Goal: Transaction & Acquisition: Purchase product/service

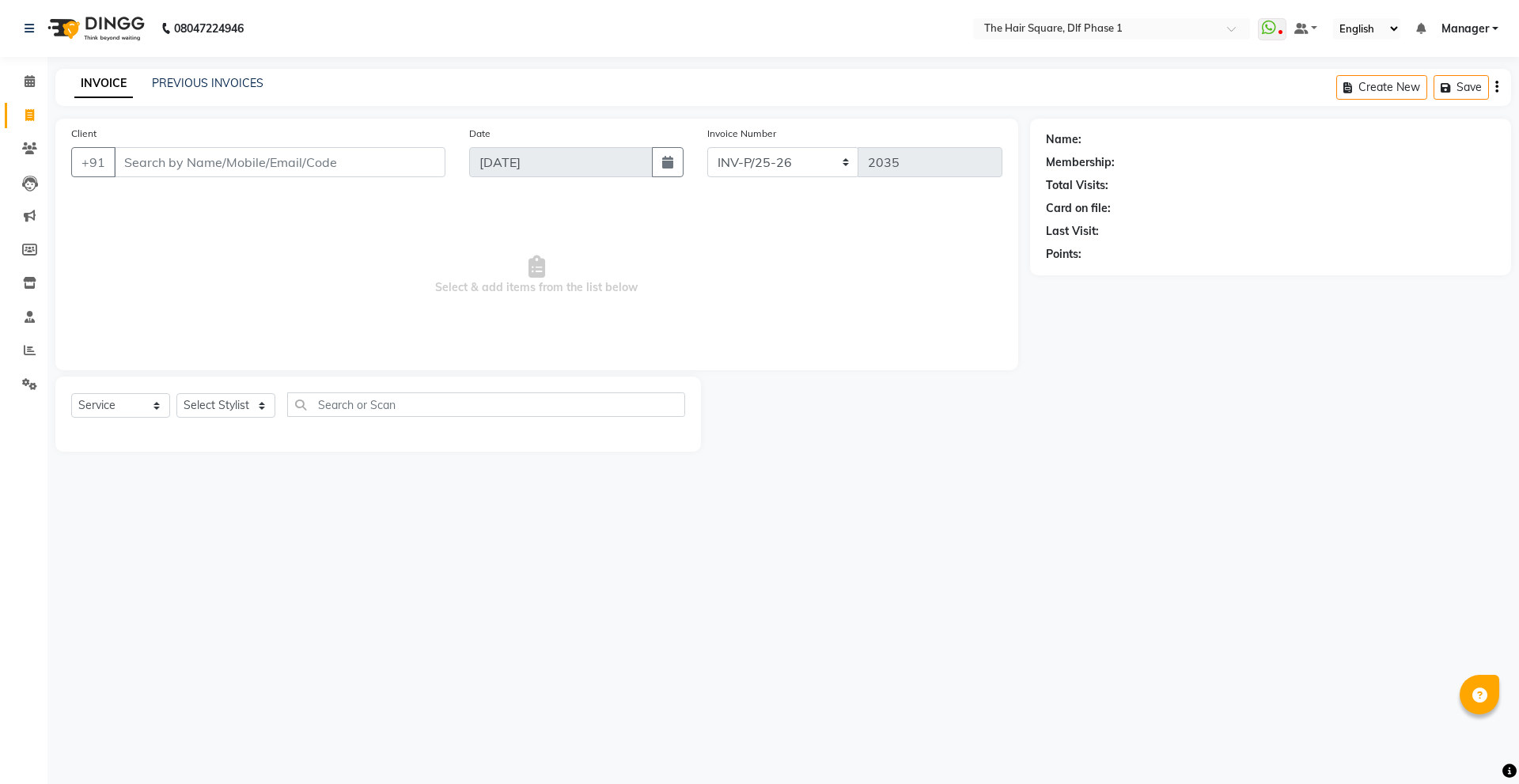
select select "5766"
select select "service"
click at [234, 404] on select "Select Stylist Abdul ALIZA Amit AMIT ASHOK imran kim mahendra Manager NARENDRA …" at bounding box center [226, 405] width 99 height 24
select select "52021"
click at [177, 393] on select "Select Stylist Abdul ALIZA Amit AMIT ASHOK imran kim mahendra Manager NARENDRA …" at bounding box center [226, 405] width 99 height 24
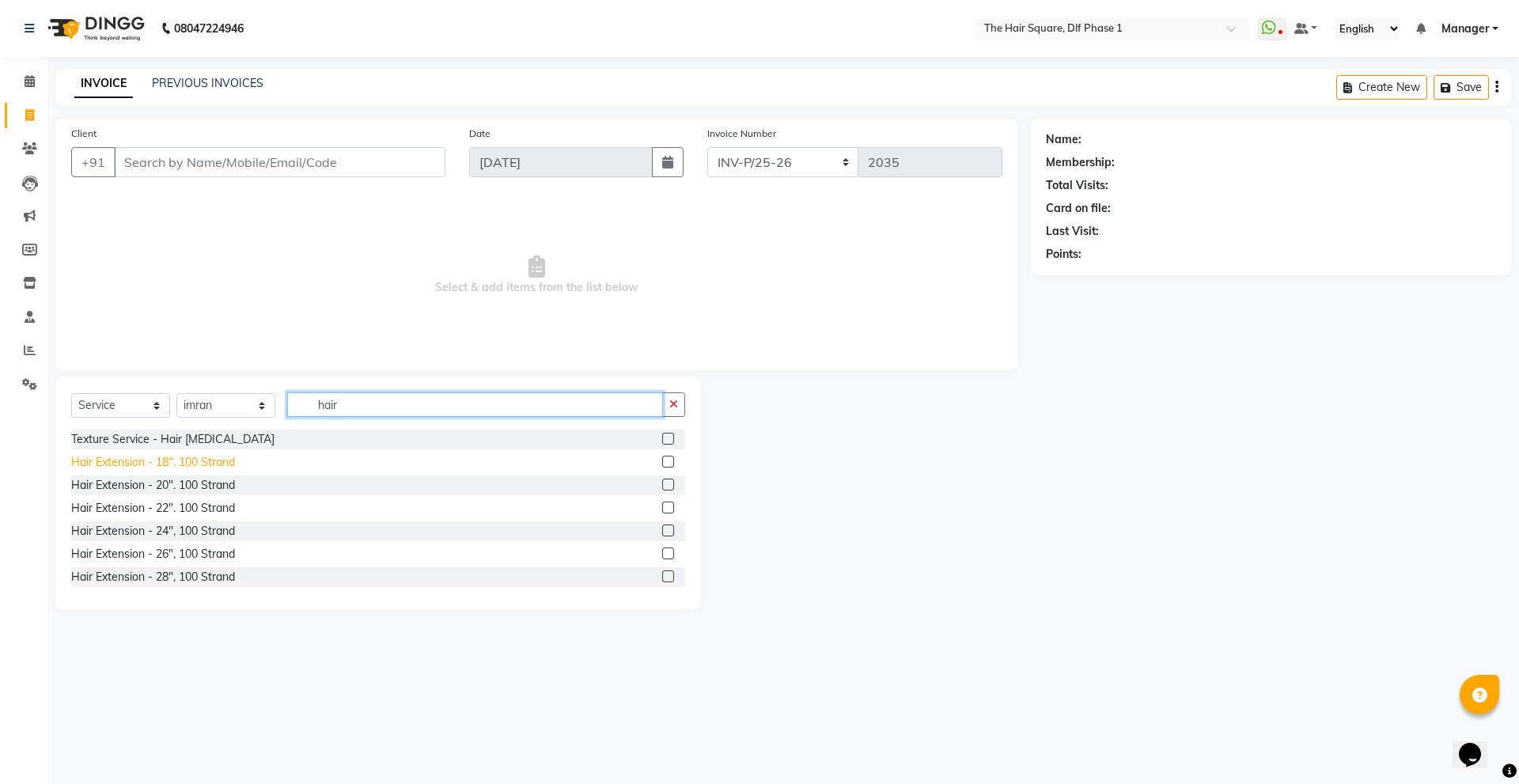
type input "hair"
click at [176, 458] on div "Hair Extension - 18". 100 Strand" at bounding box center [152, 462] width 164 height 17
checkbox input "false"
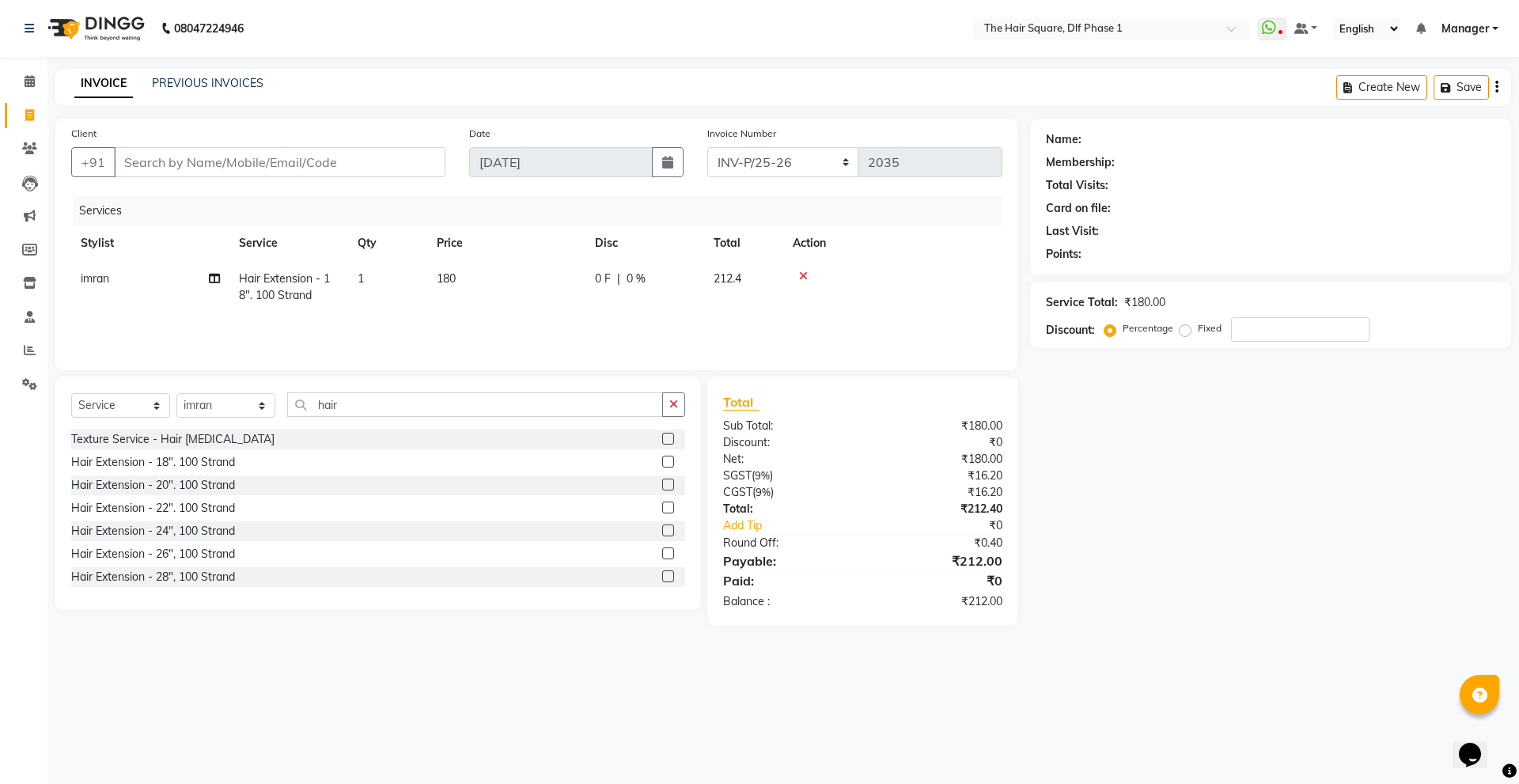
click at [486, 279] on td "180" at bounding box center [506, 287] width 158 height 52
select select "52021"
drag, startPoint x: 551, startPoint y: 289, endPoint x: 484, endPoint y: 308, distance: 69.6
click at [484, 308] on tr "Abdul ALIZA Amit AMIT ASHOK imran kim mahendra Manager NARENDRA salman Shyna SU…" at bounding box center [536, 294] width 931 height 67
type input "3000"
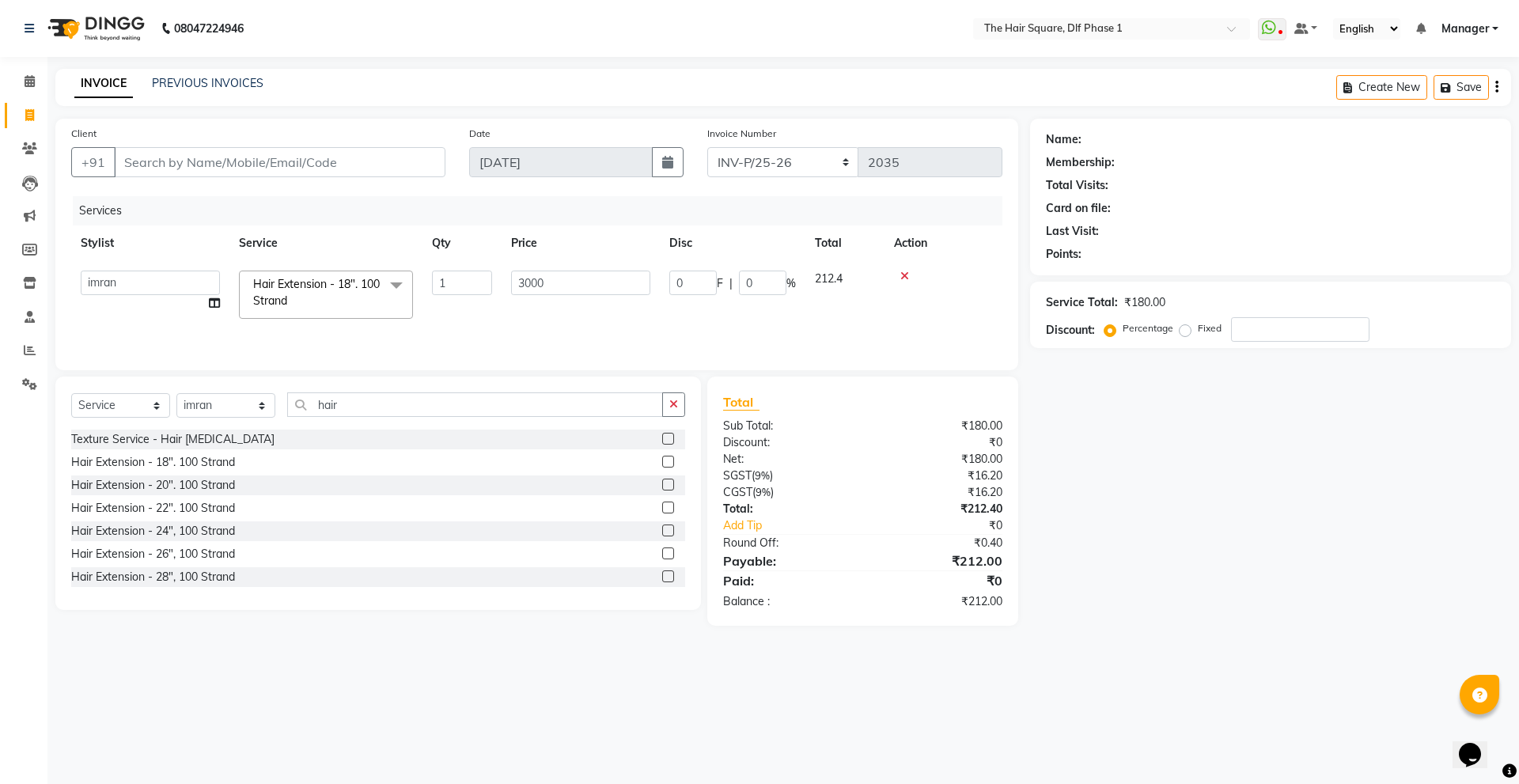
click at [470, 319] on div "Services Stylist Service Qty Price Disc Total Action Abdul ALIZA Amit AMIT ASHO…" at bounding box center [536, 275] width 931 height 158
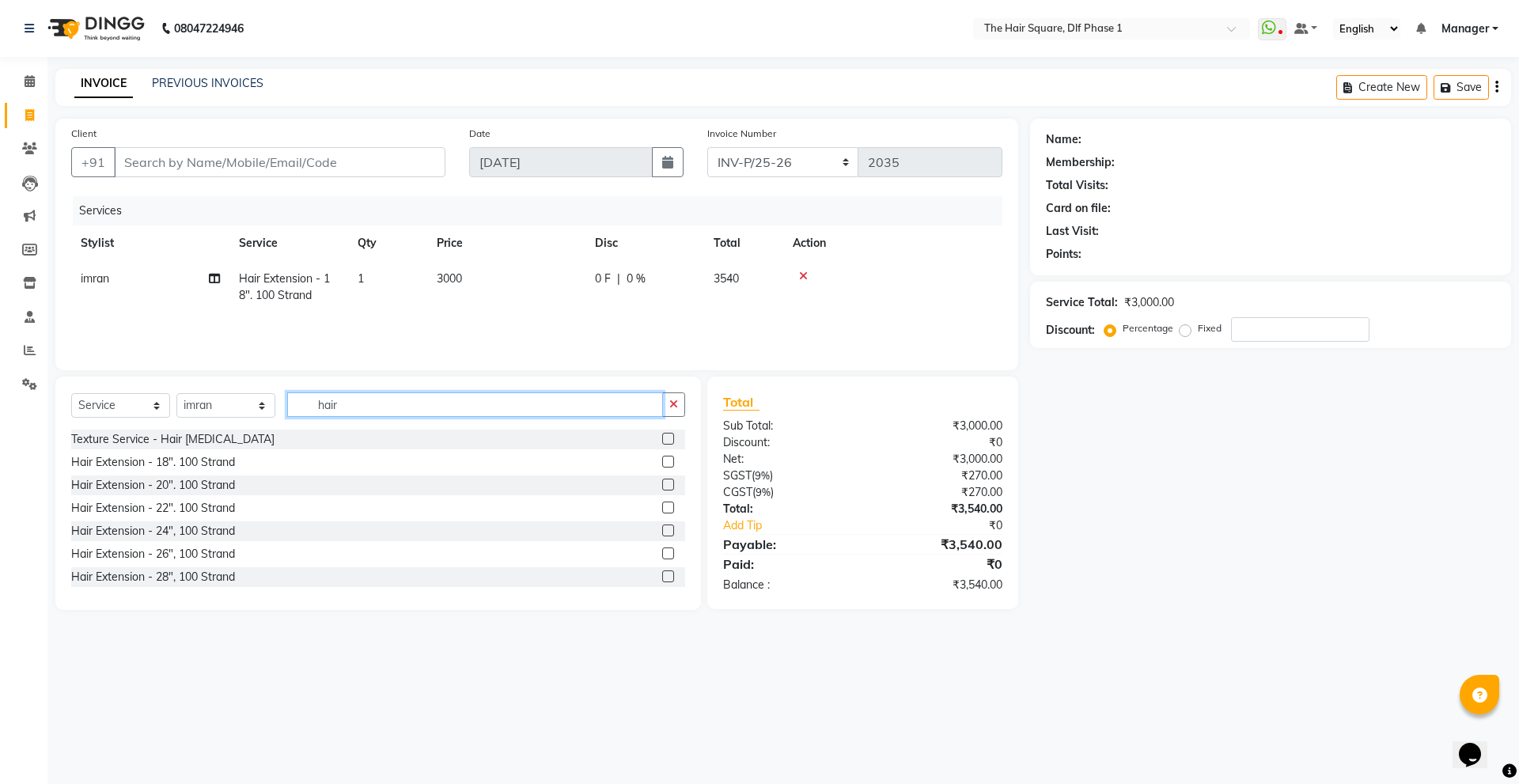
drag, startPoint x: 355, startPoint y: 406, endPoint x: 263, endPoint y: 430, distance: 95.1
click at [263, 430] on div "Select Service Product Membership Package Voucher Prepaid Gift Card Select Styl…" at bounding box center [378, 493] width 646 height 234
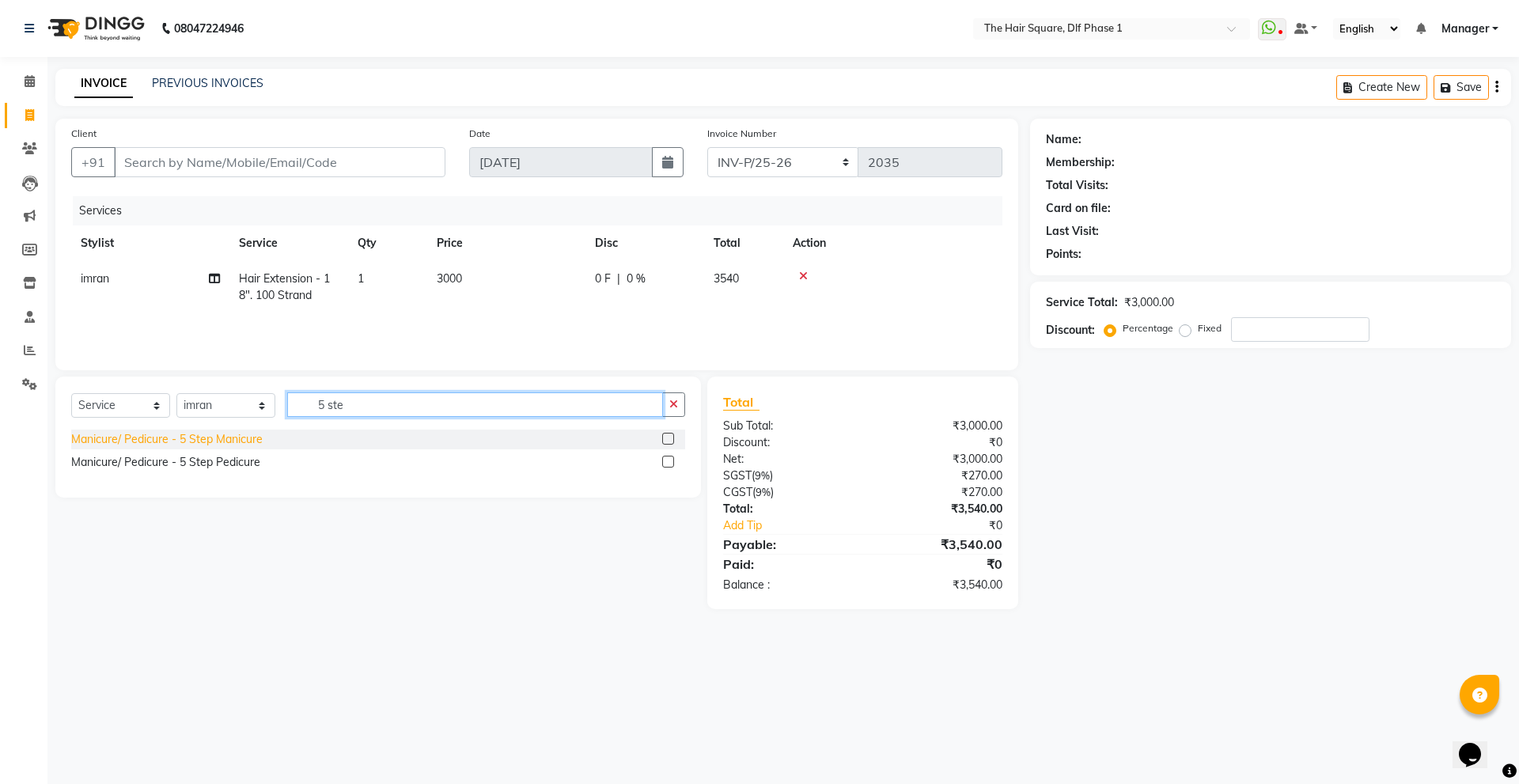
type input "5 ste"
click at [256, 440] on div "Manicure/ Pedicure - 5 Step Manicure" at bounding box center [166, 439] width 192 height 17
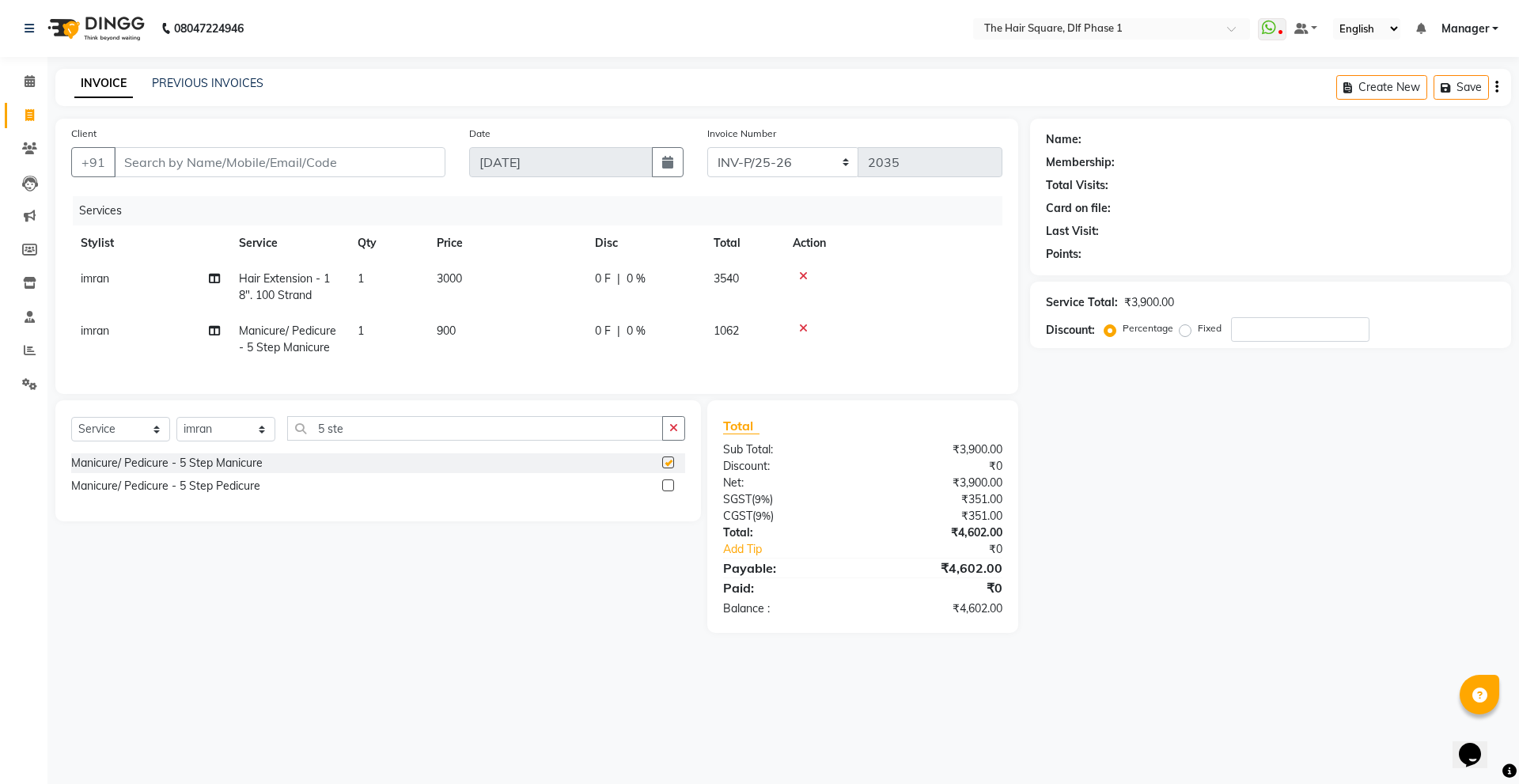
checkbox input "false"
drag, startPoint x: 385, startPoint y: 430, endPoint x: 298, endPoint y: 436, distance: 87.2
click at [298, 436] on input "5 ste" at bounding box center [475, 429] width 376 height 24
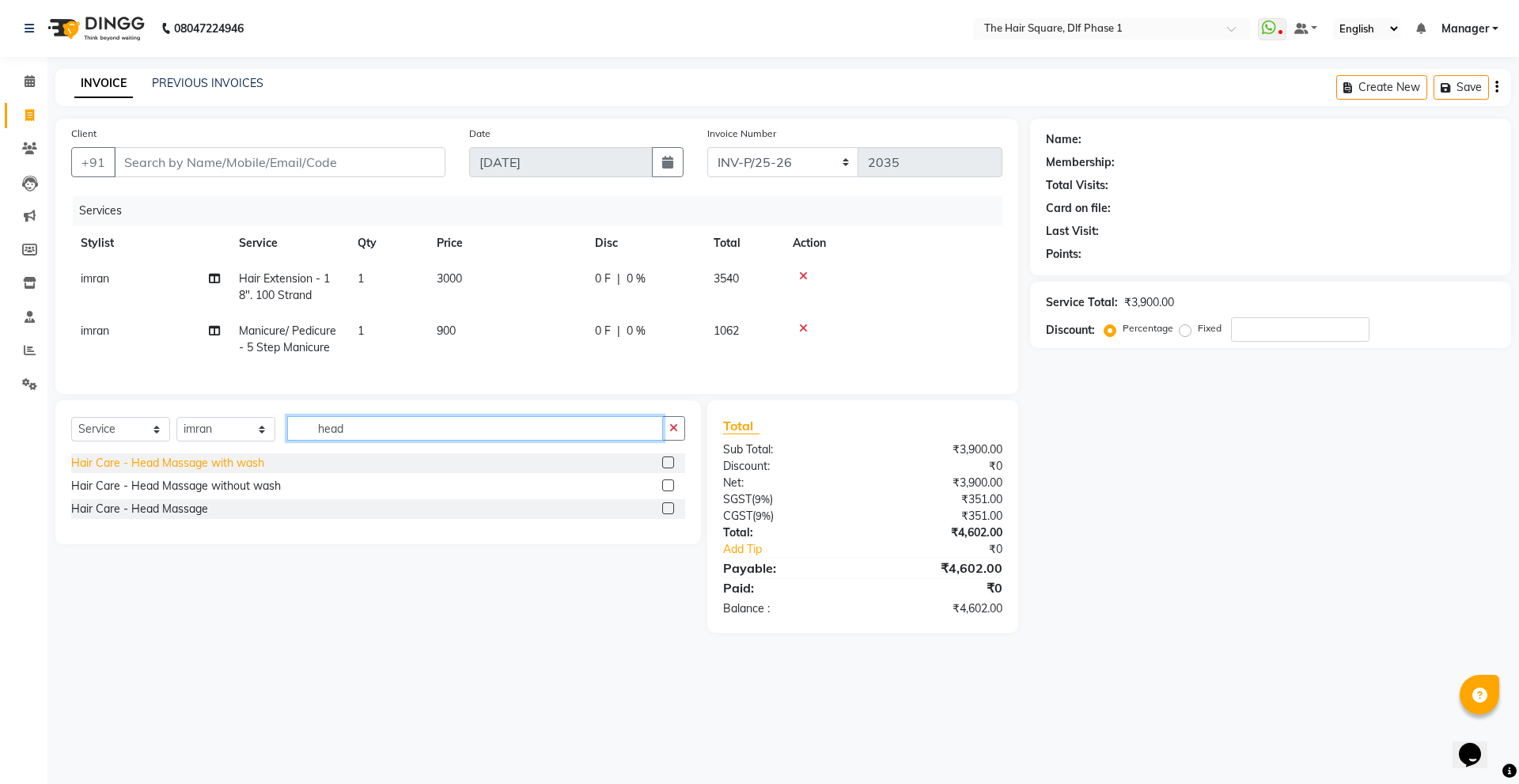
type input "head"
click at [193, 472] on div "Hair Care - Head Massage with wash" at bounding box center [167, 463] width 193 height 17
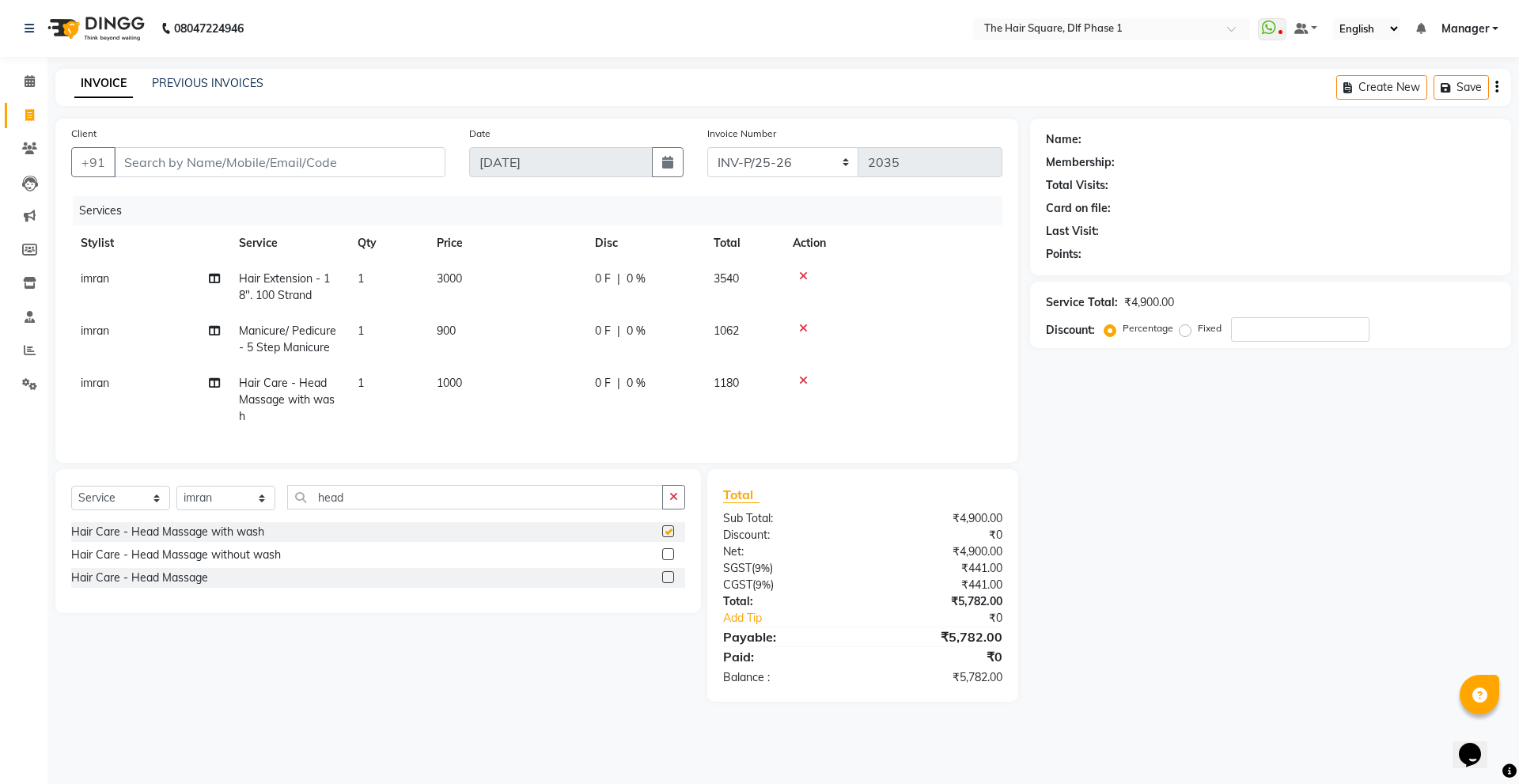
checkbox input "false"
click at [483, 273] on td "3000" at bounding box center [506, 287] width 158 height 52
select select "52021"
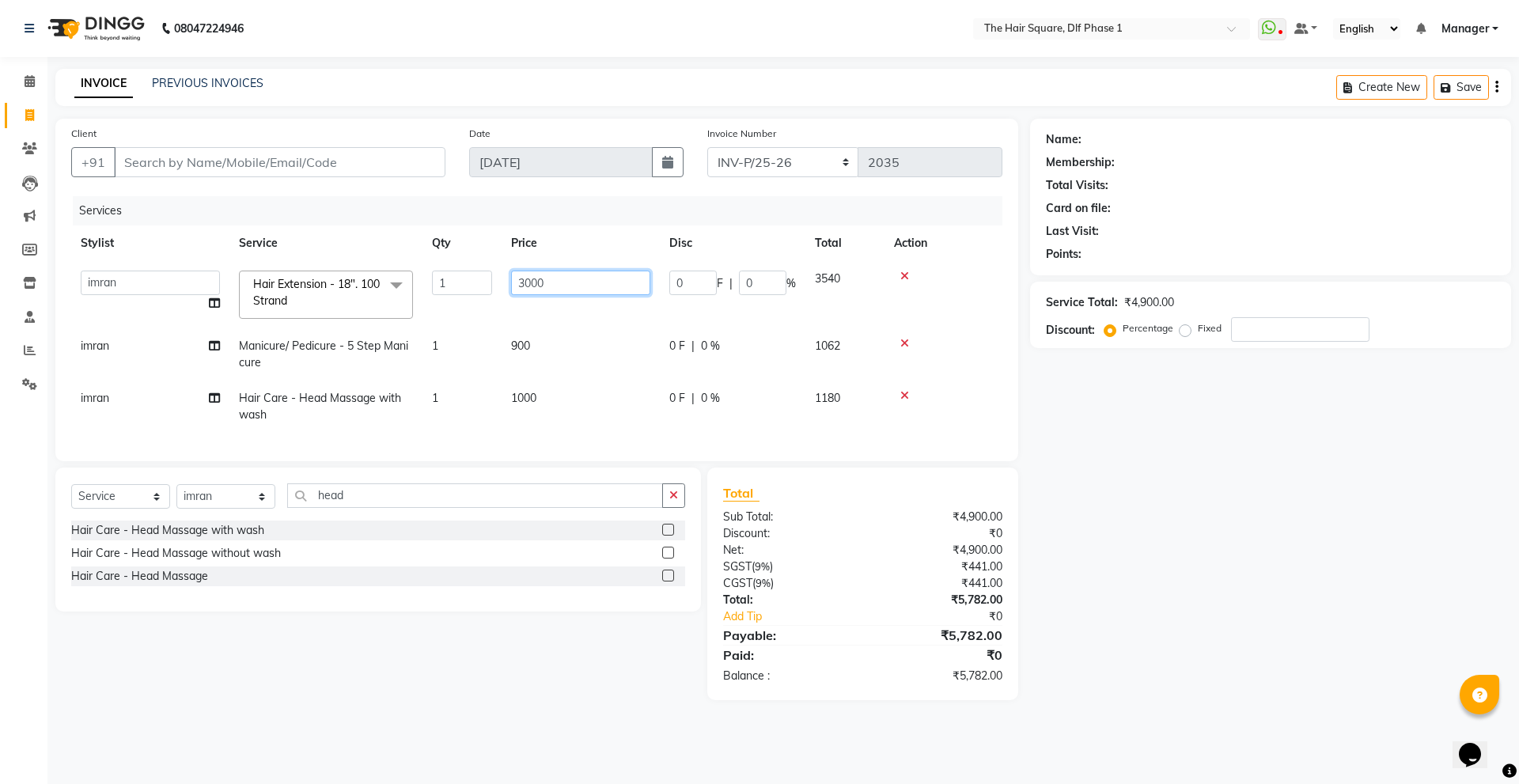
drag, startPoint x: 552, startPoint y: 276, endPoint x: 463, endPoint y: 301, distance: 92.4
click at [463, 301] on tr "Abdul ALIZA Amit AMIT ASHOK imran kim mahendra Manager NARENDRA salman Shyna SU…" at bounding box center [536, 294] width 931 height 67
type input "2500"
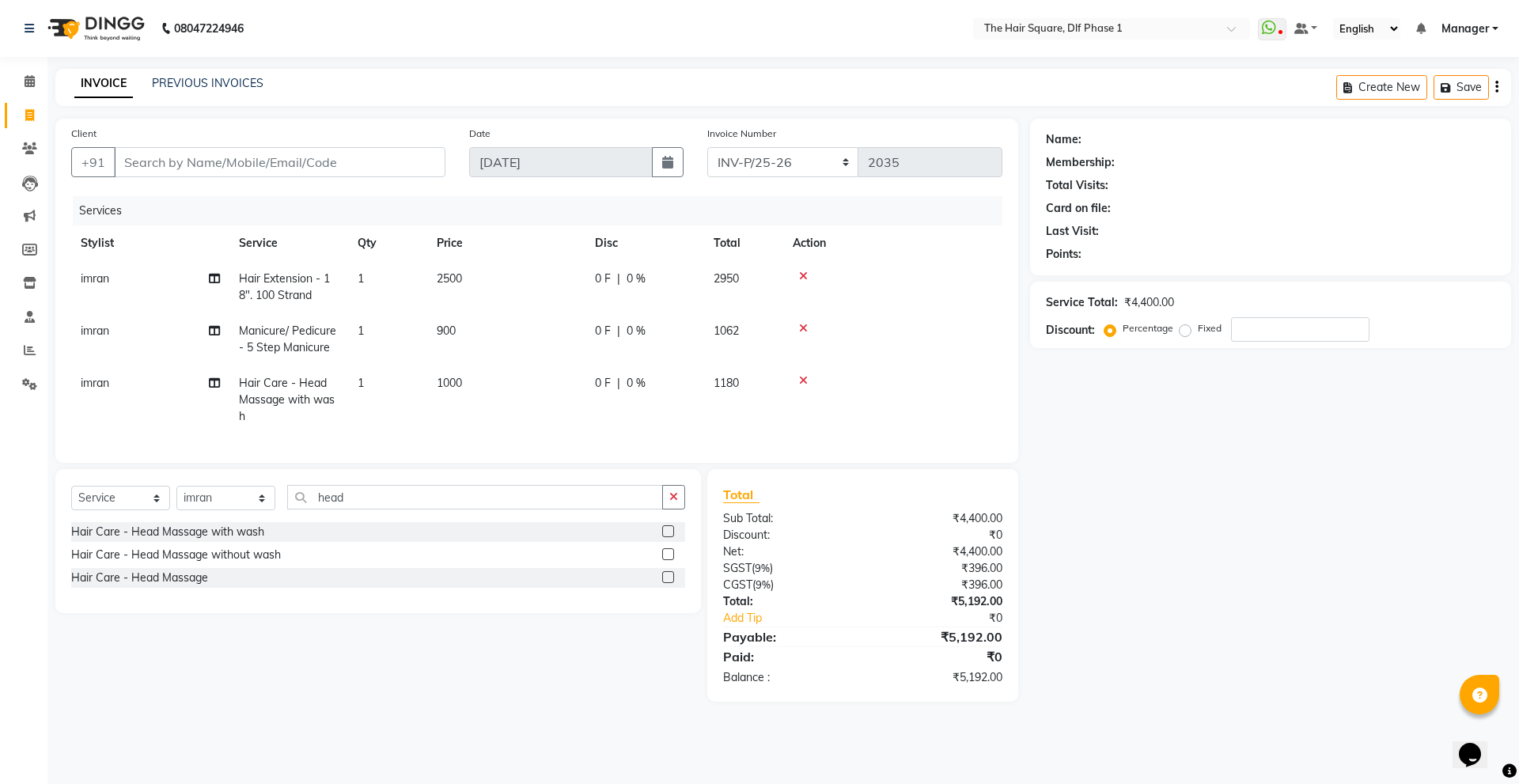
click at [463, 301] on tr "imran Hair Extension - 18". 100 Strand 1 2500 0 F | 0 % 2950" at bounding box center [536, 287] width 931 height 52
click at [470, 335] on td "900" at bounding box center [506, 340] width 158 height 52
select select "52021"
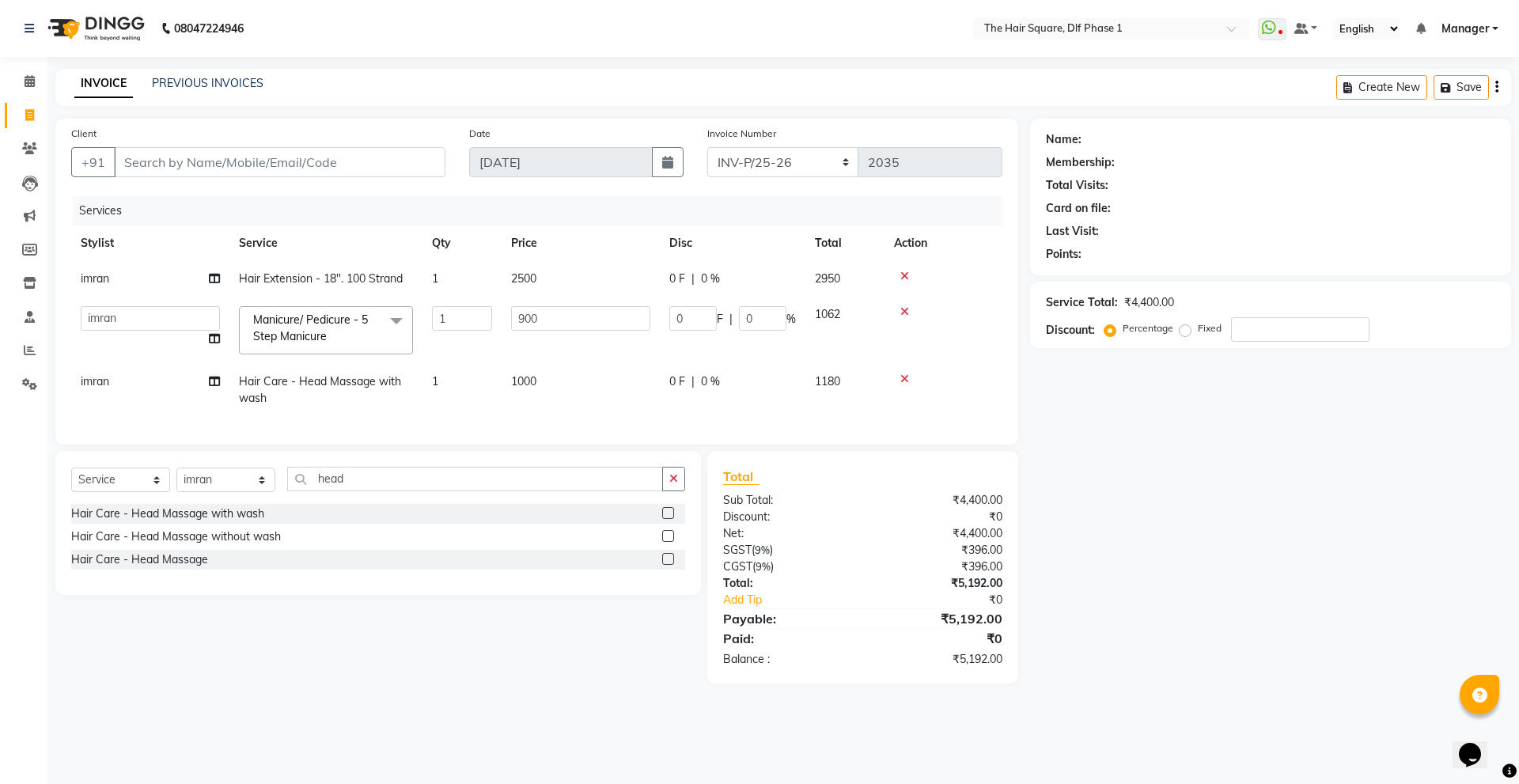
click at [286, 340] on span "Manicure/ Pedicure - 5 Step Manicure" at bounding box center [310, 327] width 115 height 31
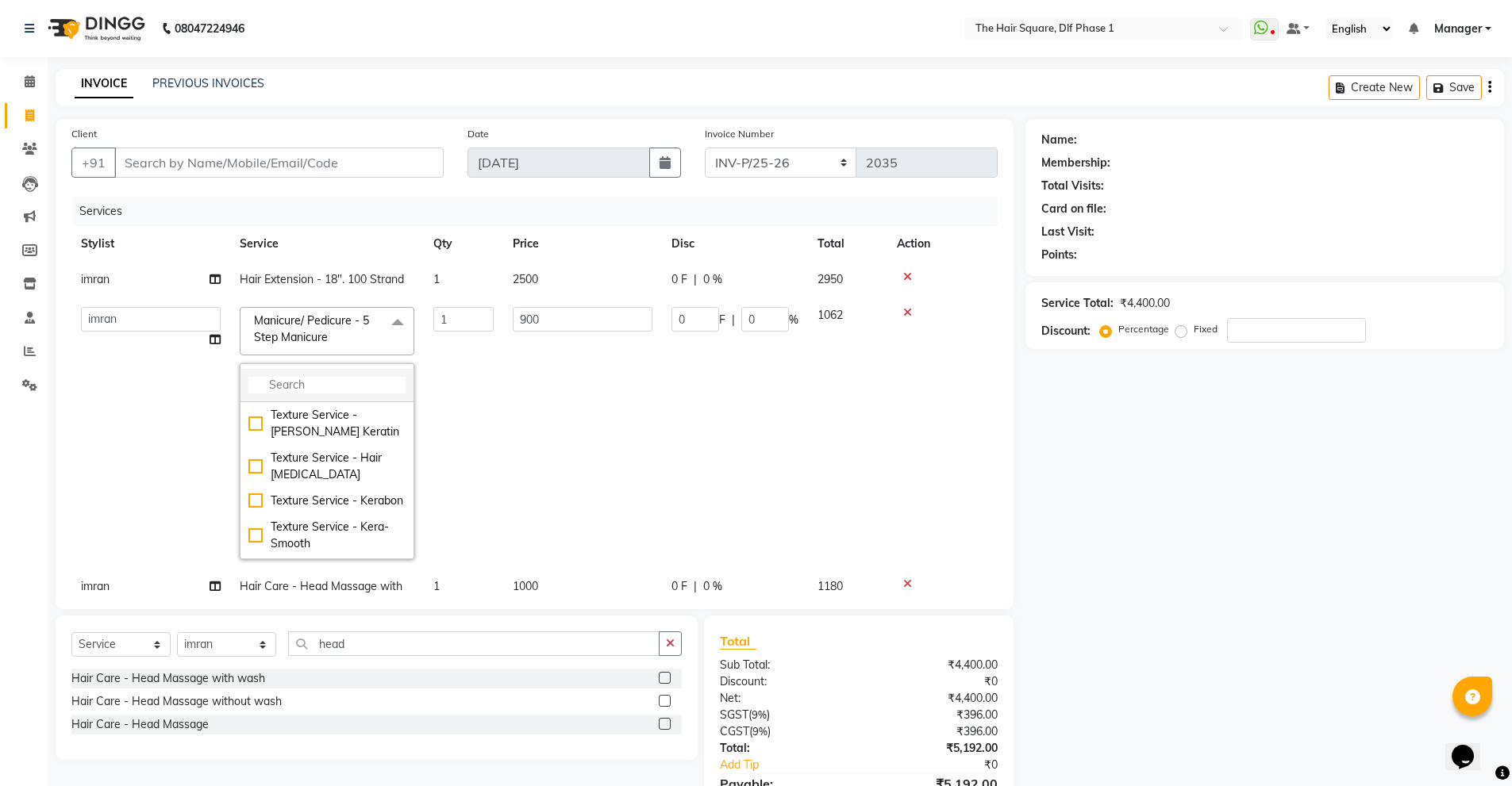
click at [305, 377] on input "multiselect-search" at bounding box center [326, 385] width 157 height 17
type input "ayur"
click at [319, 439] on div "Manicure/ Pedicure - Ayurvelous Manicure" at bounding box center [326, 424] width 157 height 33
checkbox input "true"
type input "1600"
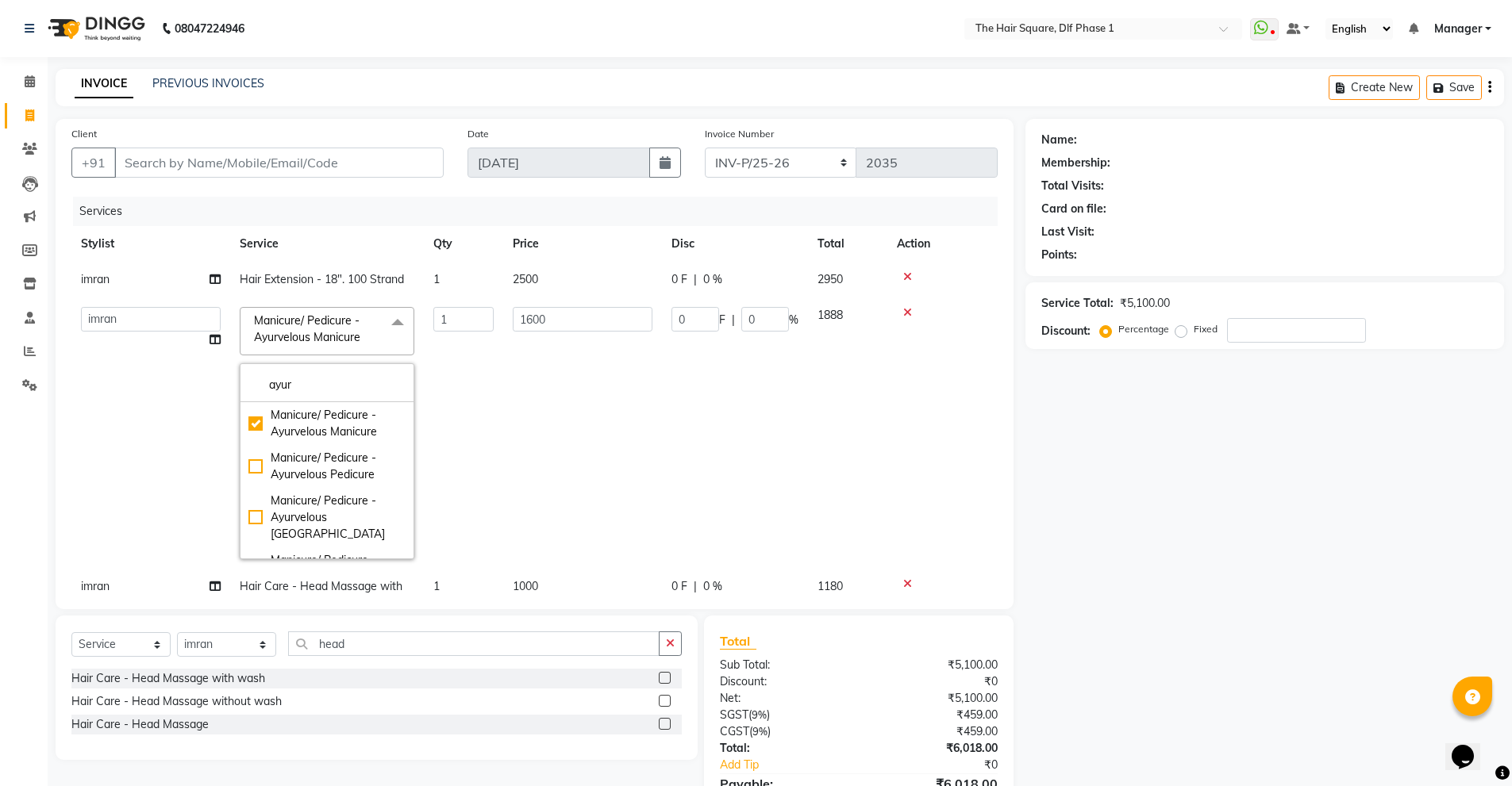
click at [464, 365] on td "1" at bounding box center [463, 432] width 79 height 271
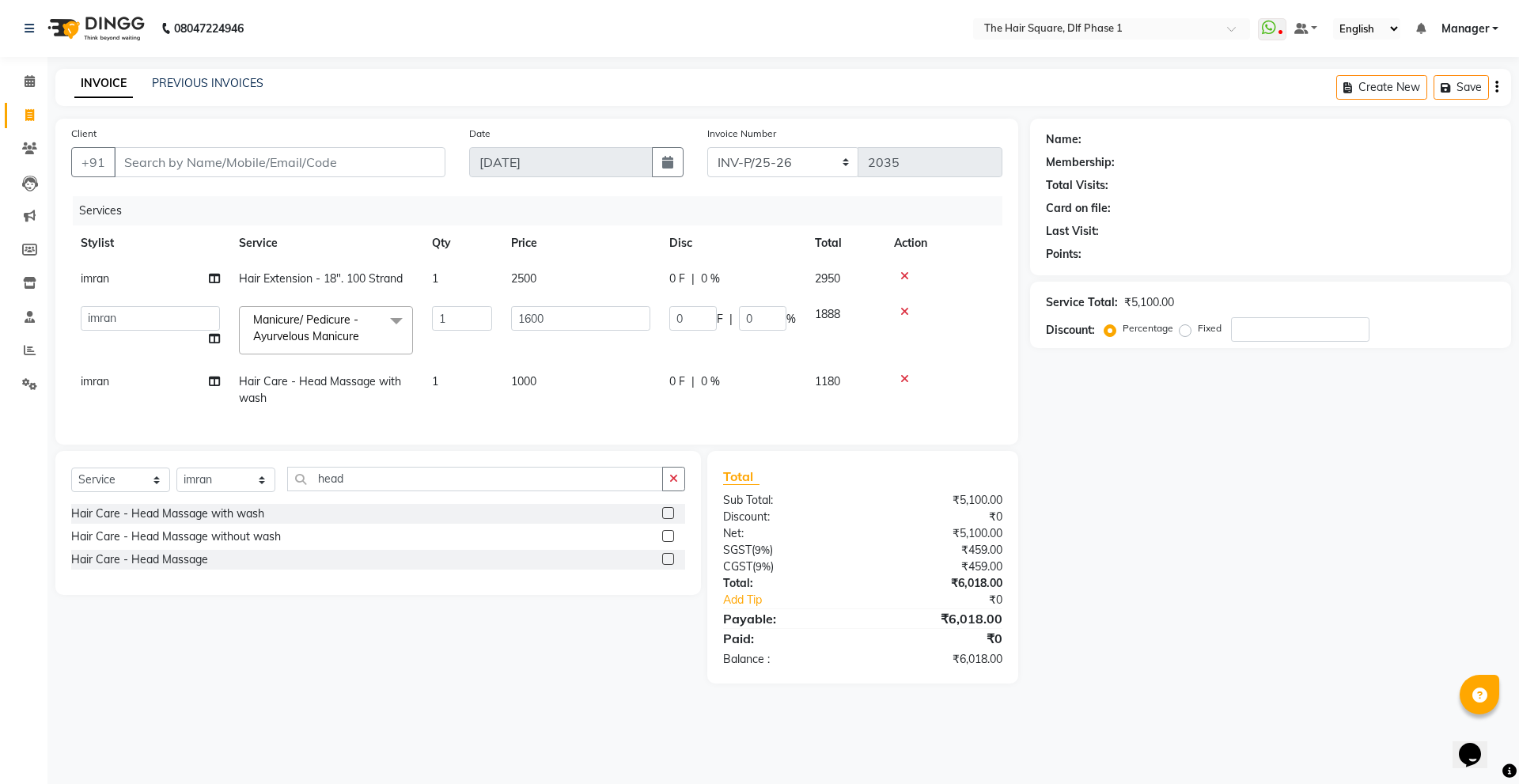
click at [108, 381] on span "imran" at bounding box center [94, 382] width 29 height 14
select select "52021"
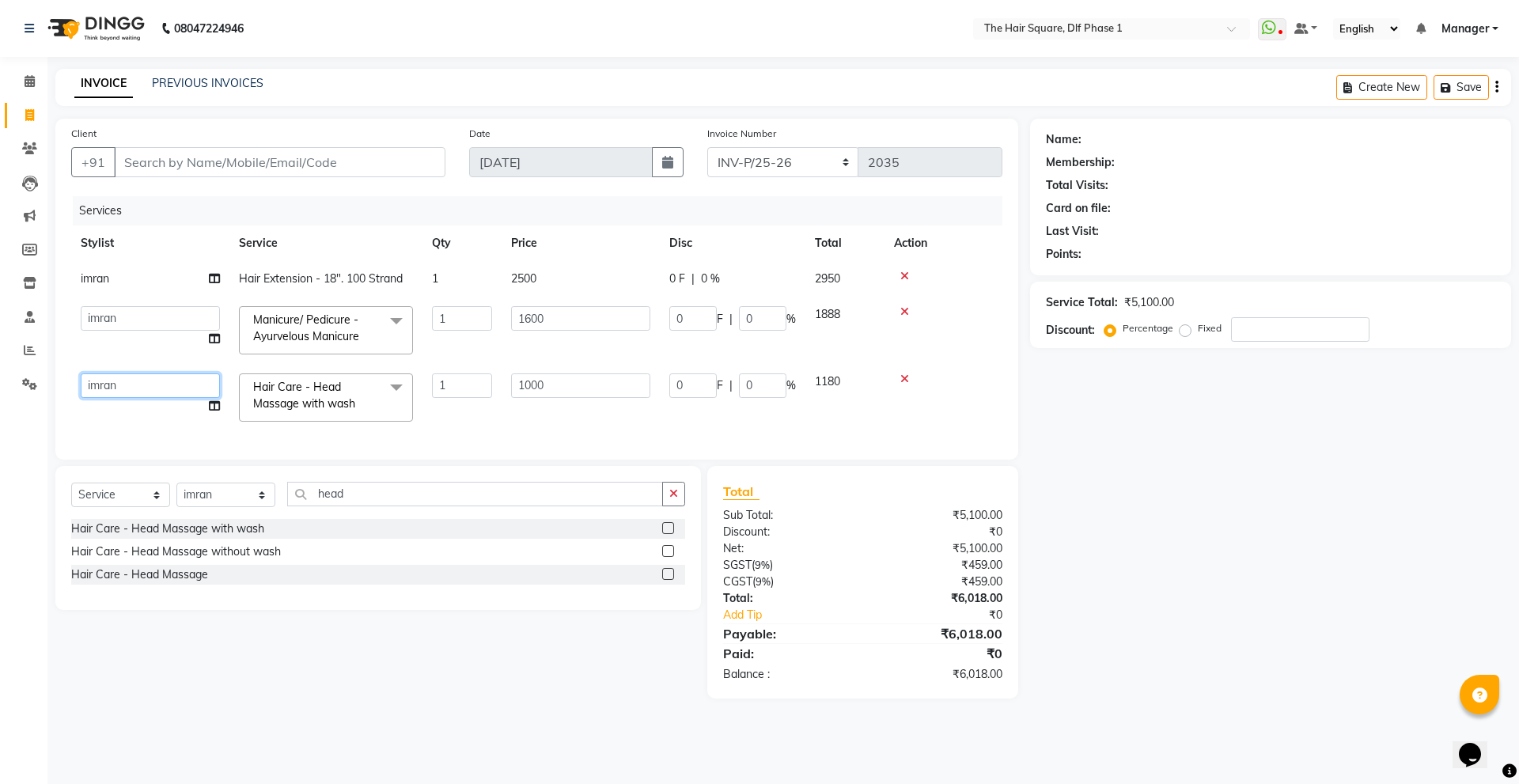
click at [108, 381] on select "Abdul ALIZA Amit AMIT ASHOK imran kim mahendra Manager NARENDRA salman Shyna SU…" at bounding box center [150, 386] width 139 height 24
select select "39747"
click at [185, 315] on select "Abdul ALIZA Amit AMIT ASHOK imran kim mahendra Manager NARENDRA salman Shyna SU…" at bounding box center [150, 318] width 139 height 24
select select "39748"
click at [235, 149] on input "Client" at bounding box center [279, 162] width 332 height 30
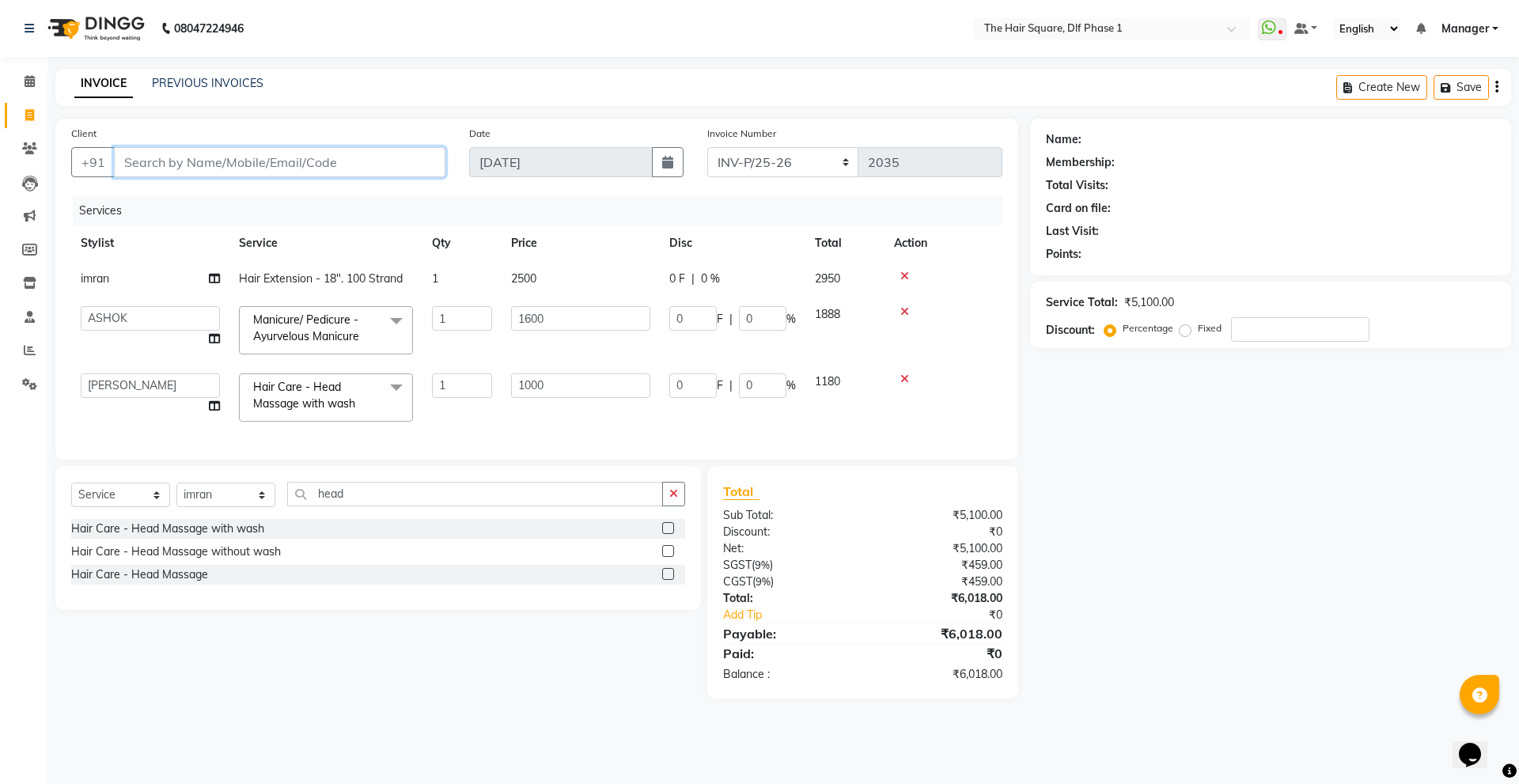
click at [322, 164] on input "Client" at bounding box center [279, 162] width 332 height 30
type input "1"
type input "0"
type input "12******89"
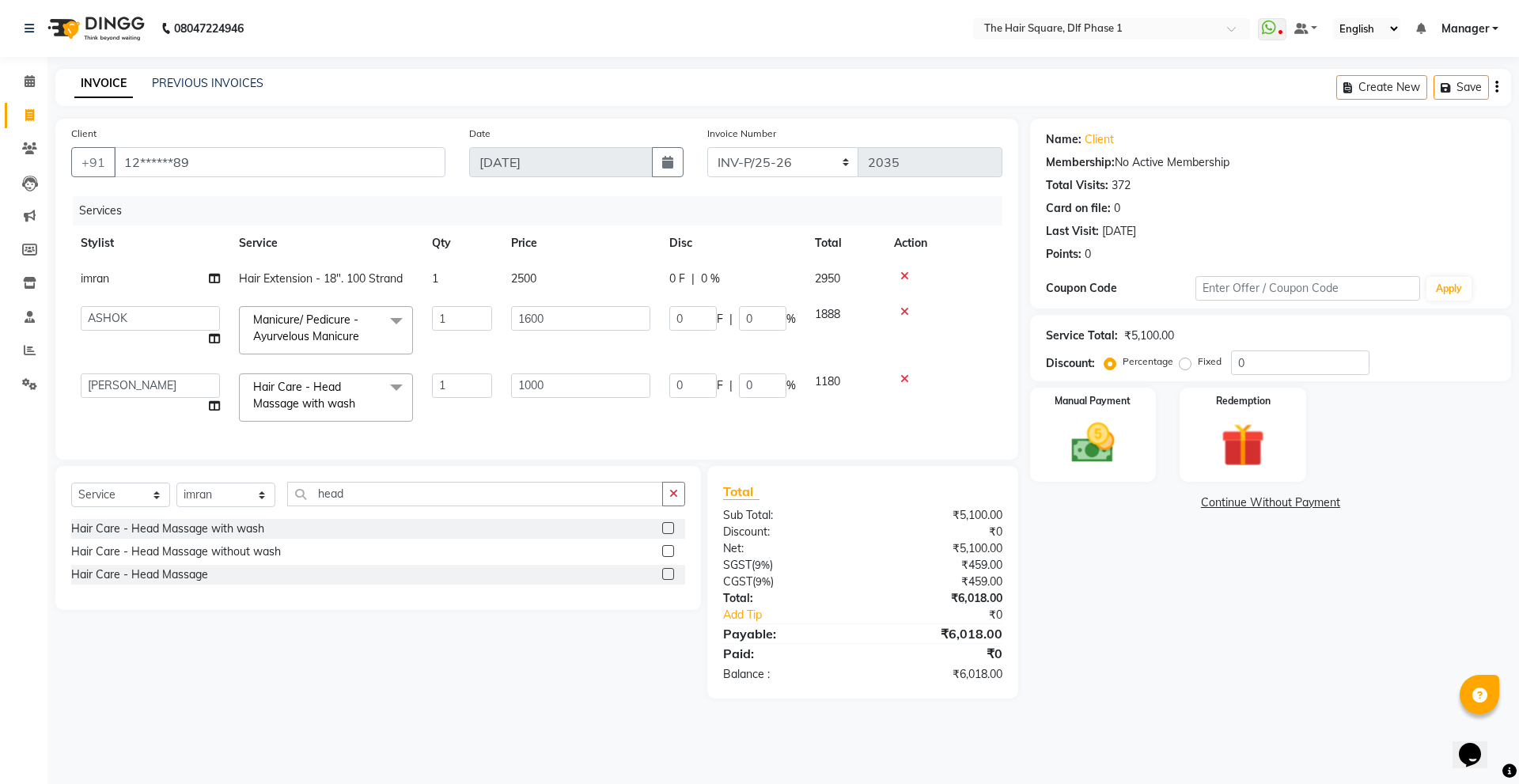
click at [1198, 365] on label "Fixed" at bounding box center [1209, 361] width 24 height 14
click at [1186, 365] on input "Fixed" at bounding box center [1188, 361] width 11 height 11
radio input "true"
click at [1088, 461] on img at bounding box center [1093, 444] width 74 height 52
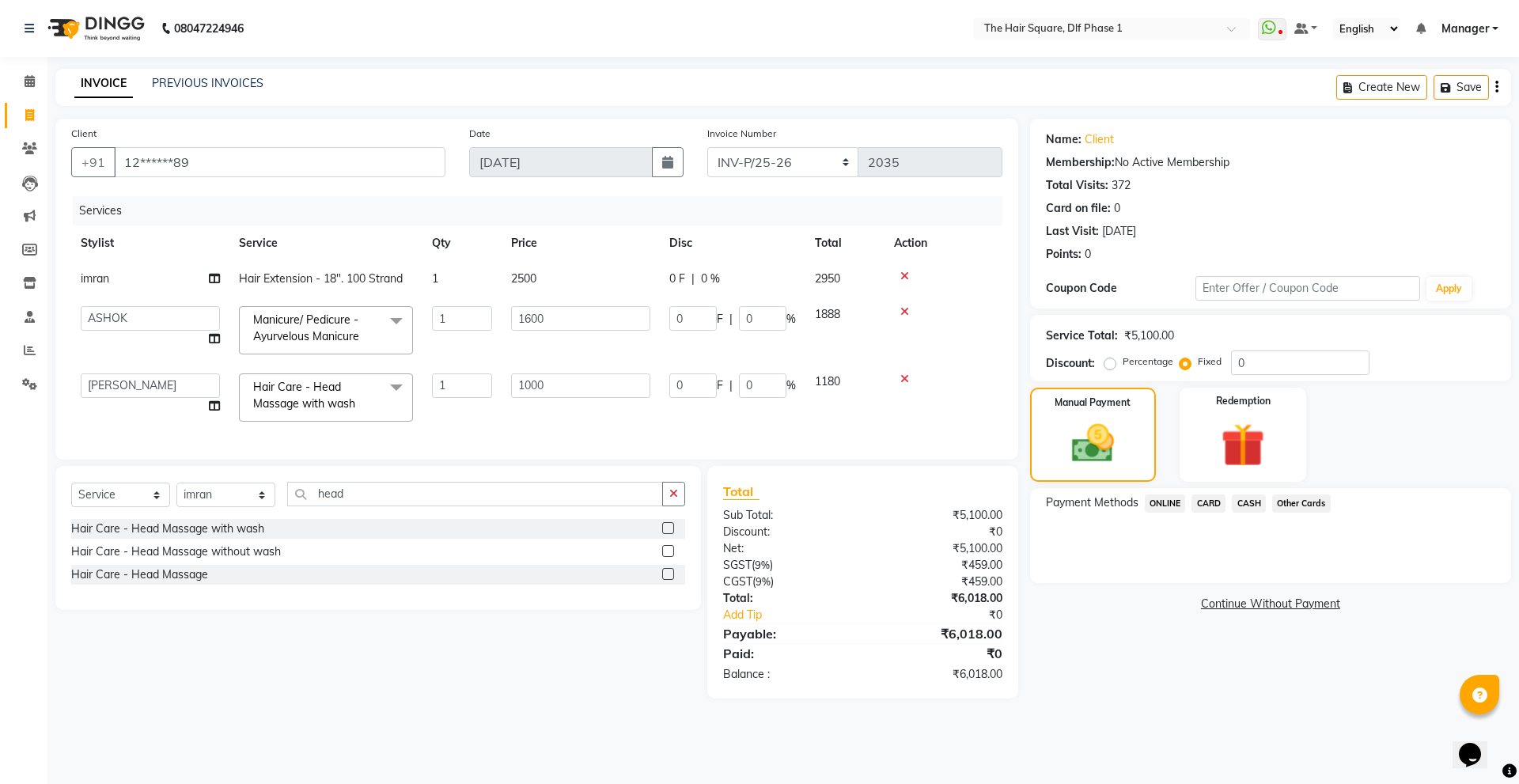
click at [1243, 504] on span "CASH" at bounding box center [1249, 503] width 34 height 18
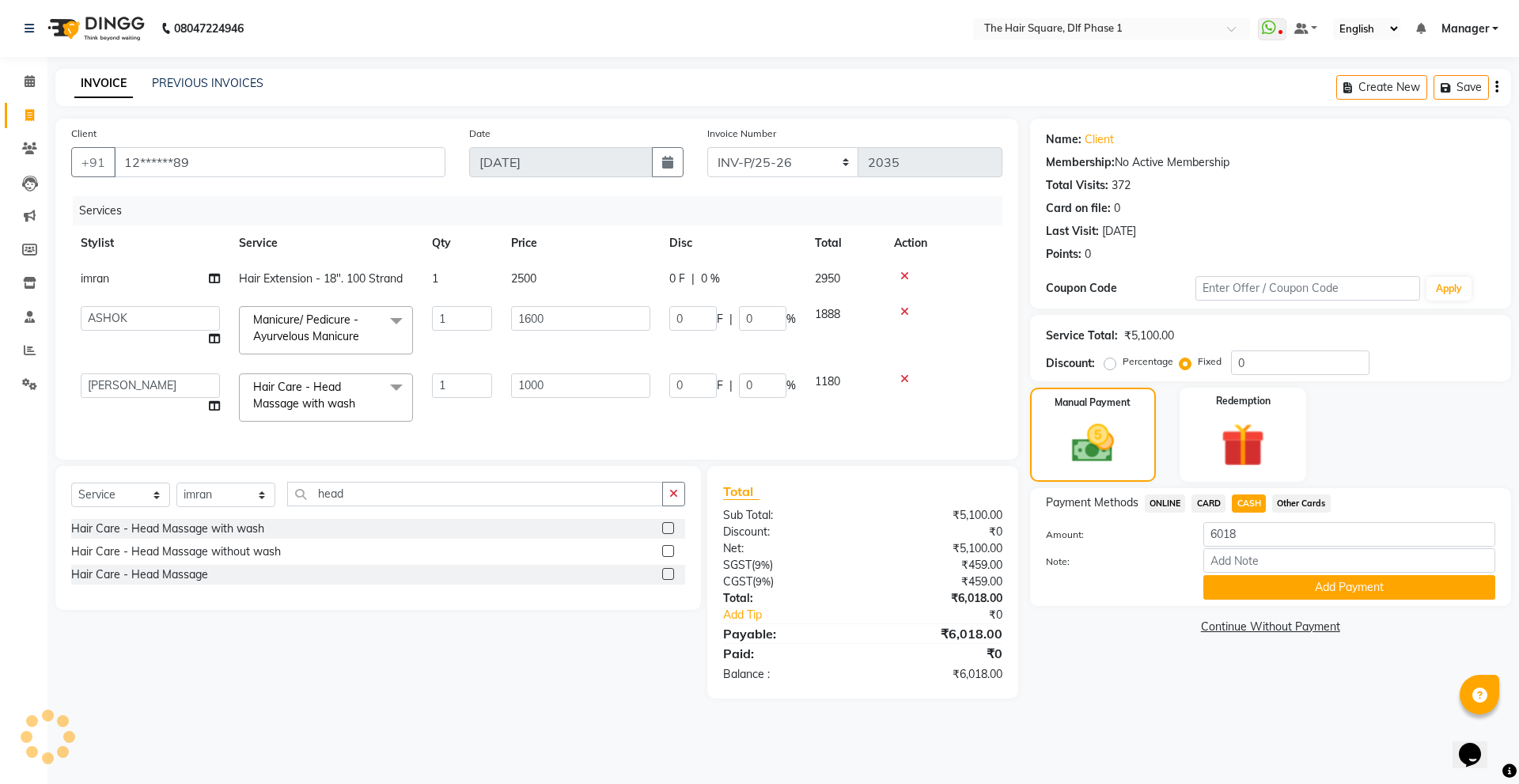
click at [1123, 368] on label "Percentage" at bounding box center [1148, 361] width 51 height 14
click at [1109, 368] on input "Percentage" at bounding box center [1113, 361] width 11 height 11
radio input "true"
drag, startPoint x: 1246, startPoint y: 364, endPoint x: 1225, endPoint y: 378, distance: 25.2
click at [1225, 378] on div "Service Total: ₹5,100.00 Discount: Percentage Fixed 0" at bounding box center [1270, 348] width 481 height 66
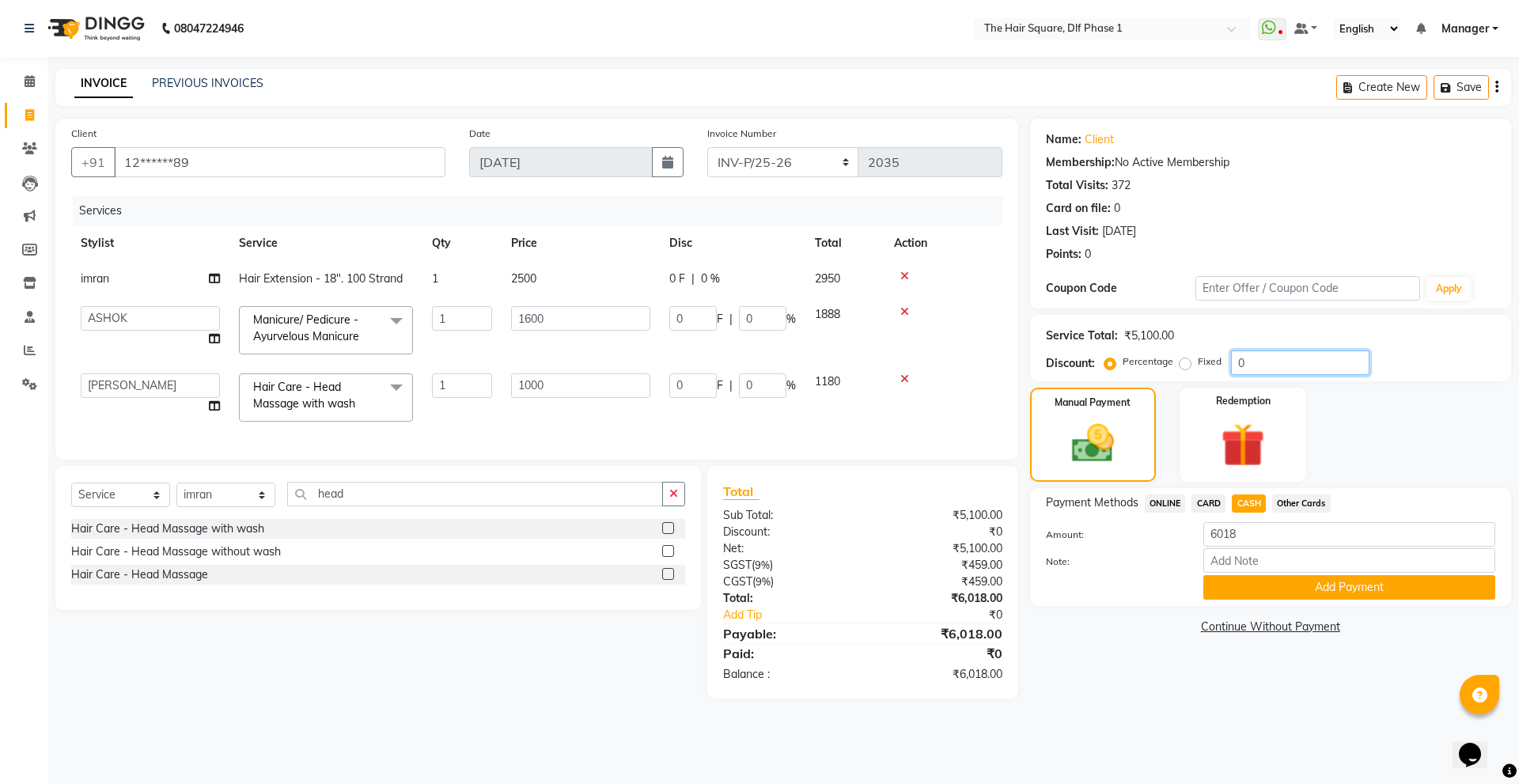
type input "4"
type input "40"
type input "4"
type input "64"
type input "4"
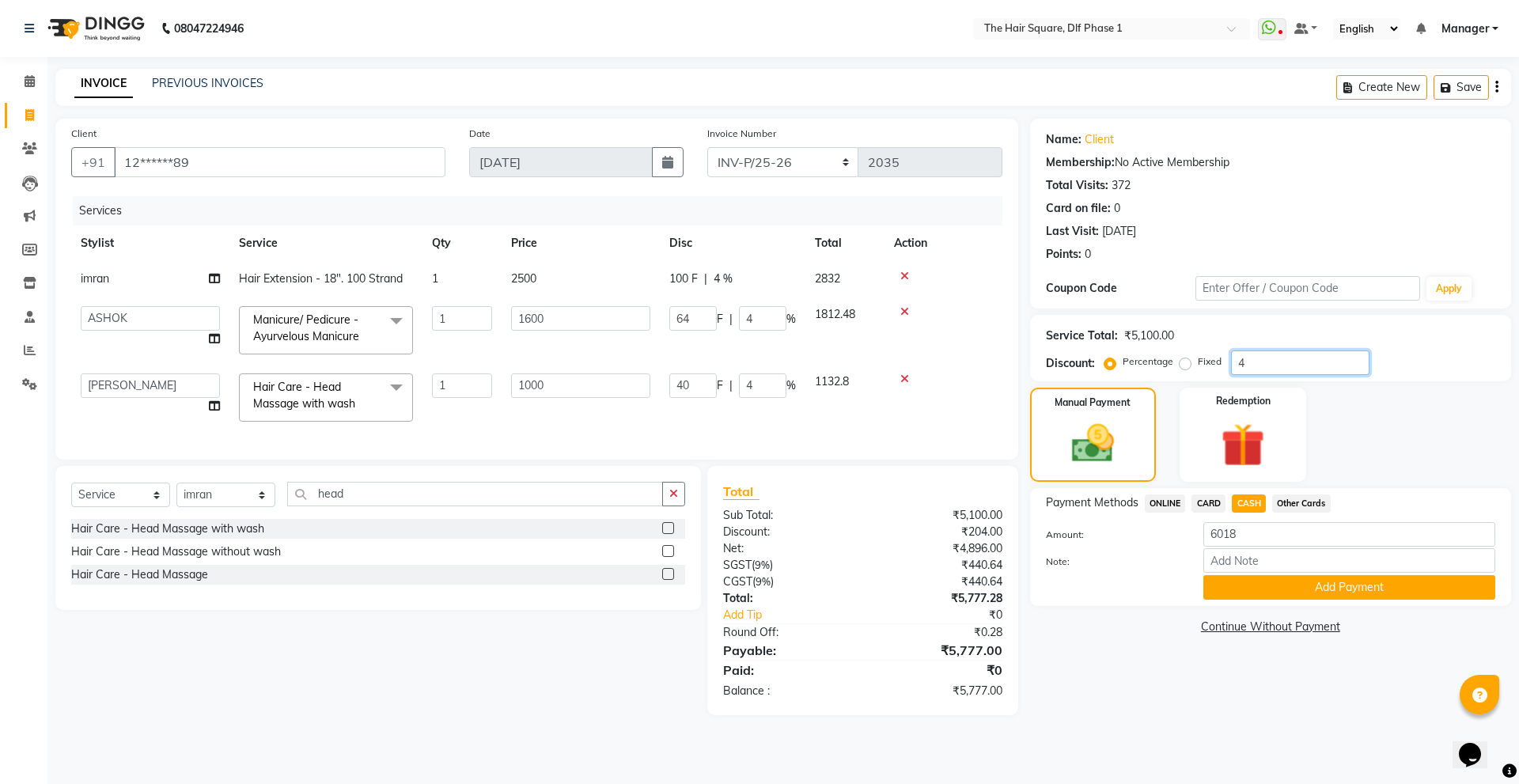
type input "40"
type input "400"
type input "40"
type input "640"
type input "40"
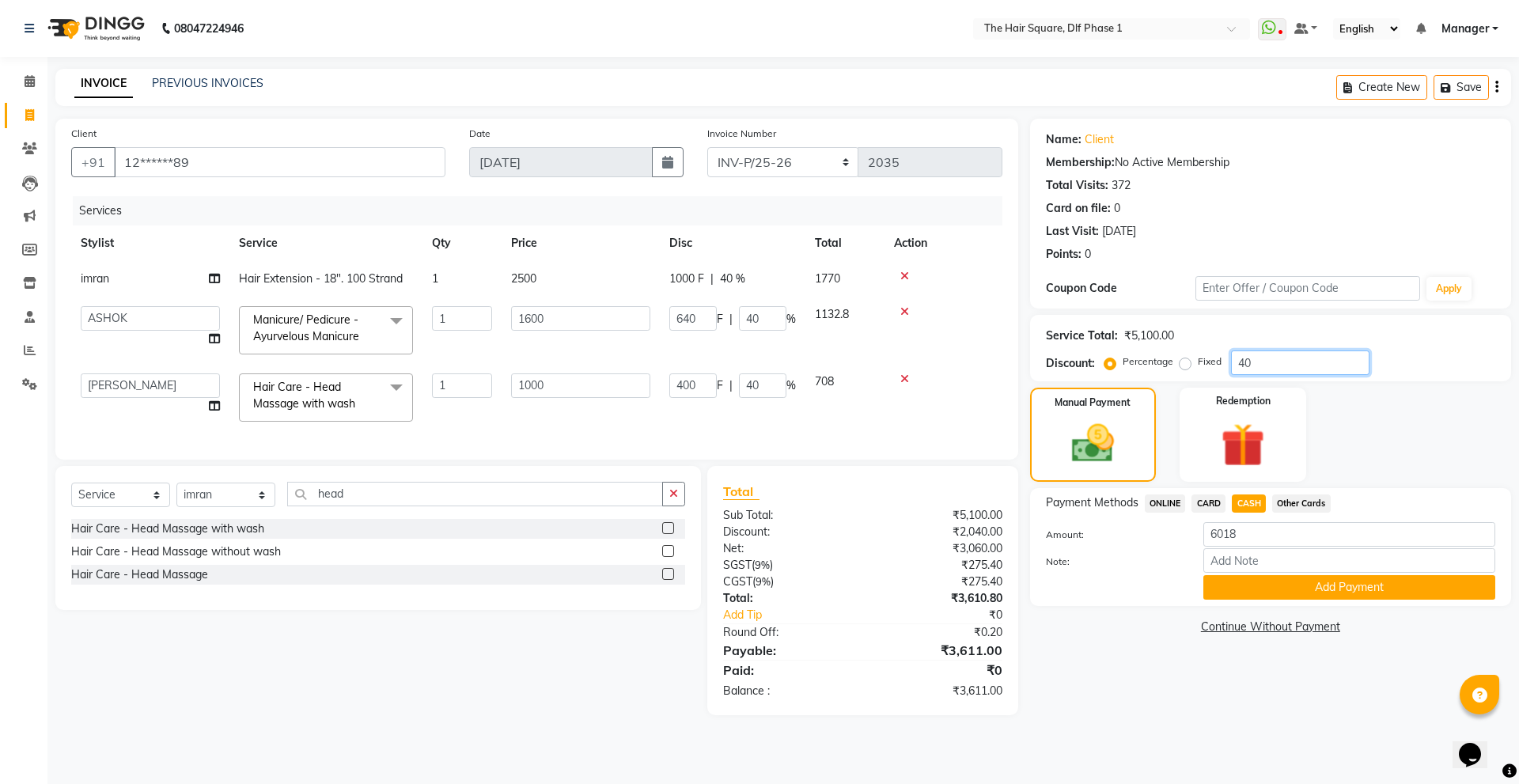
type input "40"
click at [1168, 504] on span "ONLINE" at bounding box center [1165, 503] width 41 height 18
type input "3611"
click at [1244, 503] on span "CASH" at bounding box center [1249, 503] width 34 height 18
click at [1198, 364] on label "Fixed" at bounding box center [1209, 361] width 24 height 14
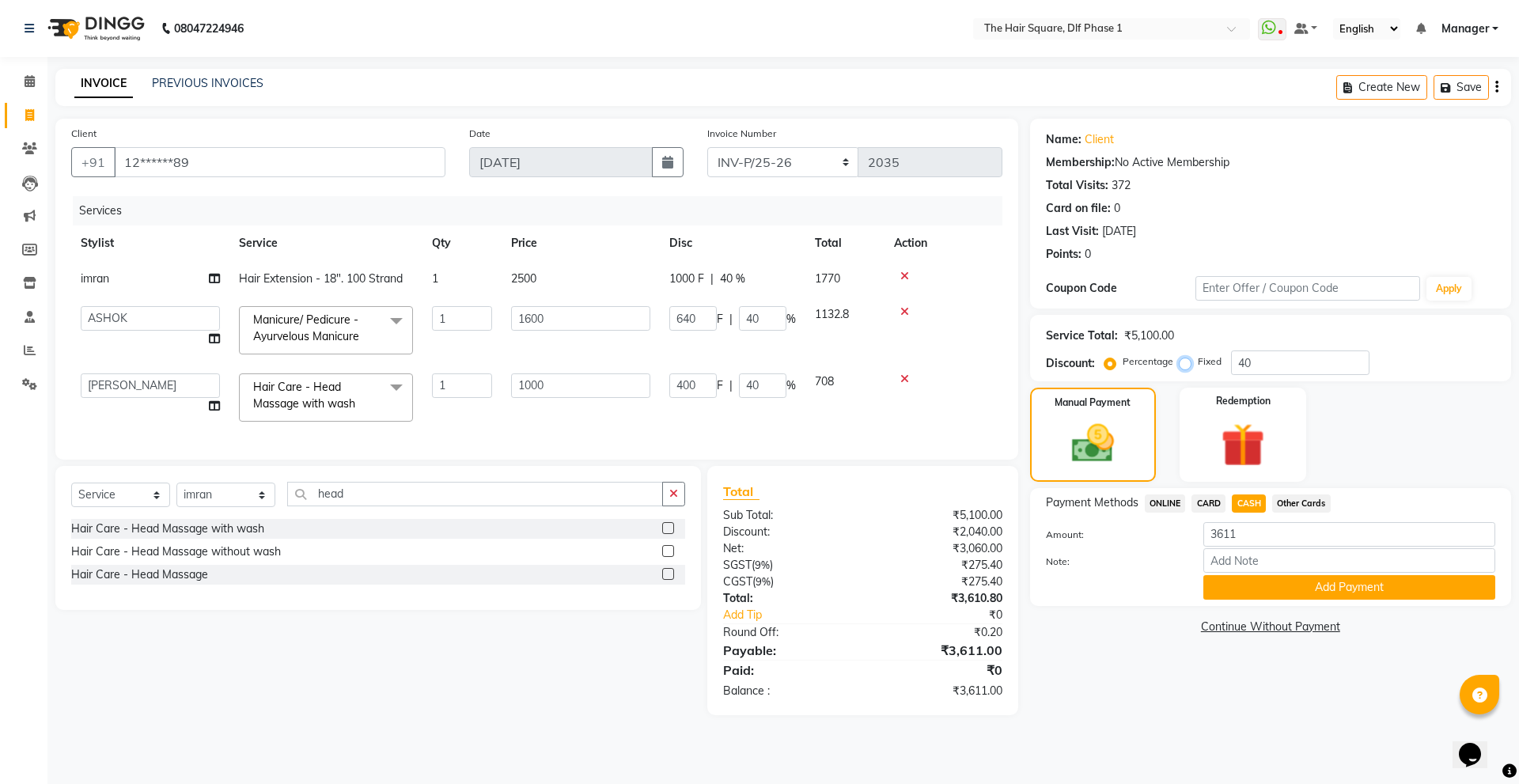
click at [1184, 364] on input "Fixed" at bounding box center [1188, 361] width 11 height 11
radio input "true"
type input "7.84"
type input "0.78"
type input "12.55"
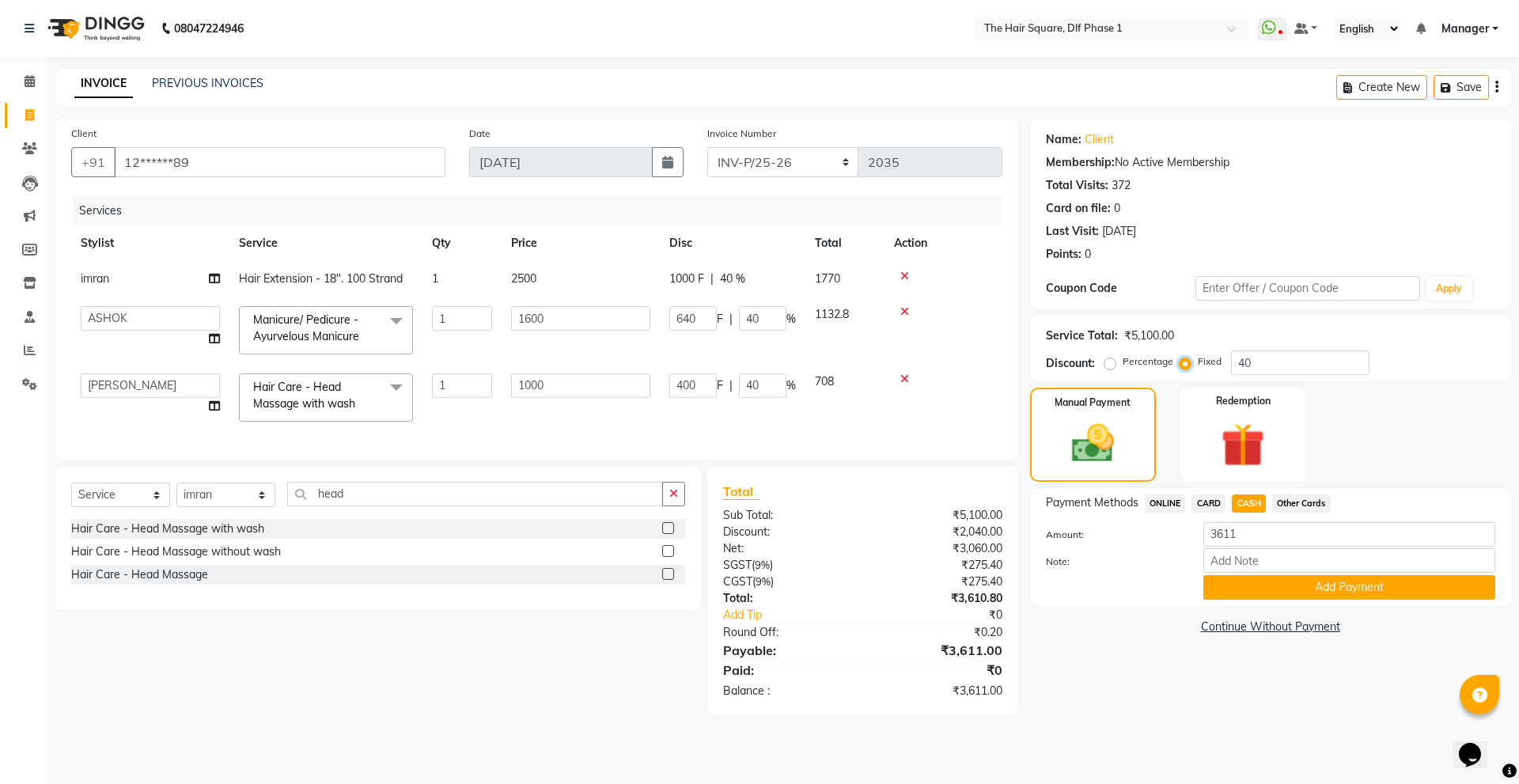
type input "0.78"
click at [1159, 500] on span "ONLINE" at bounding box center [1165, 503] width 41 height 18
type input "5978"
click at [1253, 502] on span "CASH" at bounding box center [1249, 503] width 34 height 18
click at [1173, 500] on span "ONLINE" at bounding box center [1165, 503] width 41 height 18
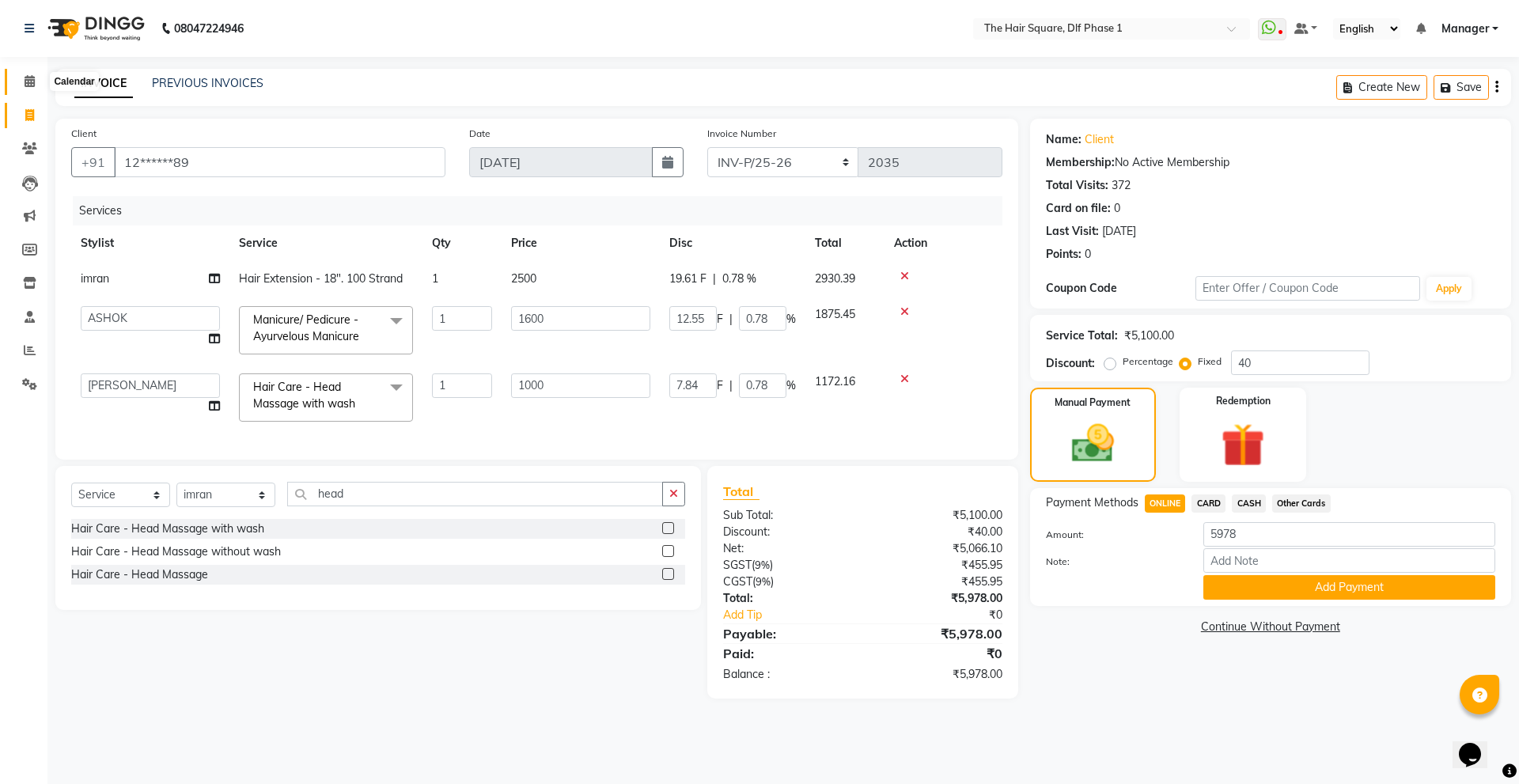
click at [31, 80] on icon at bounding box center [30, 81] width 10 height 12
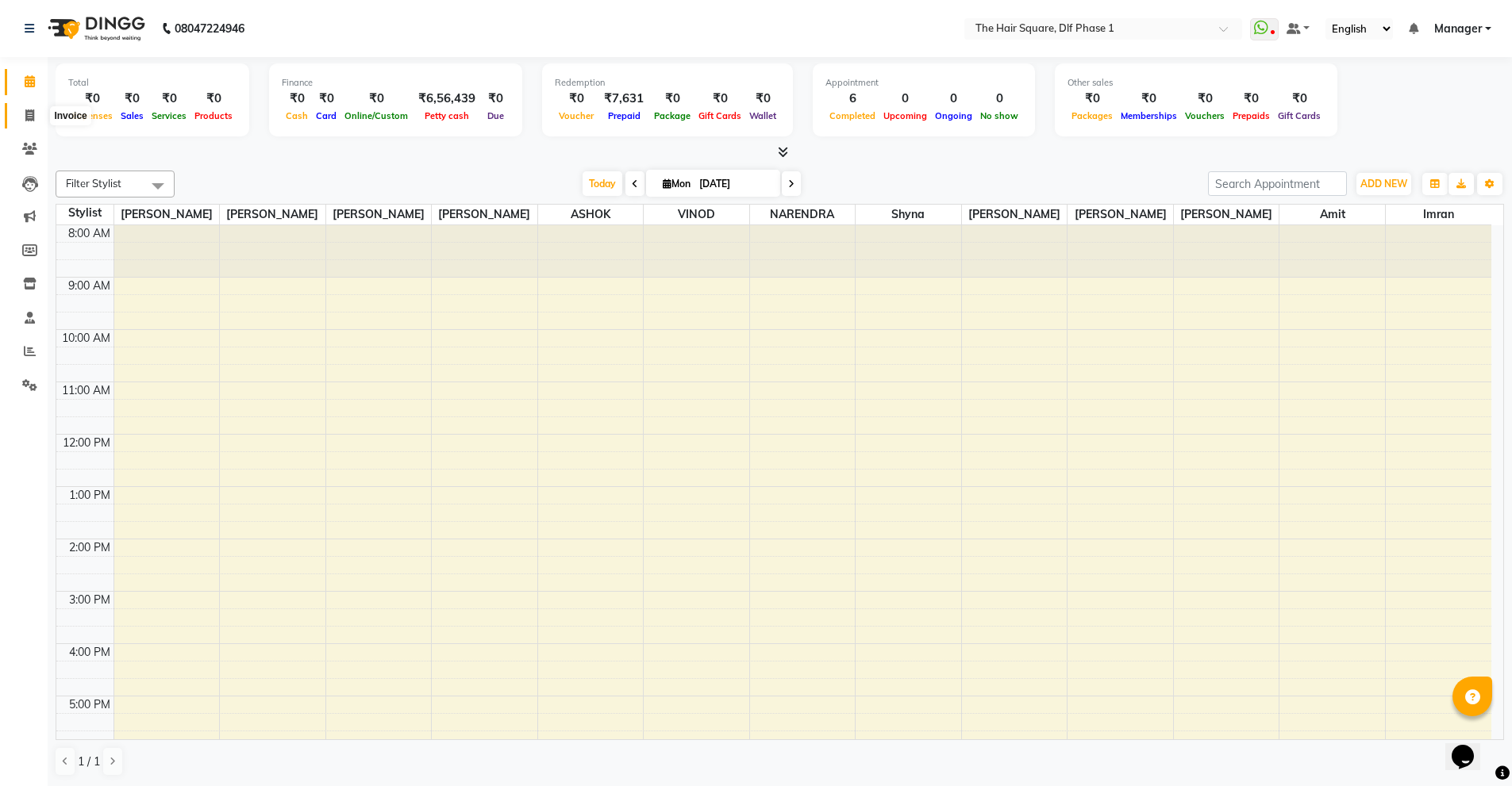
click at [37, 112] on span at bounding box center [30, 116] width 28 height 18
select select "service"
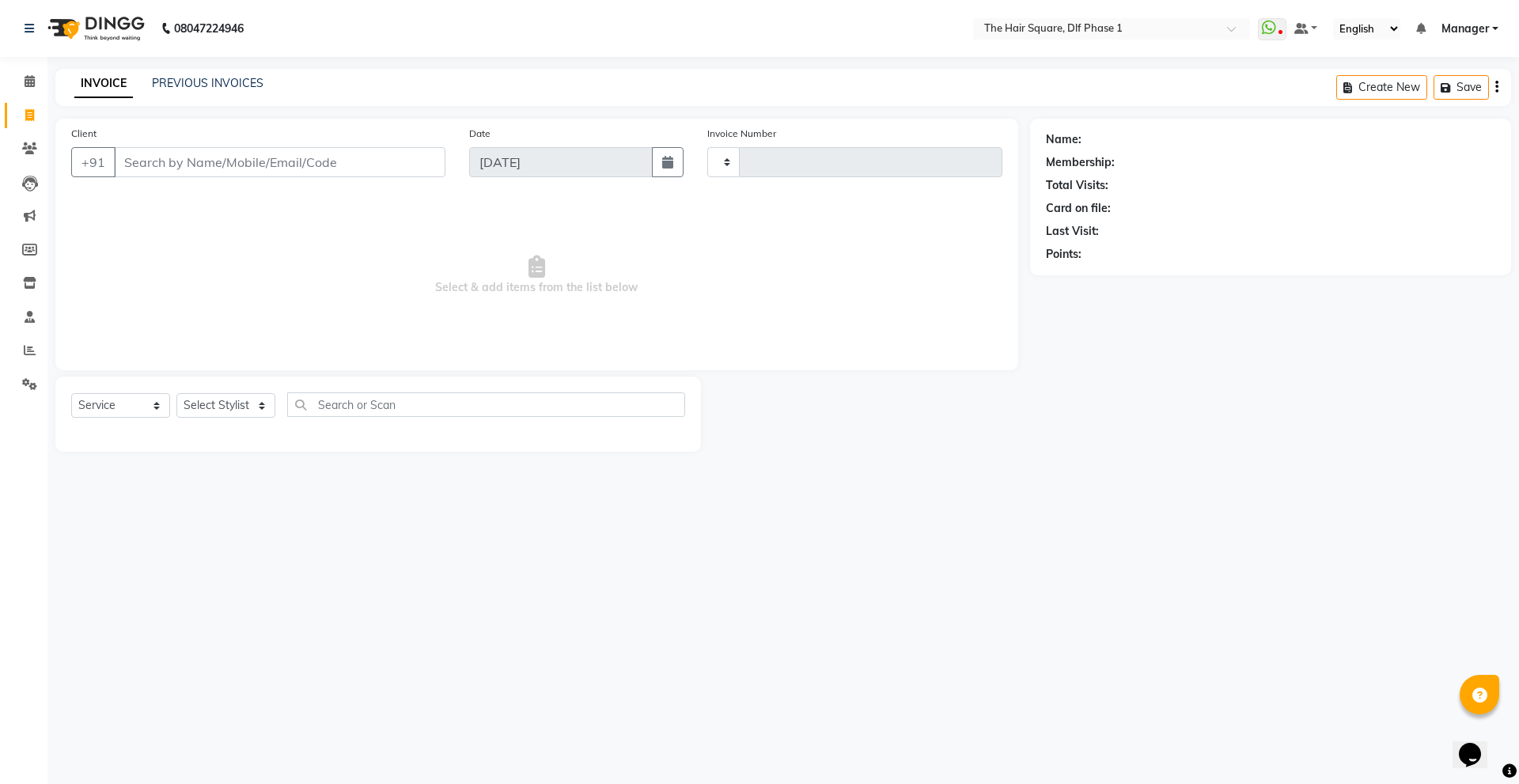
type input "2035"
select select "5766"
click at [34, 87] on icon at bounding box center [30, 81] width 10 height 12
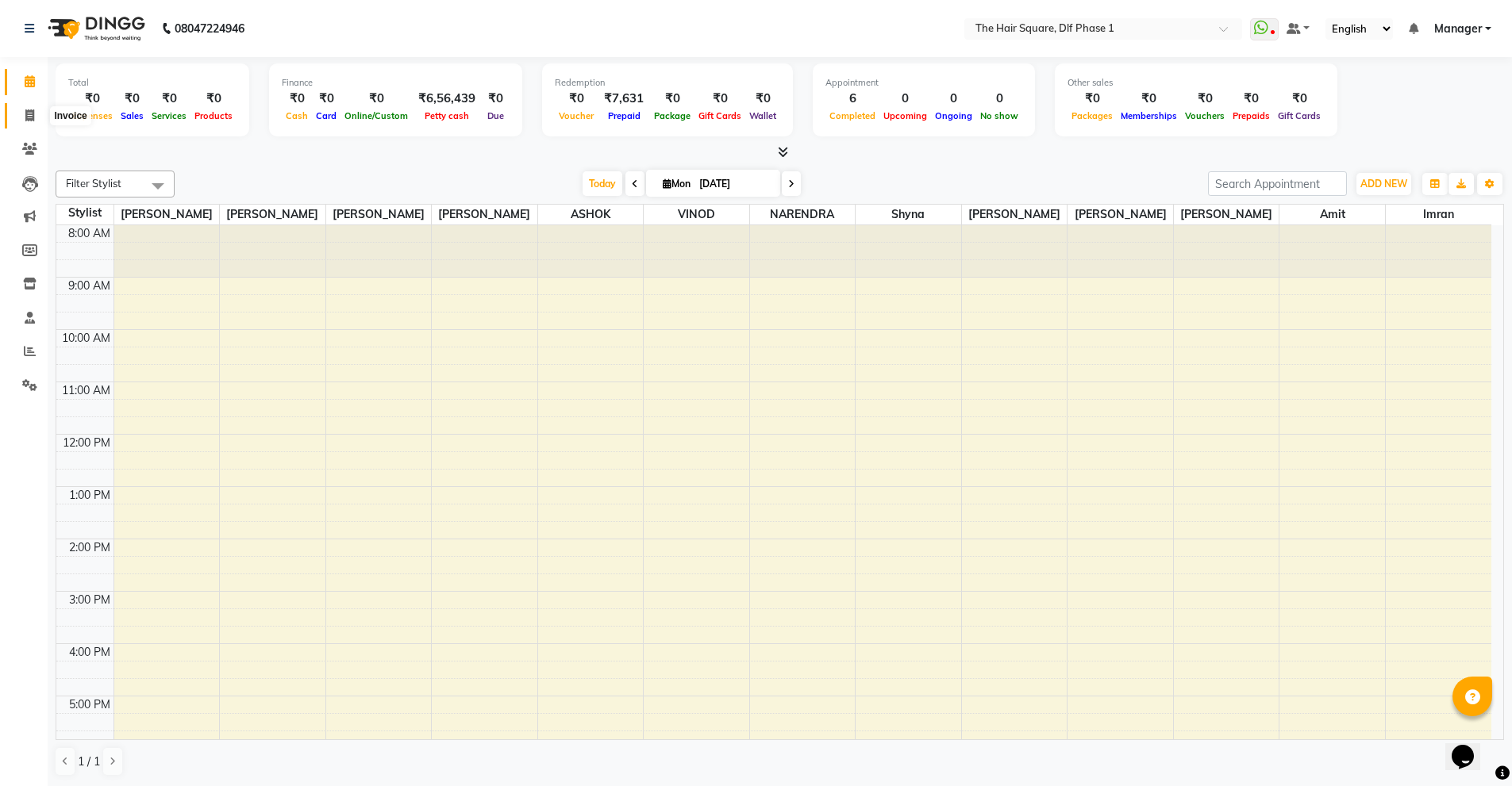
click at [28, 120] on icon at bounding box center [30, 116] width 9 height 12
select select "service"
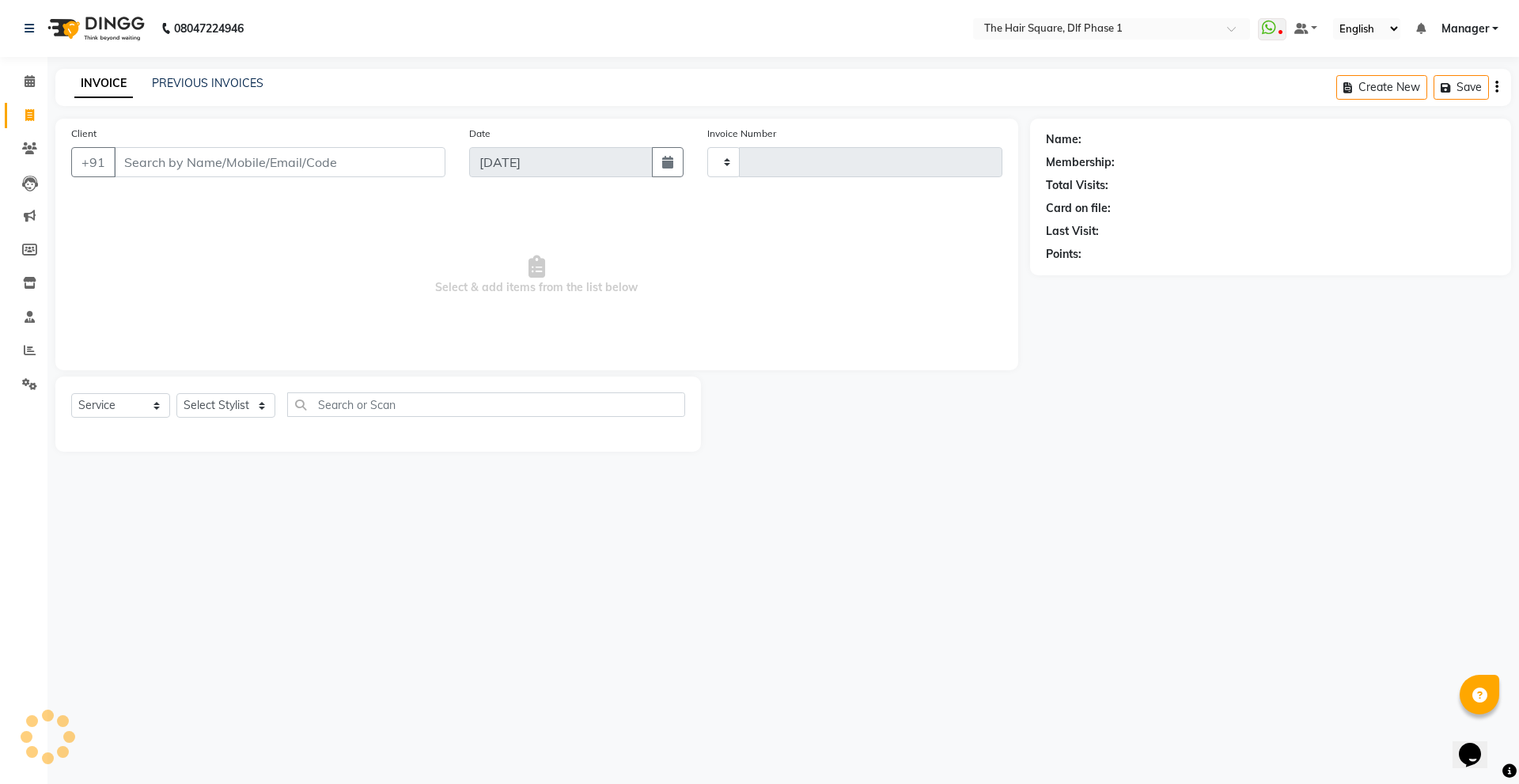
type input "2035"
select select "5766"
click at [318, 153] on input "Client" at bounding box center [279, 162] width 332 height 30
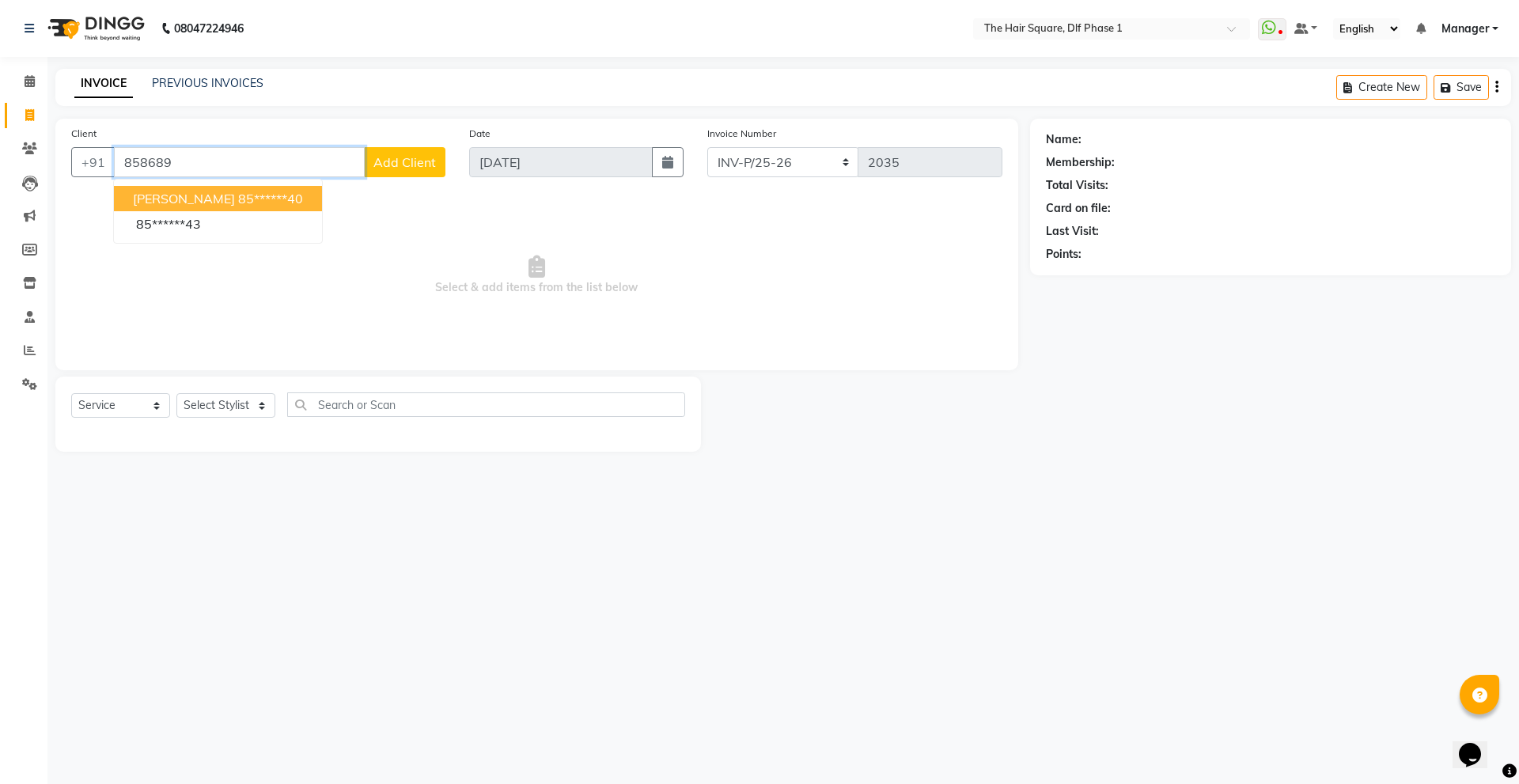
click at [269, 205] on ngb-highlight "85******40" at bounding box center [270, 199] width 65 height 16
type input "85******40"
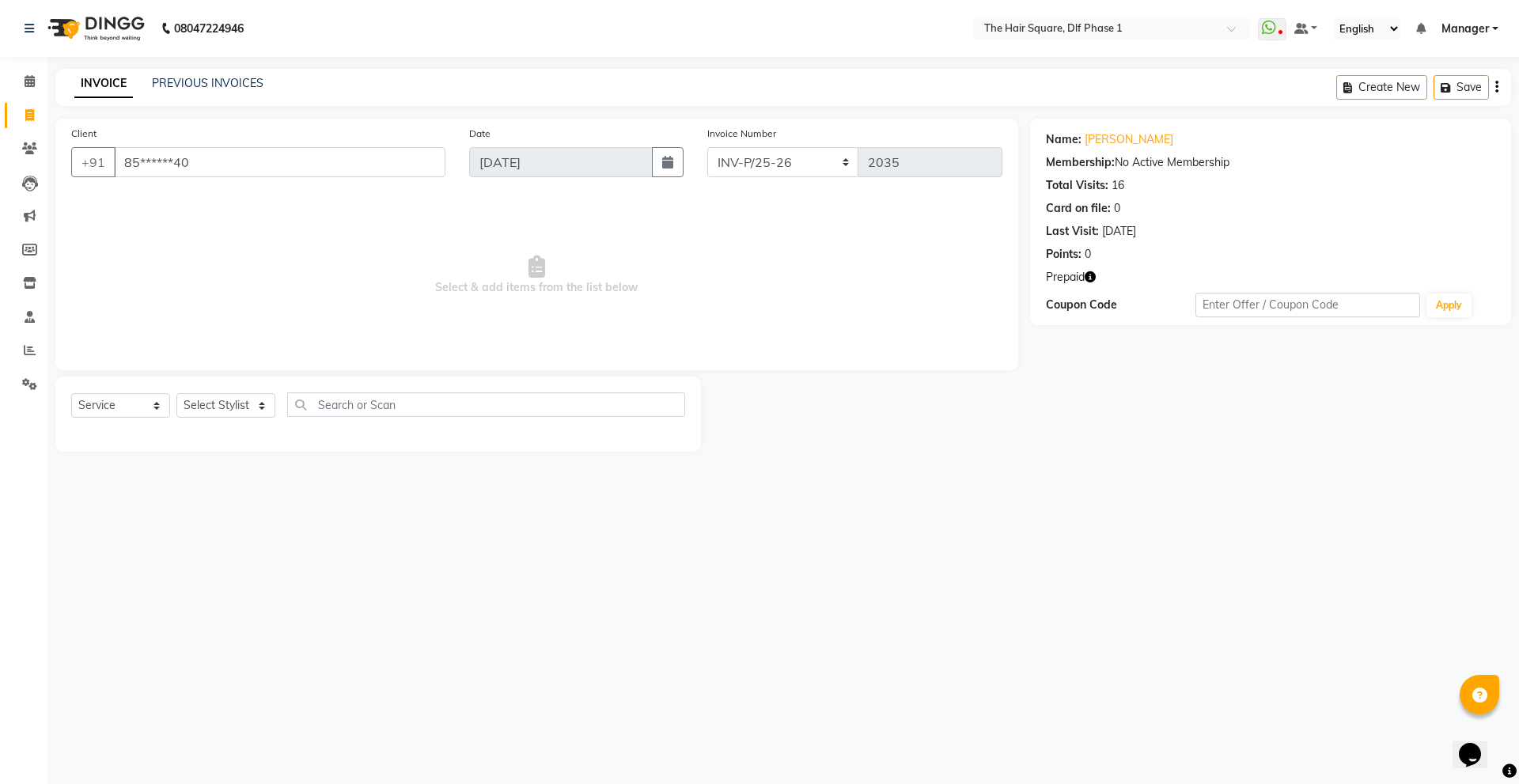
click at [1089, 274] on icon "button" at bounding box center [1090, 276] width 11 height 11
click at [234, 404] on select "Select Stylist Abdul ALIZA Amit AMIT ASHOK imran kim mahendra Manager NARENDRA …" at bounding box center [226, 405] width 99 height 24
select select "39560"
click at [177, 393] on select "Select Stylist Abdul ALIZA Amit AMIT ASHOK imran kim mahendra Manager NARENDRA …" at bounding box center [226, 405] width 99 height 24
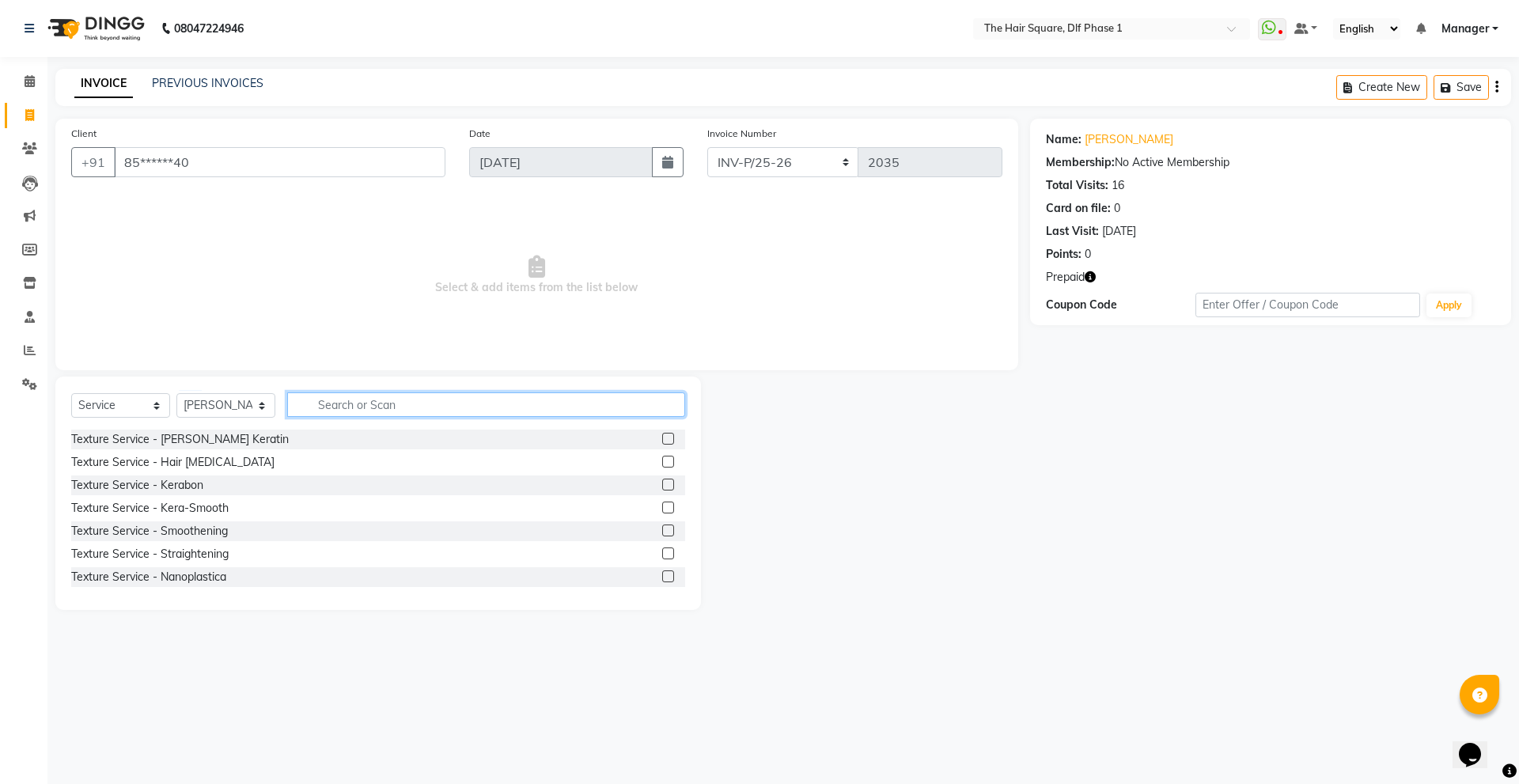
click at [367, 410] on input "text" at bounding box center [486, 405] width 398 height 24
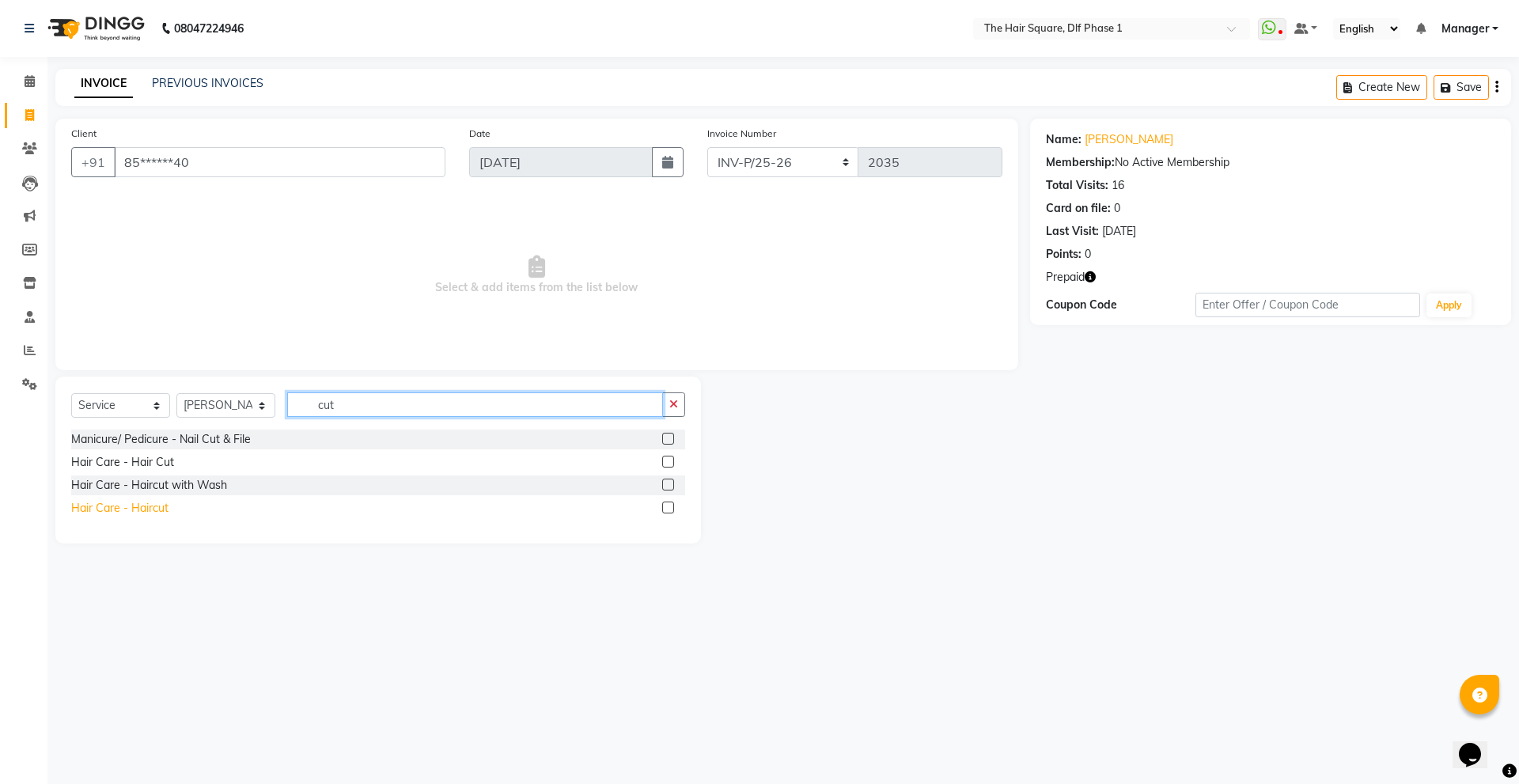
type input "cut"
click at [144, 507] on div "Hair Care - Haircut" at bounding box center [119, 508] width 97 height 17
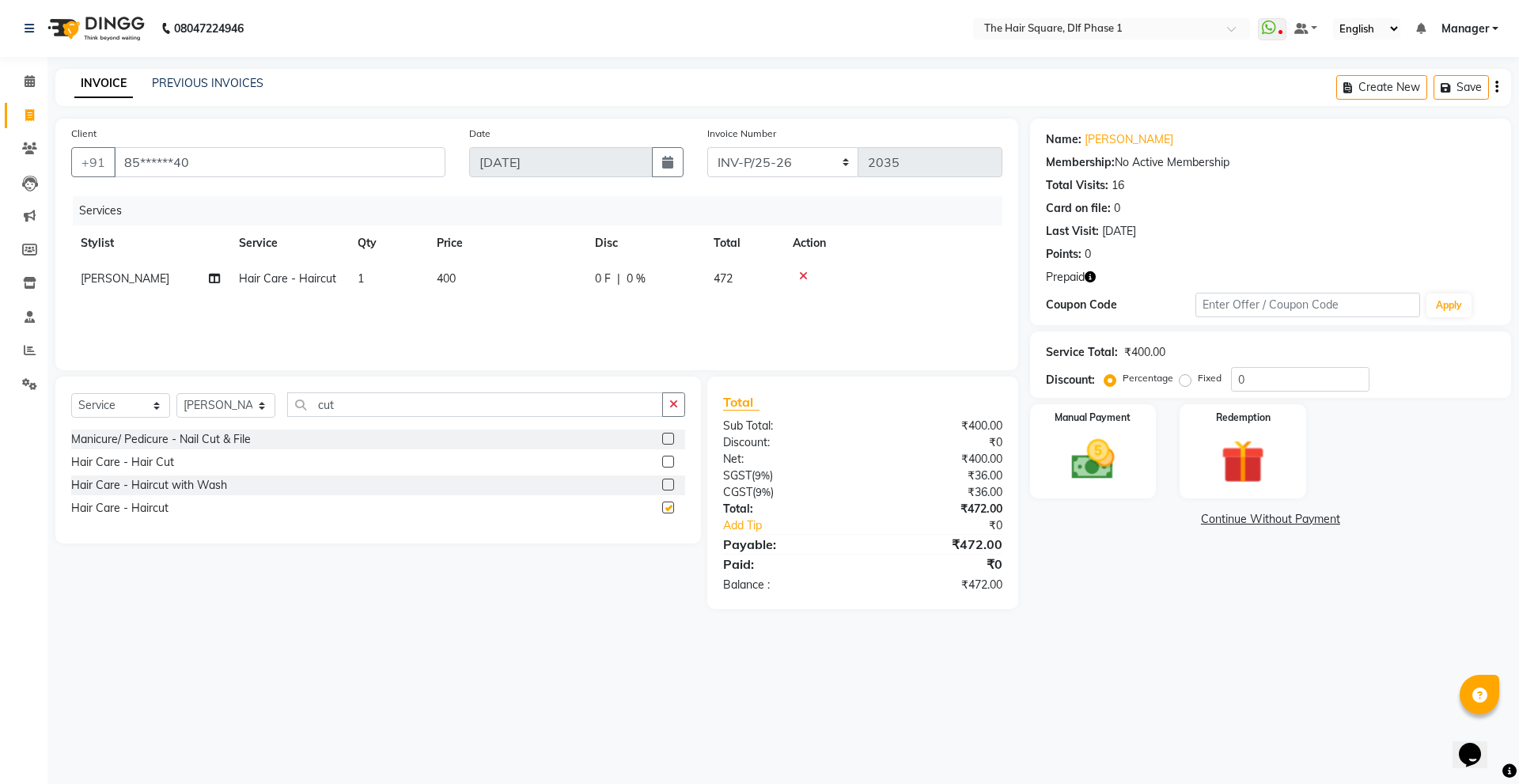
checkbox input "false"
click at [1089, 279] on icon "button" at bounding box center [1090, 276] width 11 height 11
drag, startPoint x: 1278, startPoint y: 375, endPoint x: 1242, endPoint y: 388, distance: 38.3
click at [1242, 388] on input "0" at bounding box center [1300, 380] width 138 height 24
type input "20"
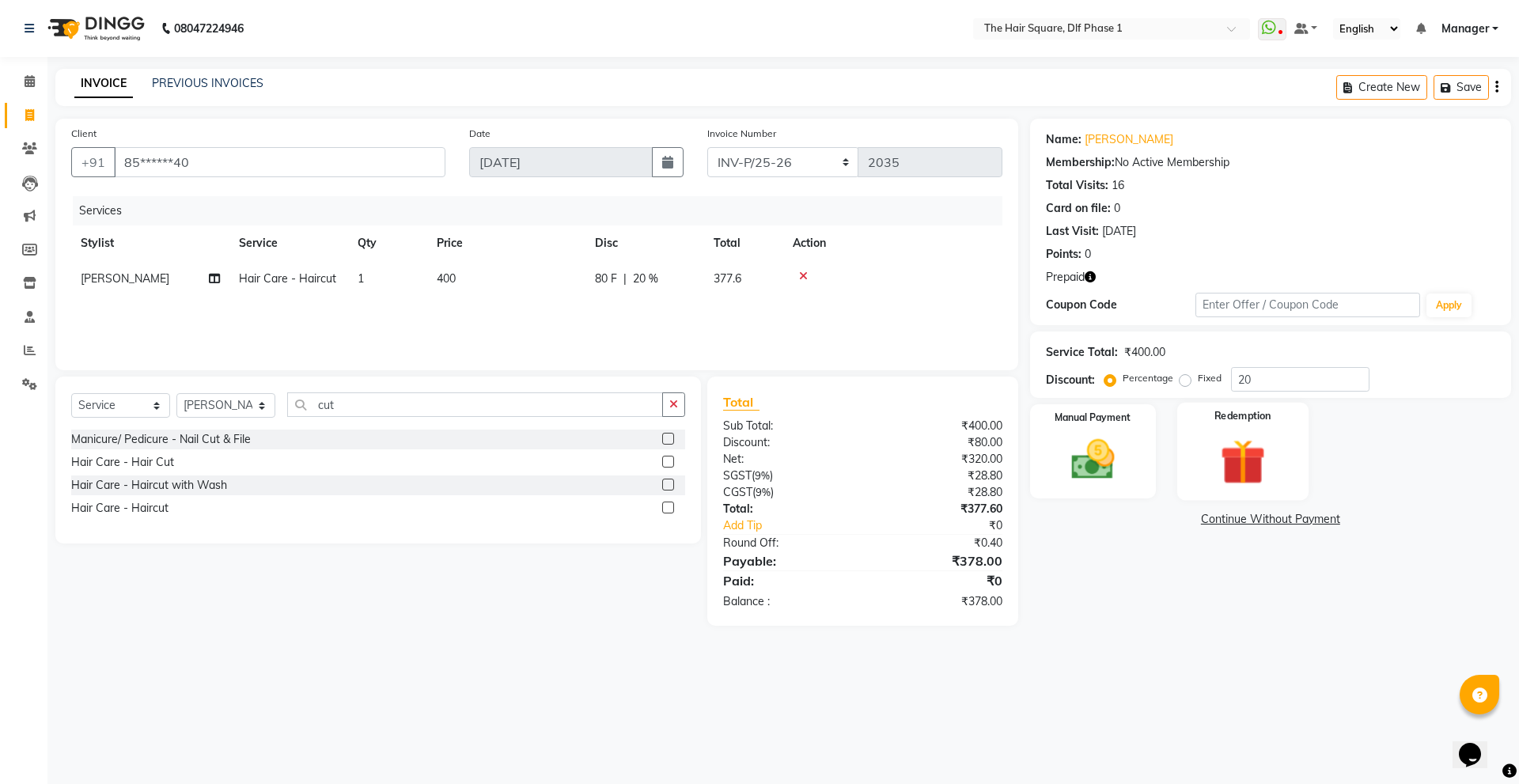
click at [1242, 456] on img at bounding box center [1242, 462] width 74 height 56
click at [1178, 522] on span "Prepaid 1" at bounding box center [1170, 521] width 52 height 18
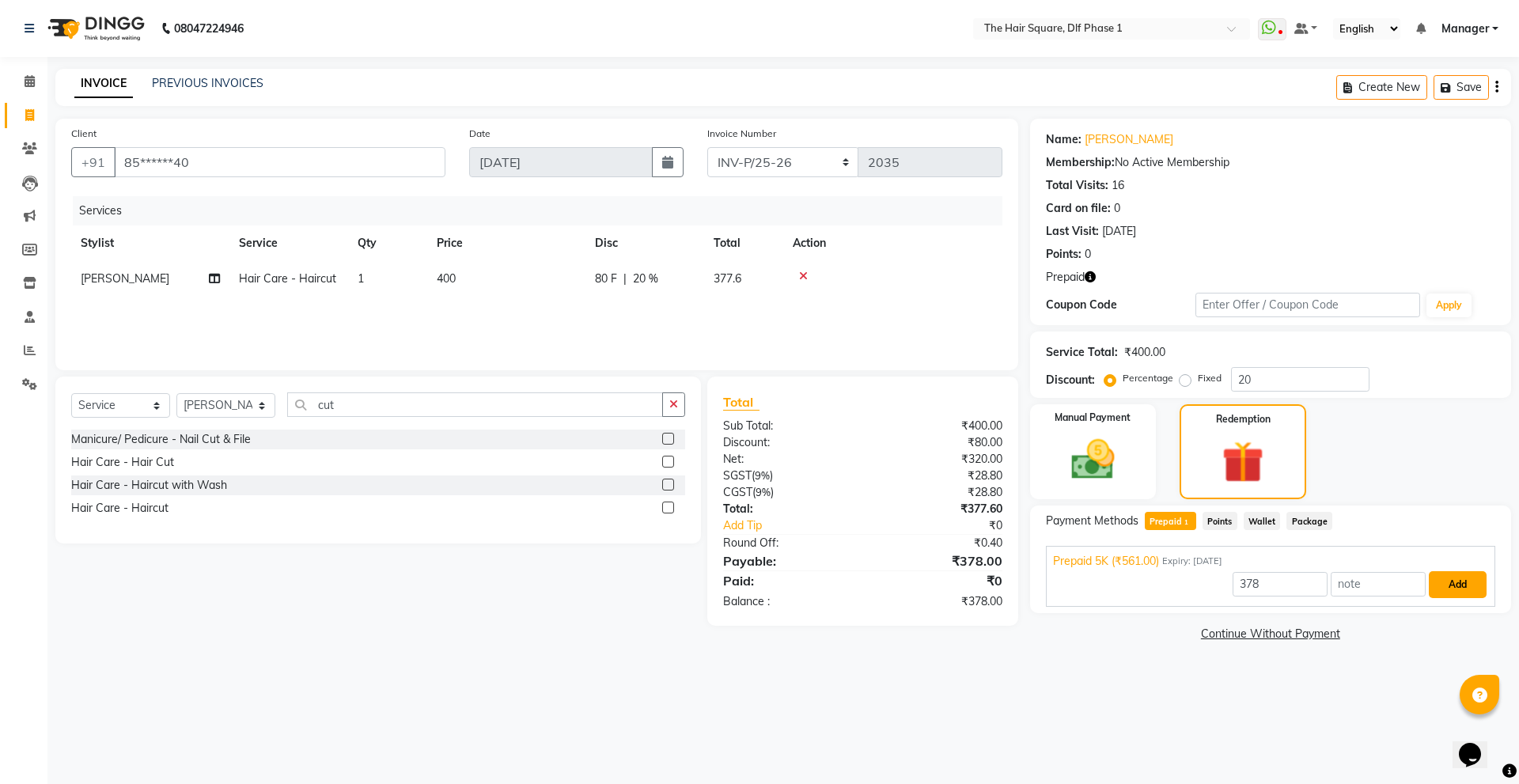
click at [1448, 584] on button "Add" at bounding box center [1458, 584] width 58 height 27
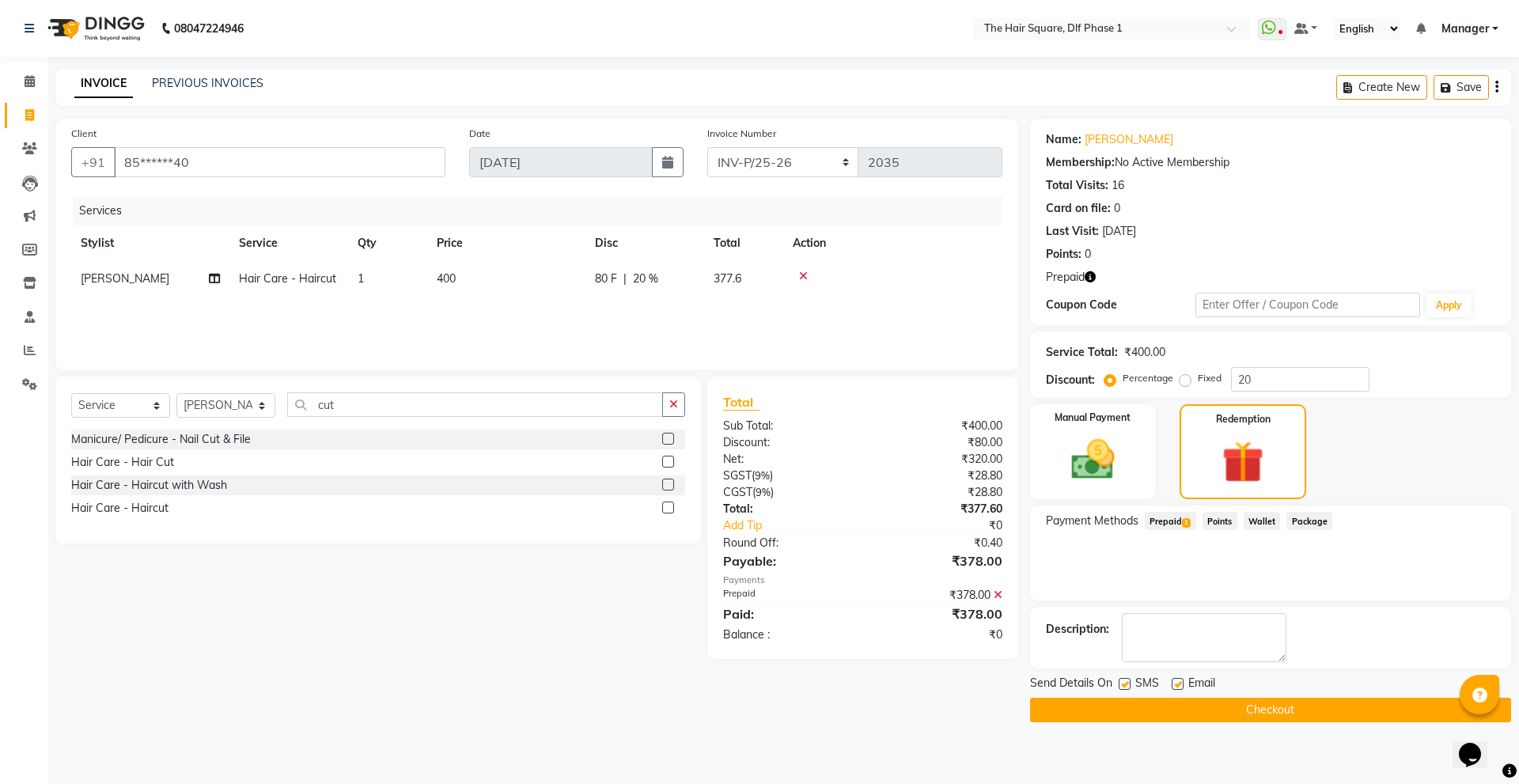
click at [1131, 710] on button "Checkout" at bounding box center [1270, 710] width 481 height 24
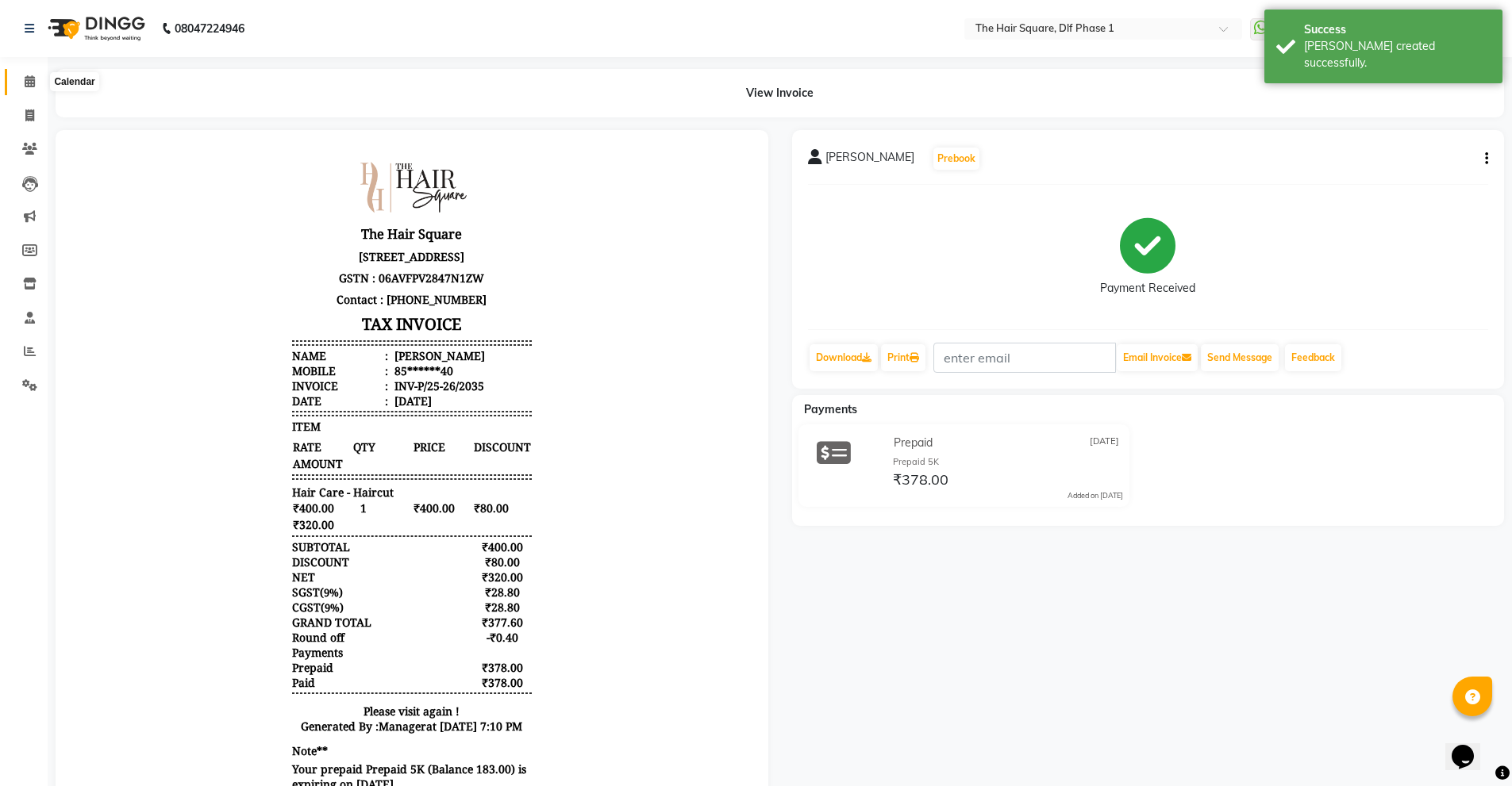
drag, startPoint x: 36, startPoint y: 82, endPoint x: 29, endPoint y: 92, distance: 12.2
click at [36, 82] on span at bounding box center [30, 82] width 28 height 18
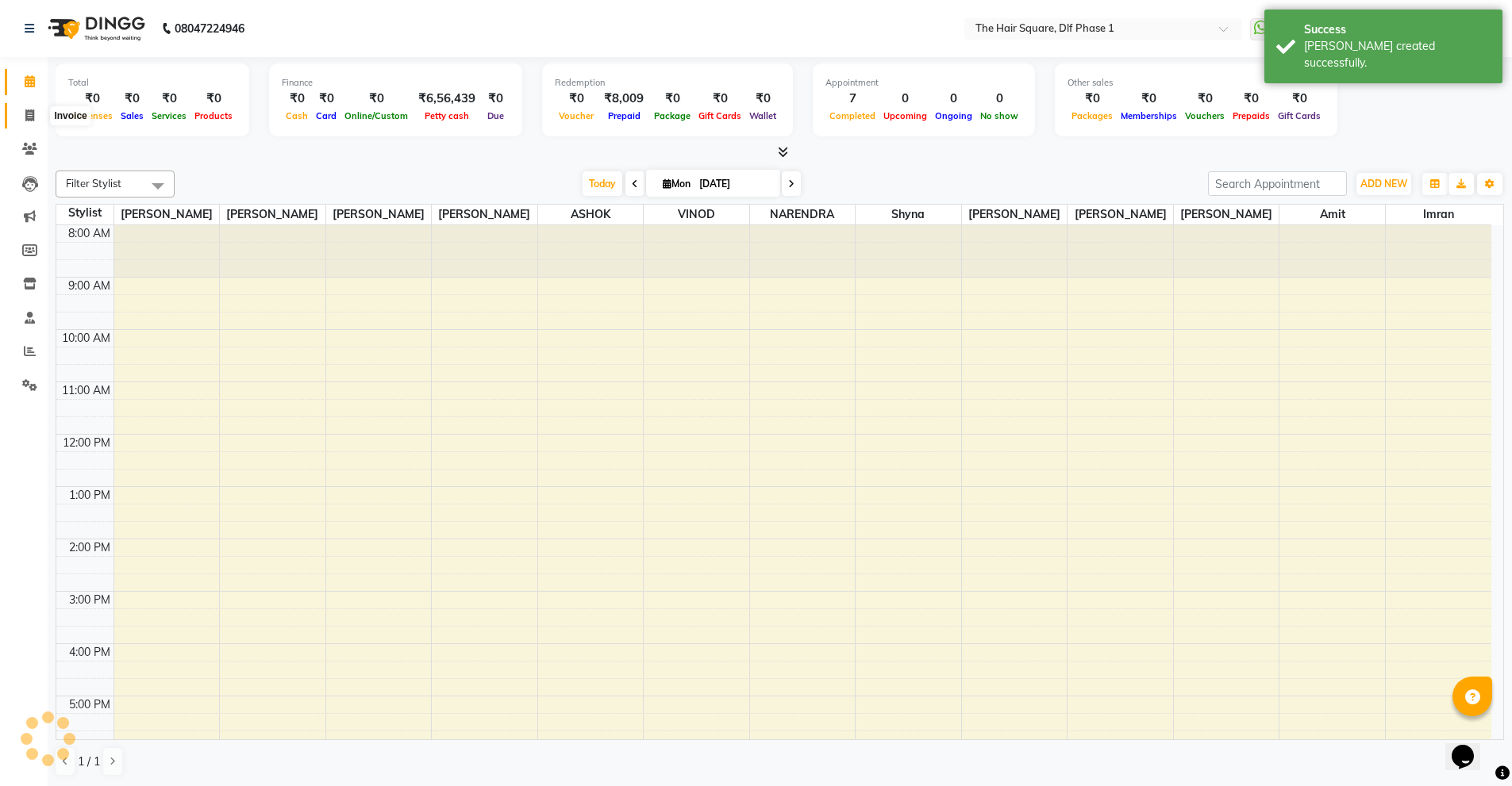
click at [26, 117] on icon at bounding box center [30, 116] width 9 height 12
select select "service"
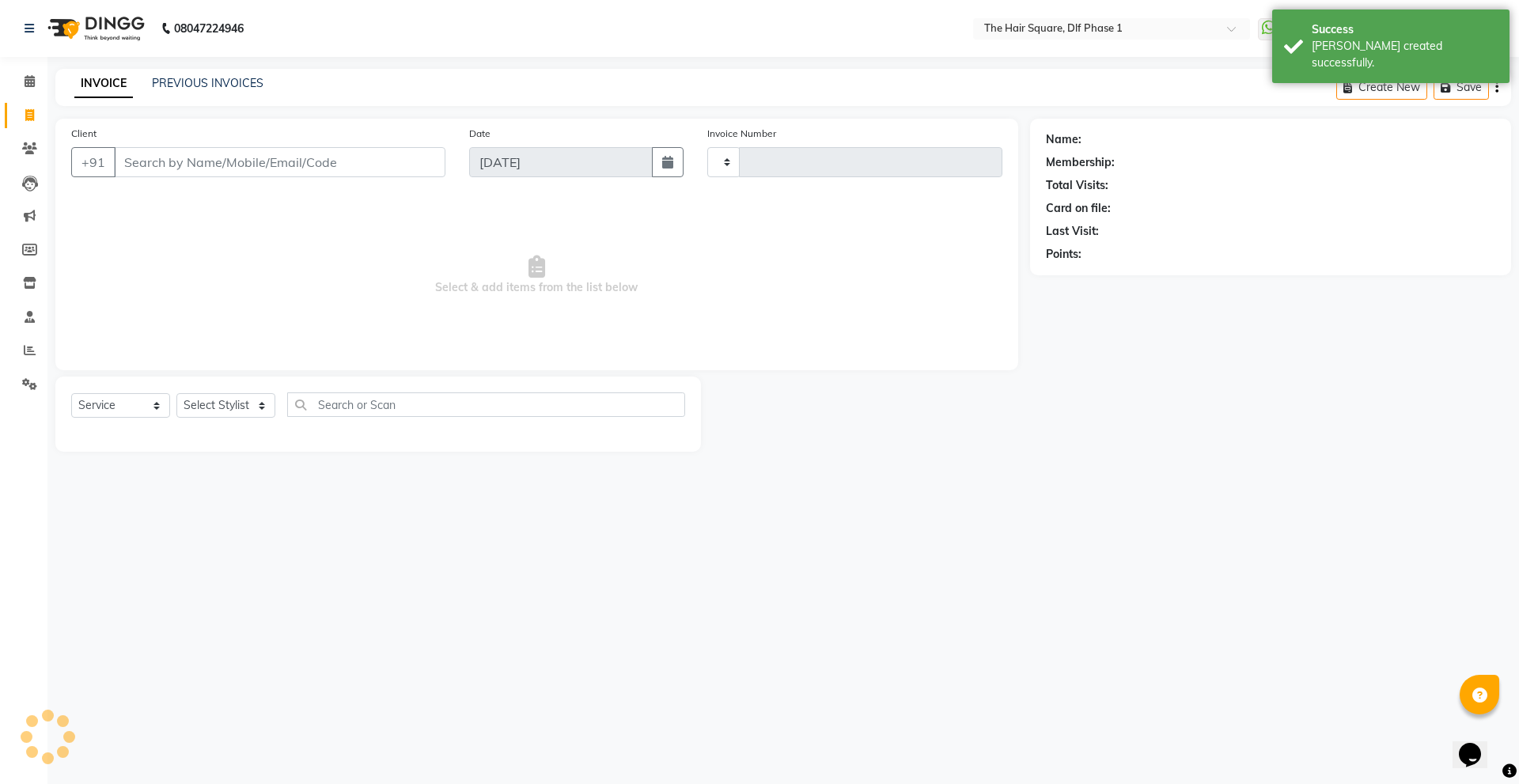
type input "2036"
select select "5766"
click at [224, 81] on link "PREVIOUS INVOICES" at bounding box center [207, 83] width 111 height 14
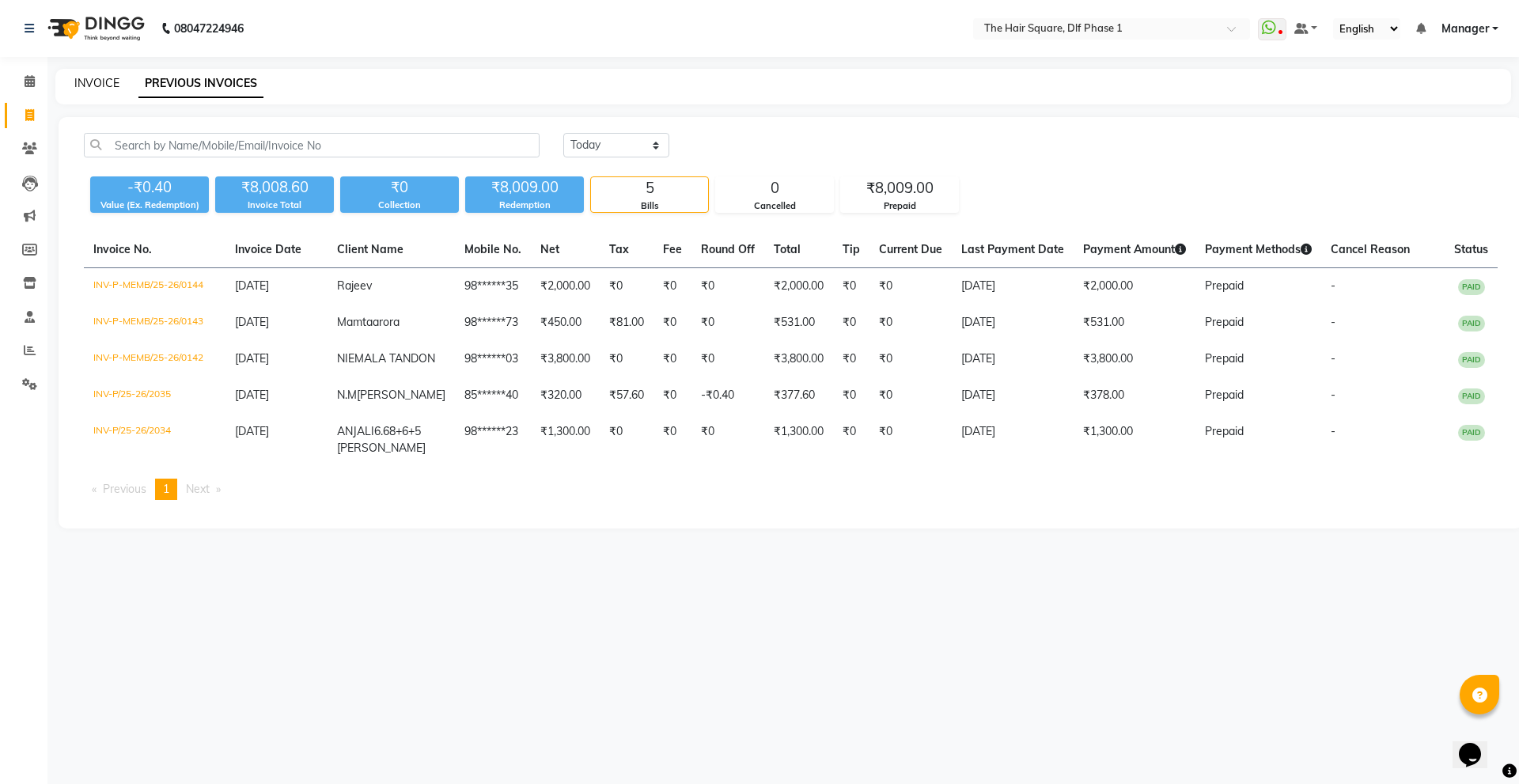
click at [111, 87] on link "INVOICE" at bounding box center [97, 83] width 46 height 14
select select "5766"
select select "service"
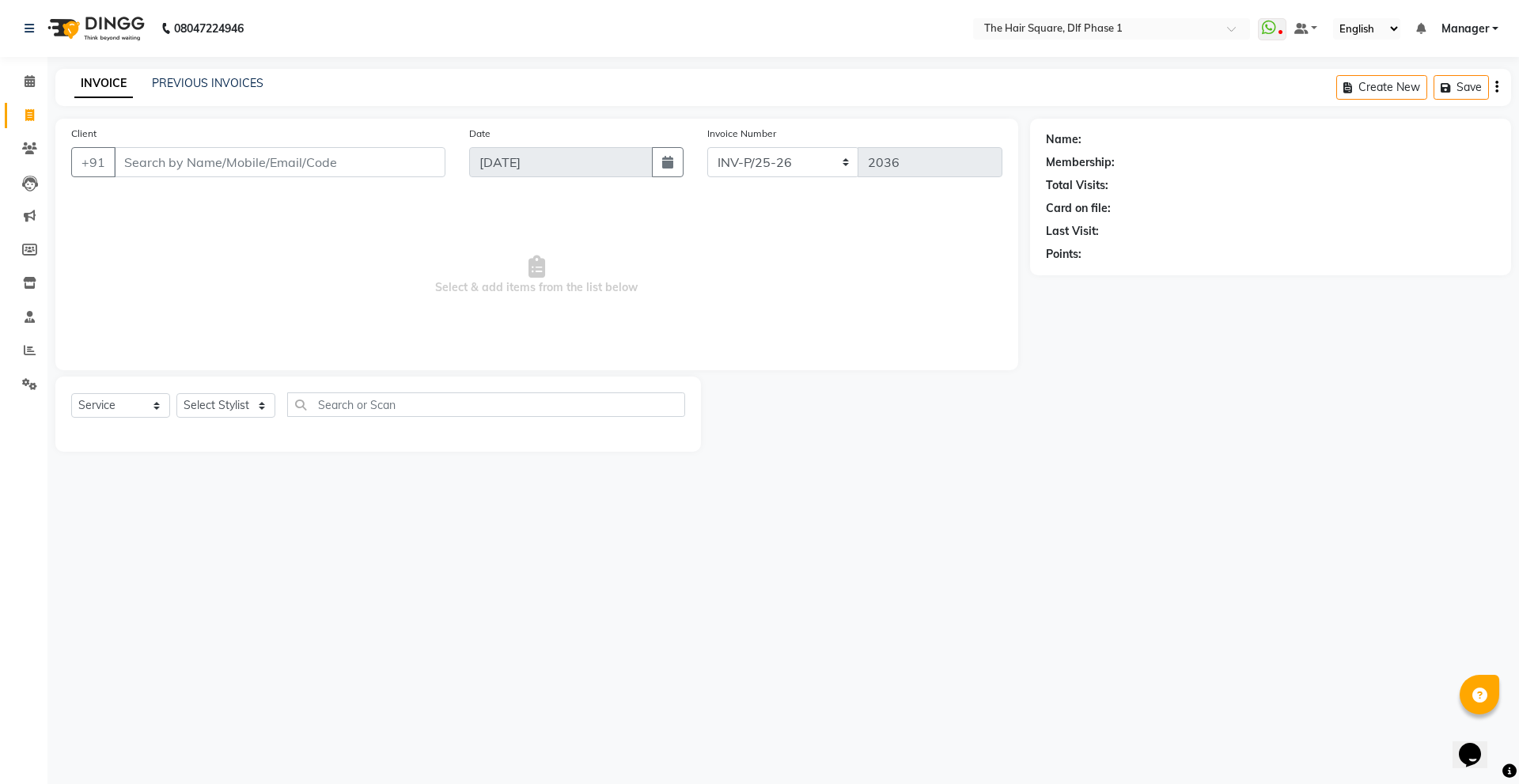
click at [202, 162] on input "Client" at bounding box center [279, 162] width 332 height 30
click at [195, 200] on ngb-highlight "98******01" at bounding box center [208, 199] width 65 height 16
type input "98******01"
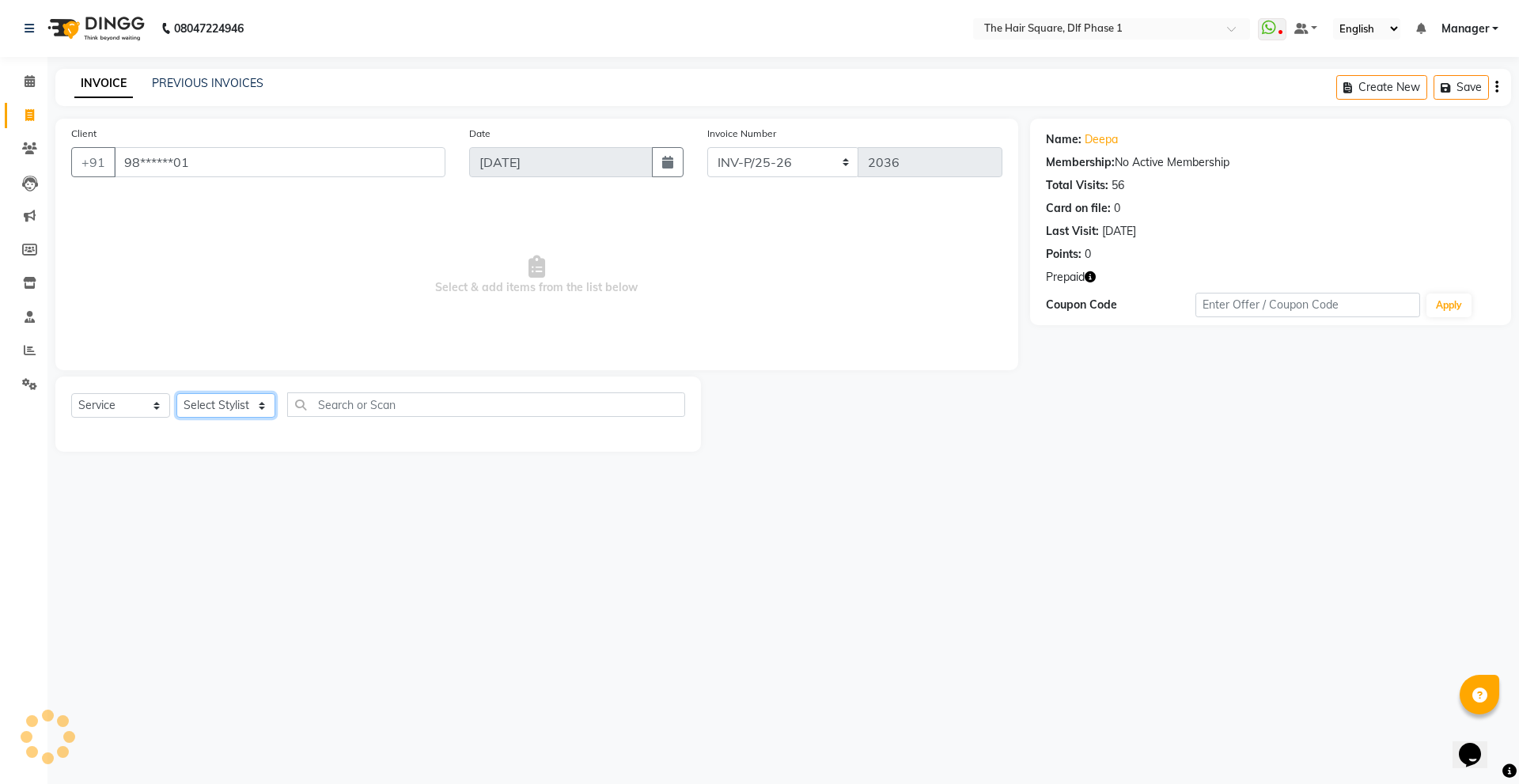
click at [221, 409] on select "Select Stylist Abdul ALIZA Amit AMIT ASHOK imran kim mahendra Manager NARENDRA …" at bounding box center [226, 405] width 99 height 24
select select "39748"
click at [177, 393] on select "Select Stylist Abdul ALIZA Amit AMIT ASHOK imran kim mahendra Manager NARENDRA …" at bounding box center [226, 405] width 99 height 24
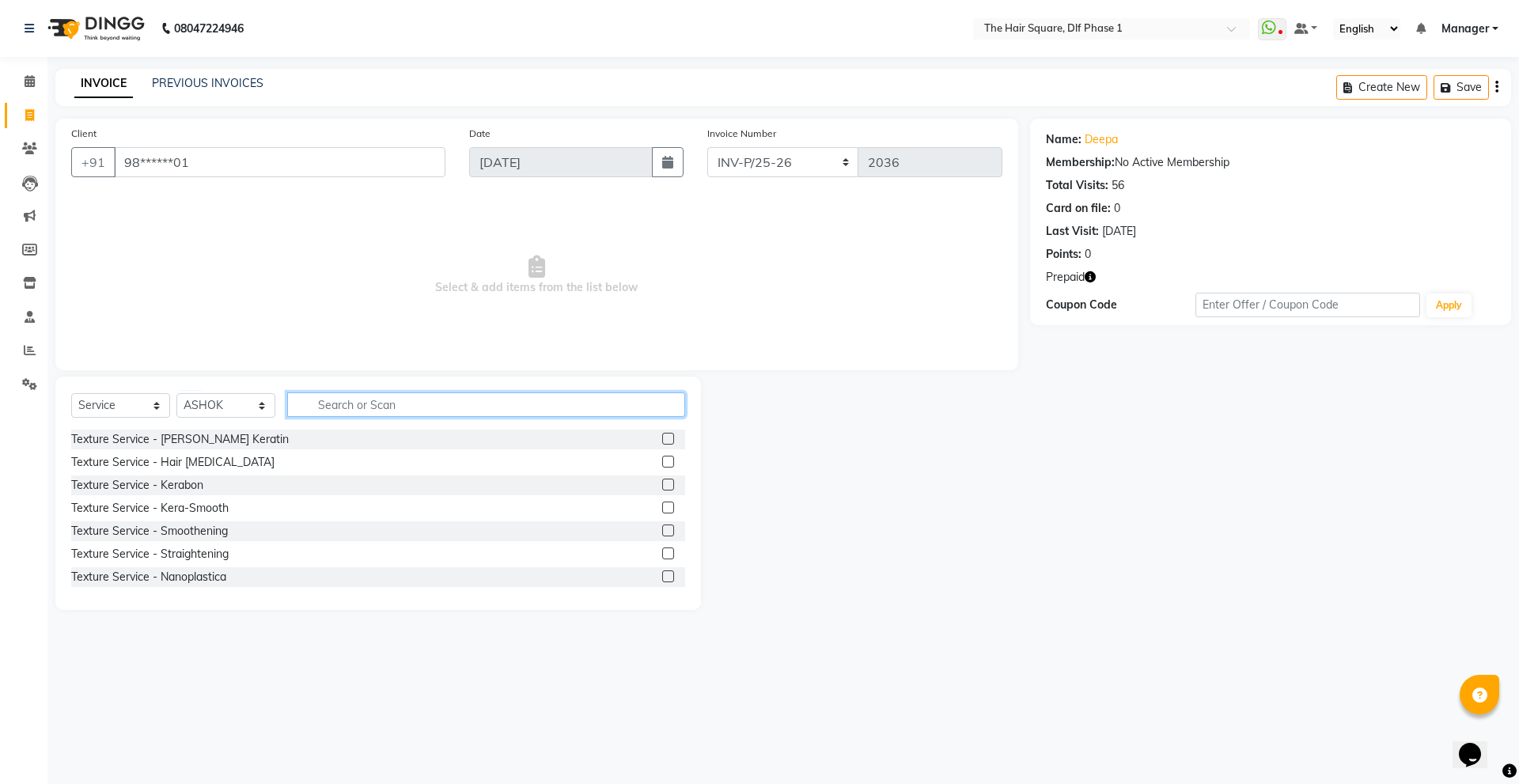
click at [380, 416] on input "text" at bounding box center [486, 405] width 398 height 24
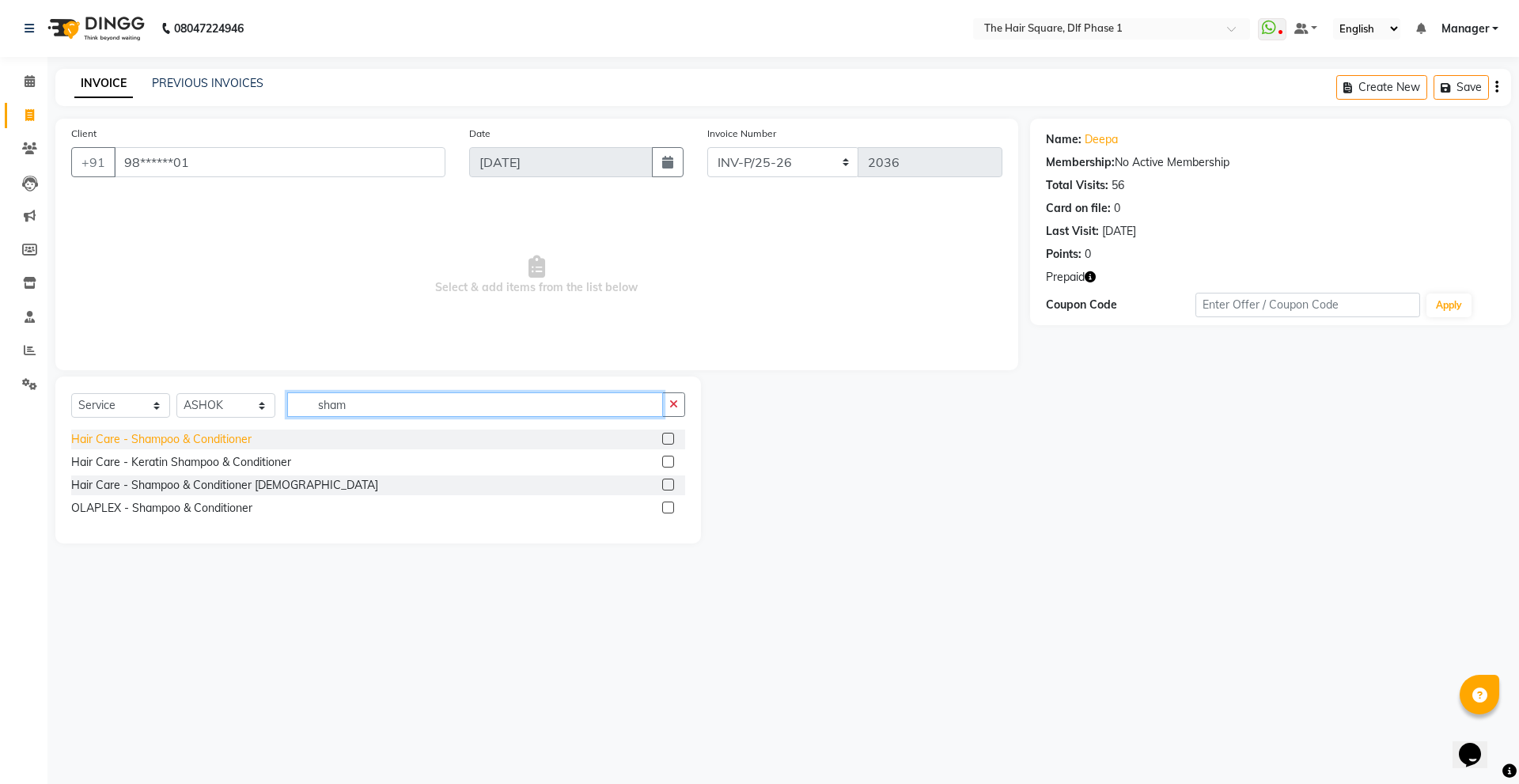
type input "sham"
click at [216, 444] on div "Hair Care - Shampoo & Conditioner" at bounding box center [161, 439] width 180 height 17
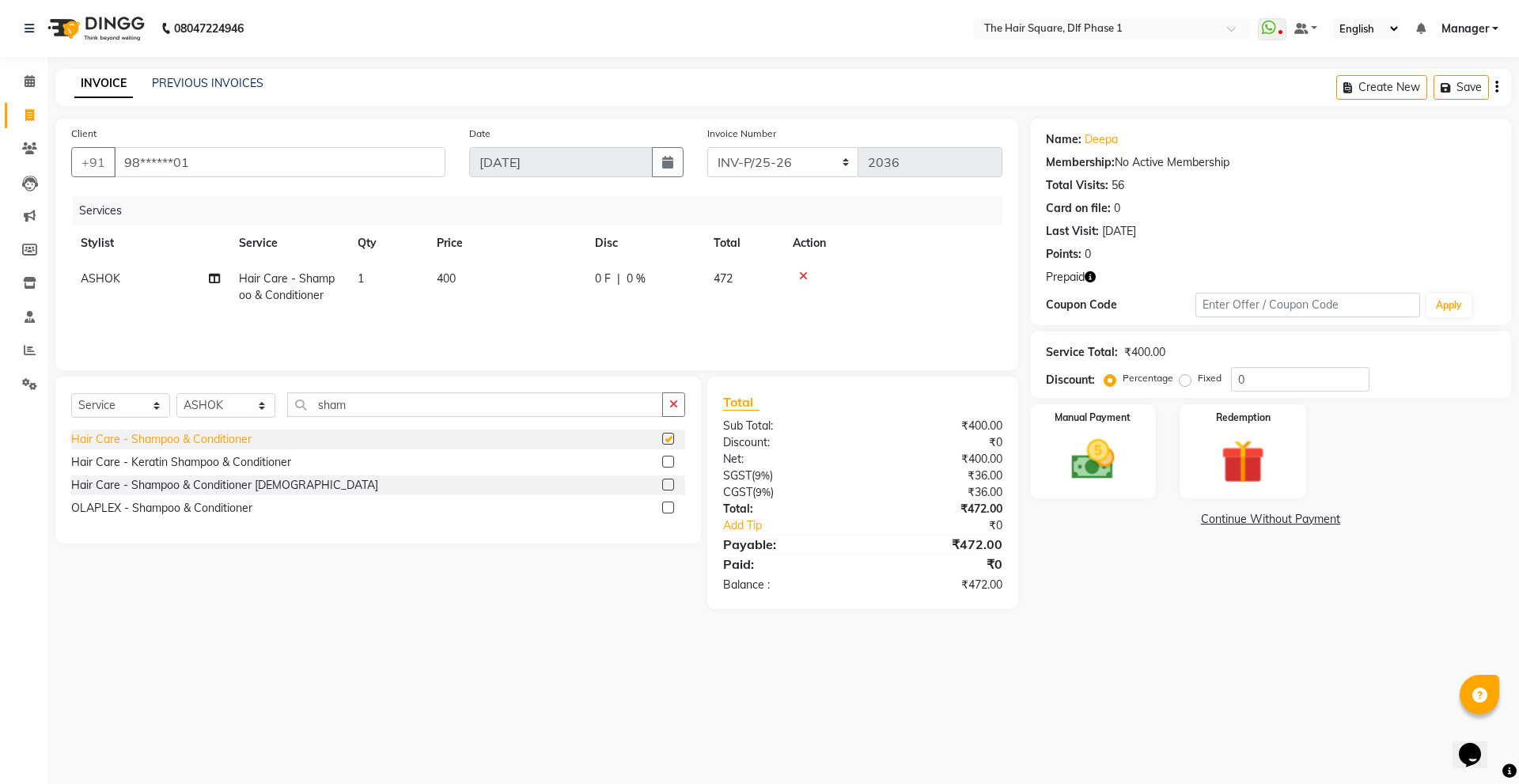
checkbox input "false"
click at [1090, 280] on icon "button" at bounding box center [1090, 276] width 11 height 11
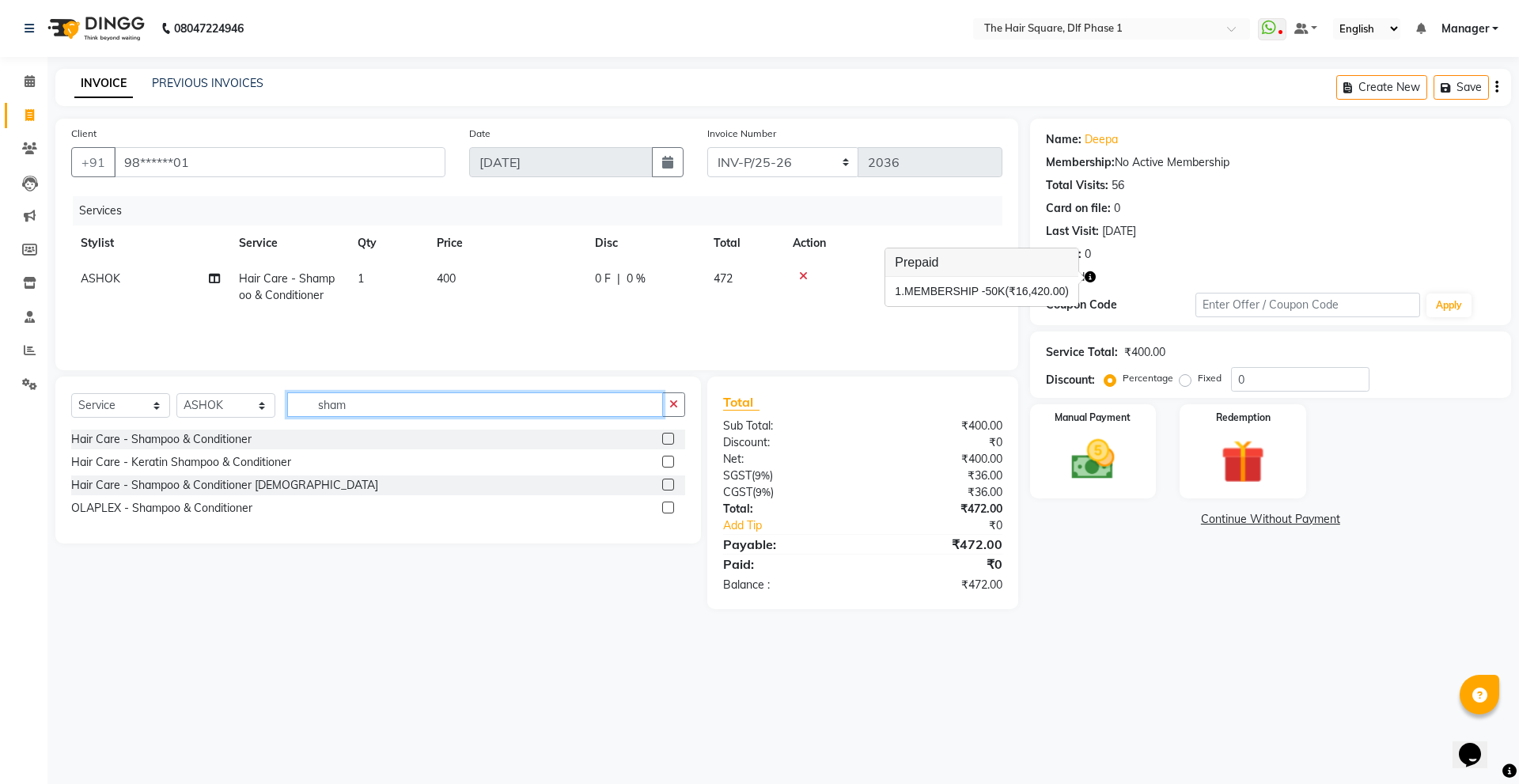
drag, startPoint x: 486, startPoint y: 403, endPoint x: 216, endPoint y: 393, distance: 270.2
click at [216, 393] on div "Select Service Product Membership Package Voucher Prepaid Gift Card Select Styl…" at bounding box center [378, 411] width 614 height 37
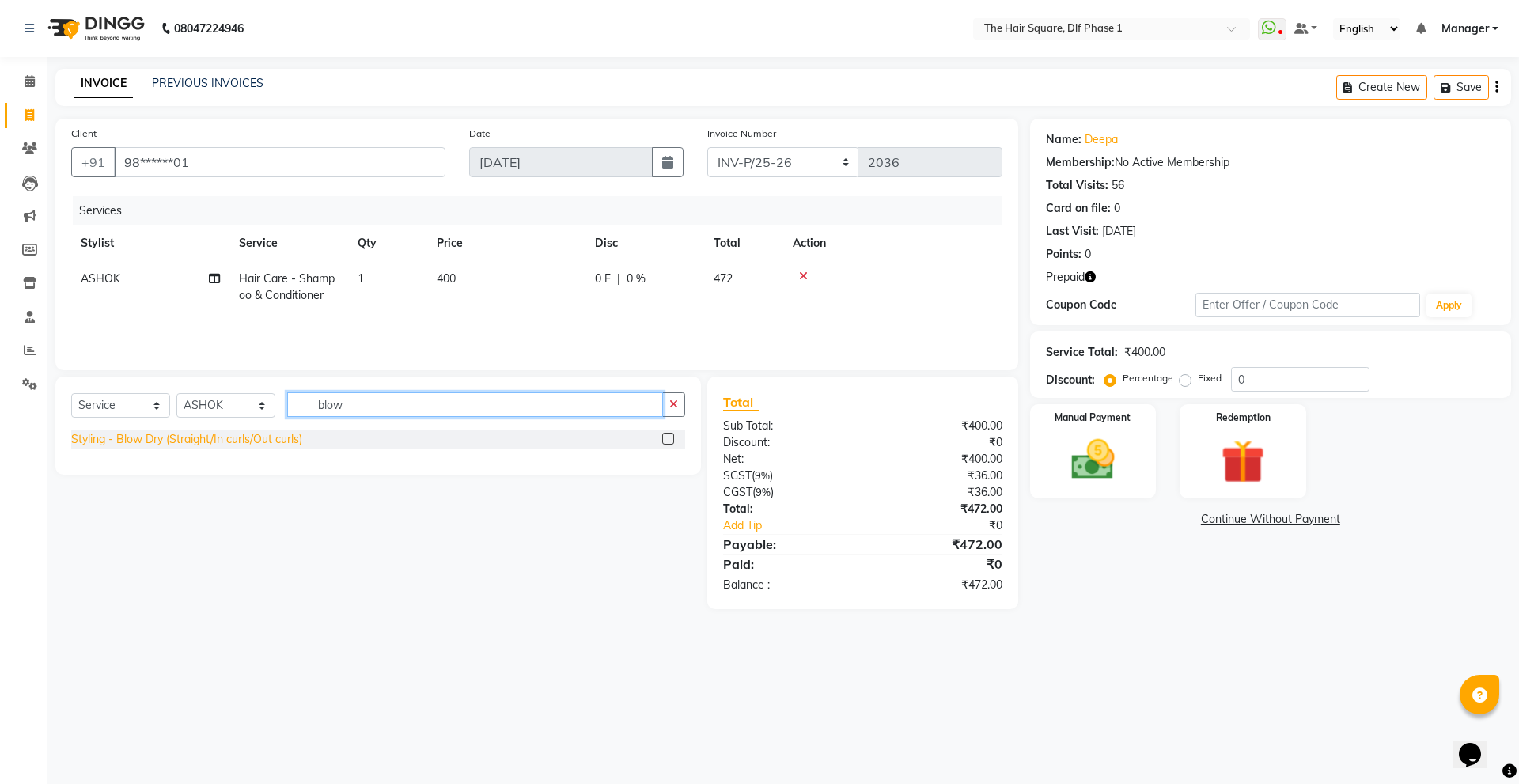
type input "blow"
click at [150, 441] on div "Styling - Blow Dry (Straight/In curls/Out curls)" at bounding box center [186, 439] width 231 height 17
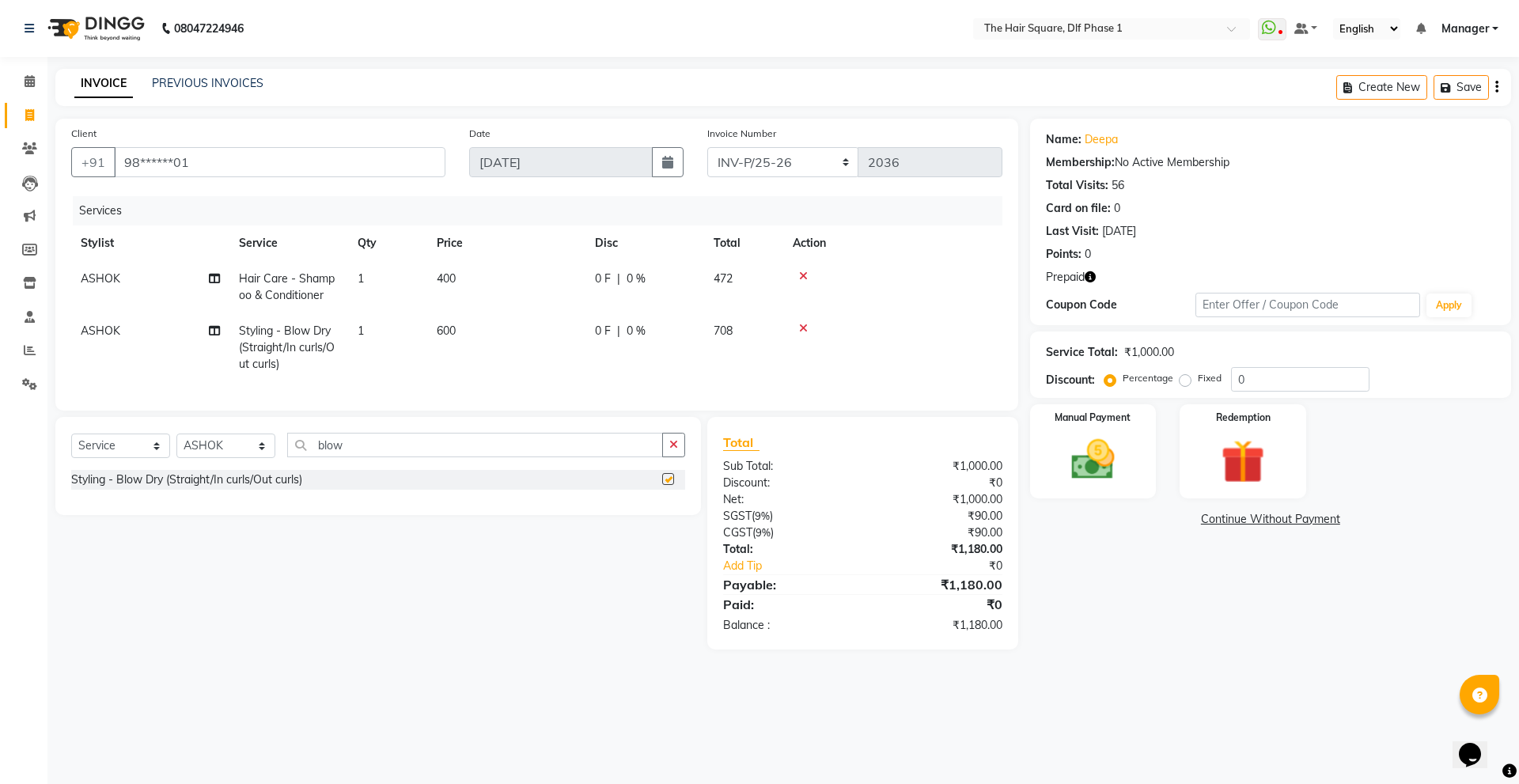
checkbox input "false"
click at [801, 170] on select "INV-P-MEMB/25-26 INV-P/25-26" at bounding box center [783, 162] width 152 height 30
select select "5959"
click at [707, 147] on select "INV-P-MEMB/25-26 INV-P/25-26" at bounding box center [783, 162] width 152 height 30
type input "0145"
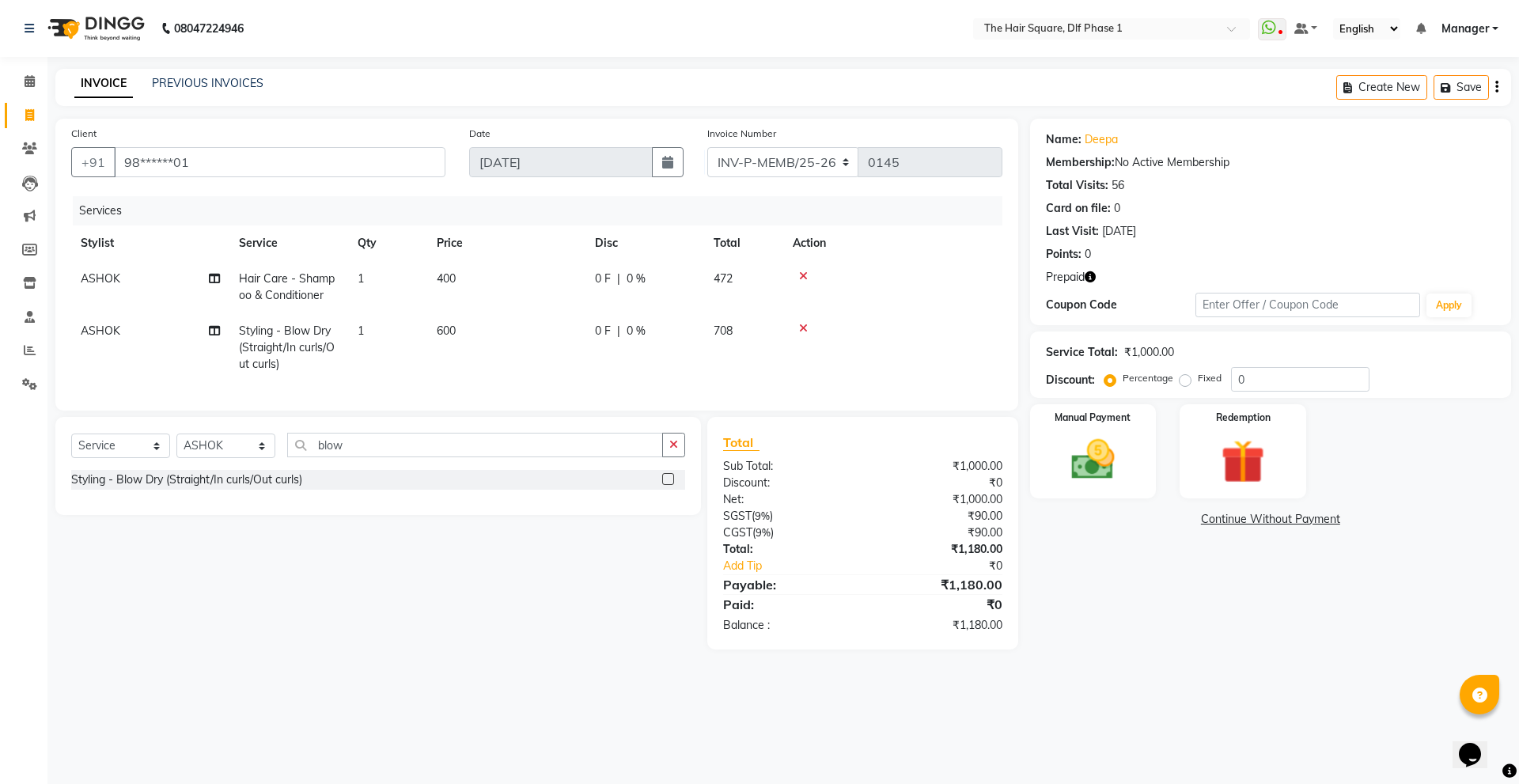
click at [1094, 279] on icon "button" at bounding box center [1090, 276] width 11 height 11
click at [1232, 461] on img at bounding box center [1242, 462] width 74 height 56
click at [1181, 525] on span "Prepaid 1" at bounding box center [1170, 521] width 52 height 18
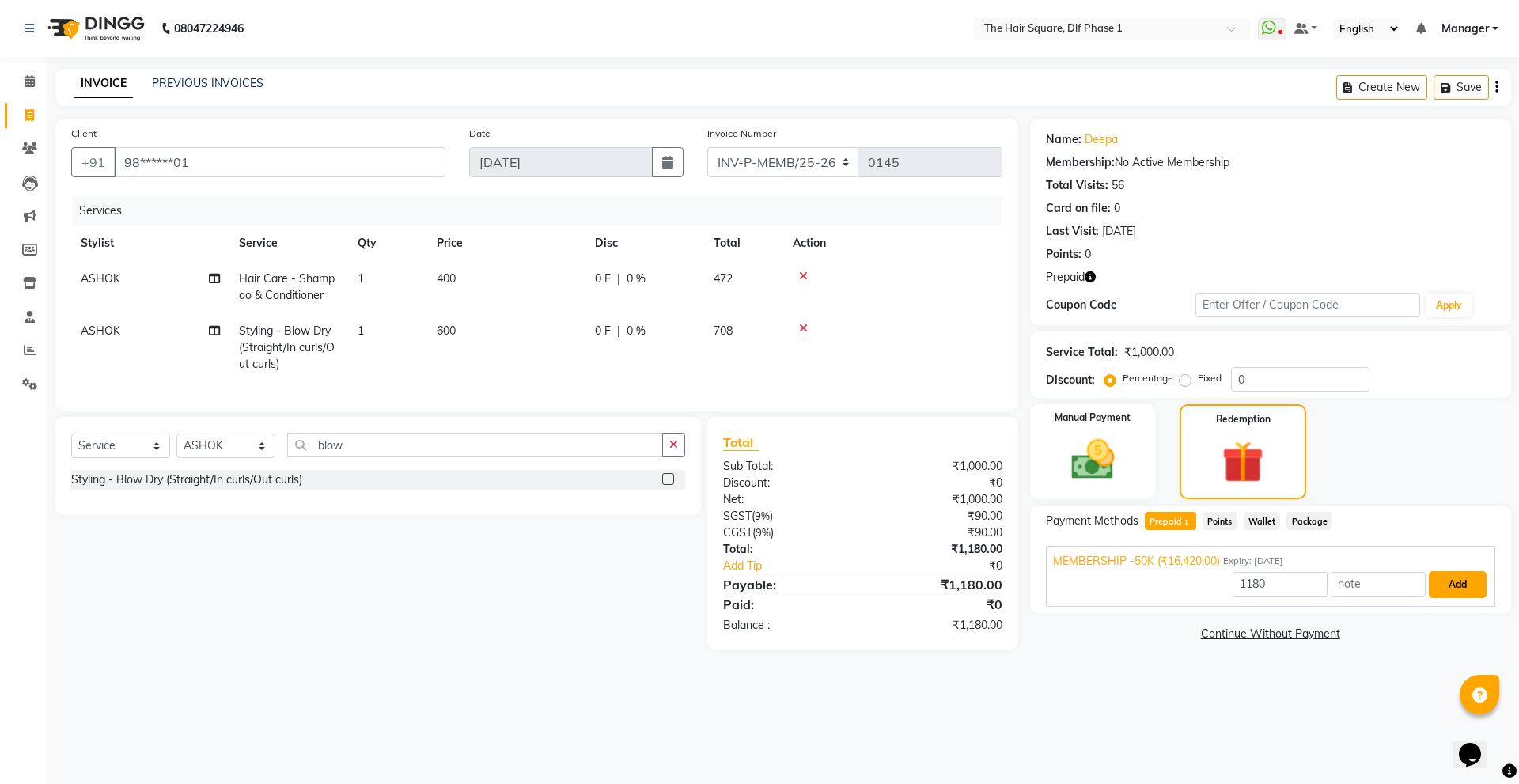
click at [1462, 592] on button "Add" at bounding box center [1458, 584] width 58 height 27
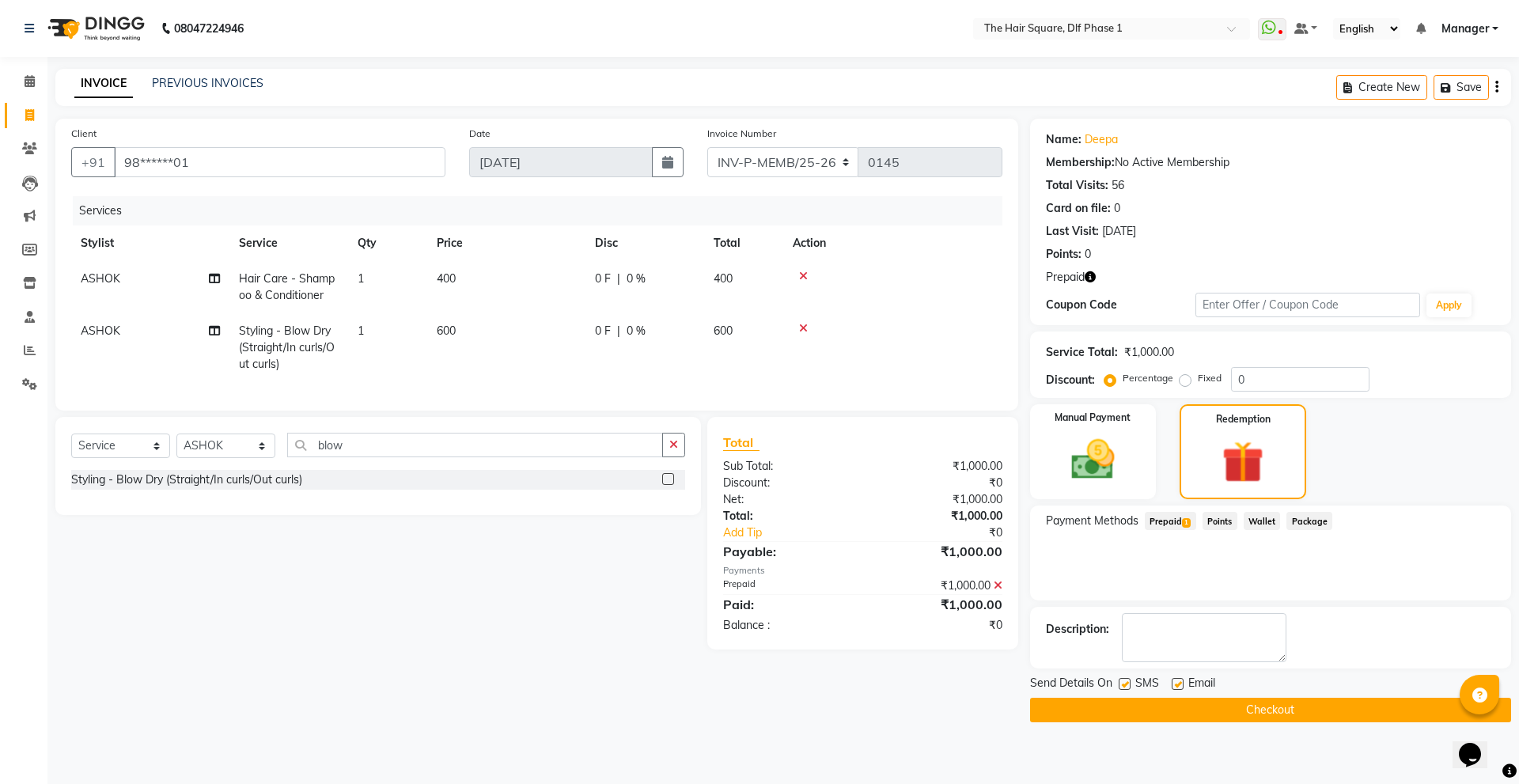
click at [1131, 707] on button "Checkout" at bounding box center [1270, 710] width 481 height 24
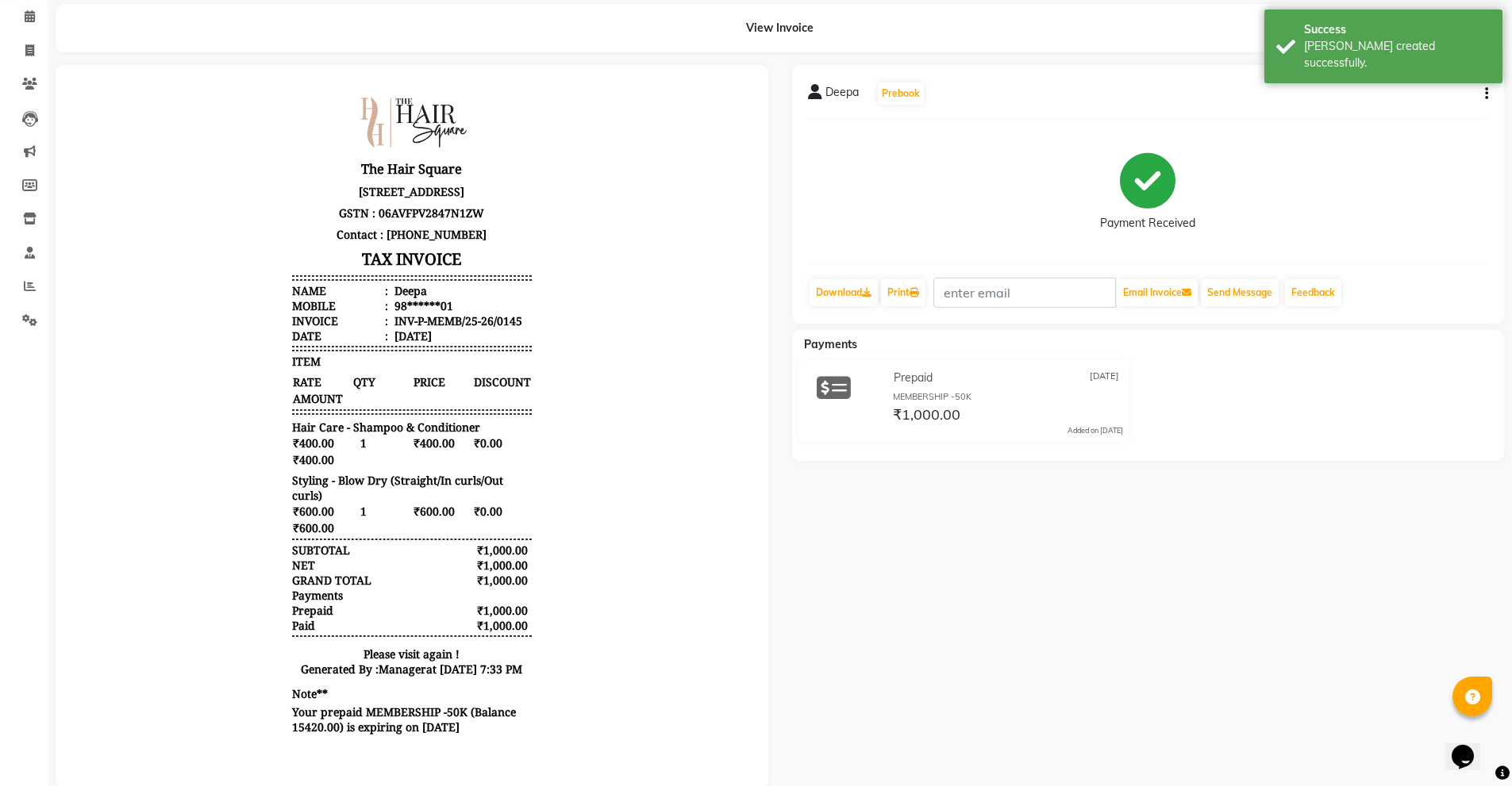
drag, startPoint x: 870, startPoint y: 368, endPoint x: 863, endPoint y: 430, distance: 62.4
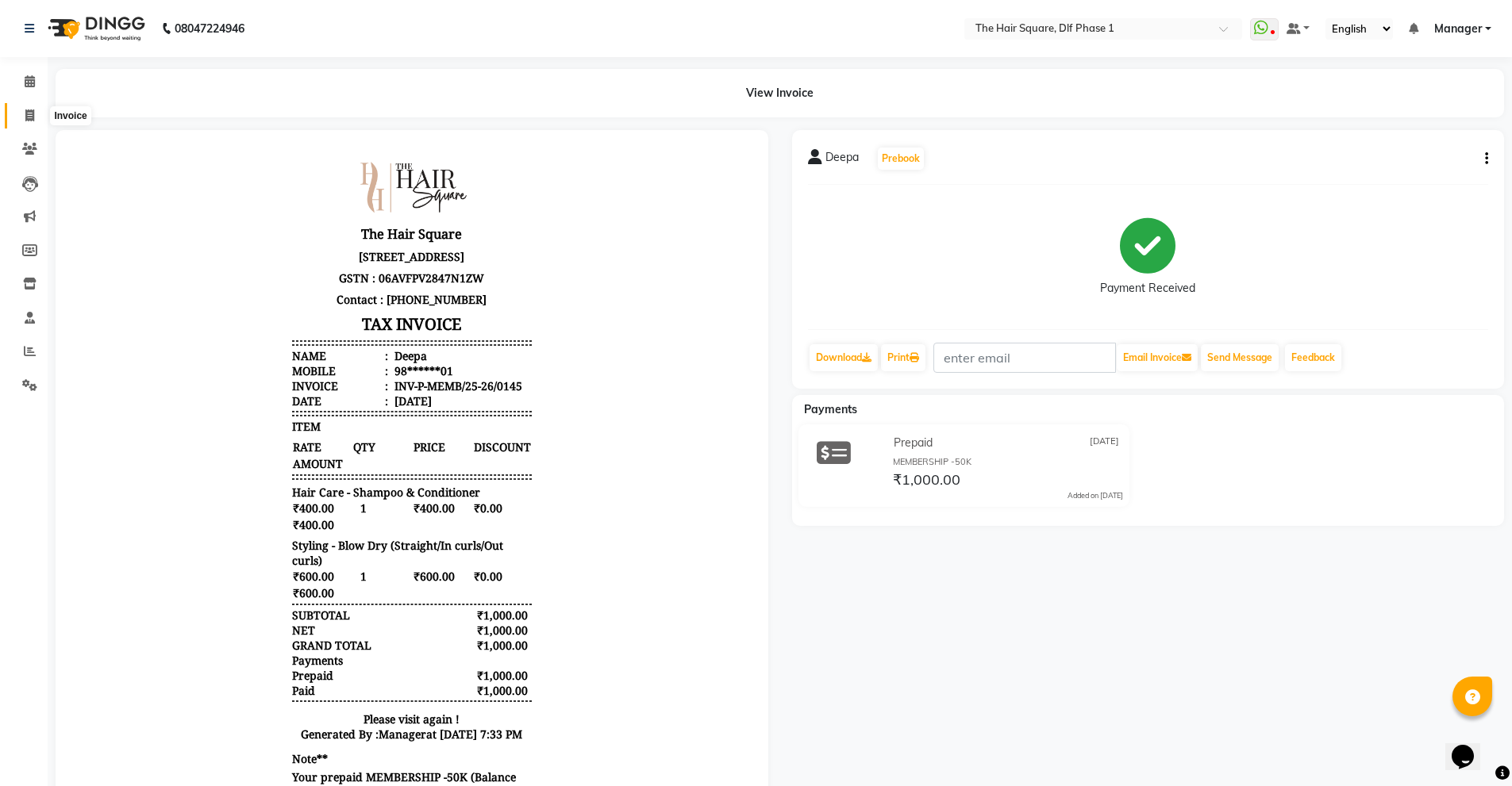
click at [32, 122] on span at bounding box center [30, 116] width 28 height 18
select select "5766"
select select "service"
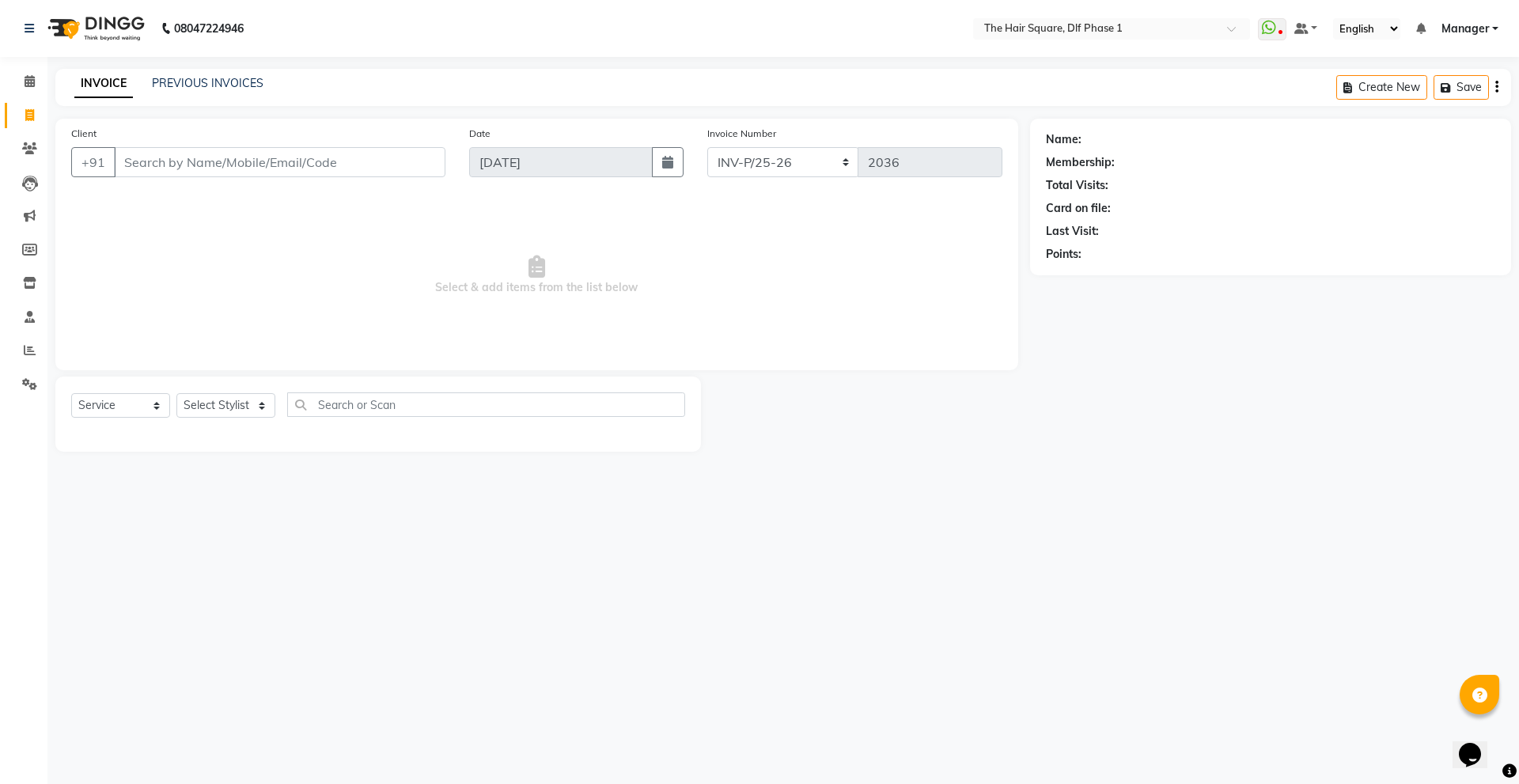
click at [1368, 477] on div "08047224946 Select Location × The Hair Square, Dlf Phase 1 WhatsApp Status ✕ St…" at bounding box center [760, 392] width 1519 height 784
click at [186, 155] on input "Client" at bounding box center [279, 162] width 332 height 30
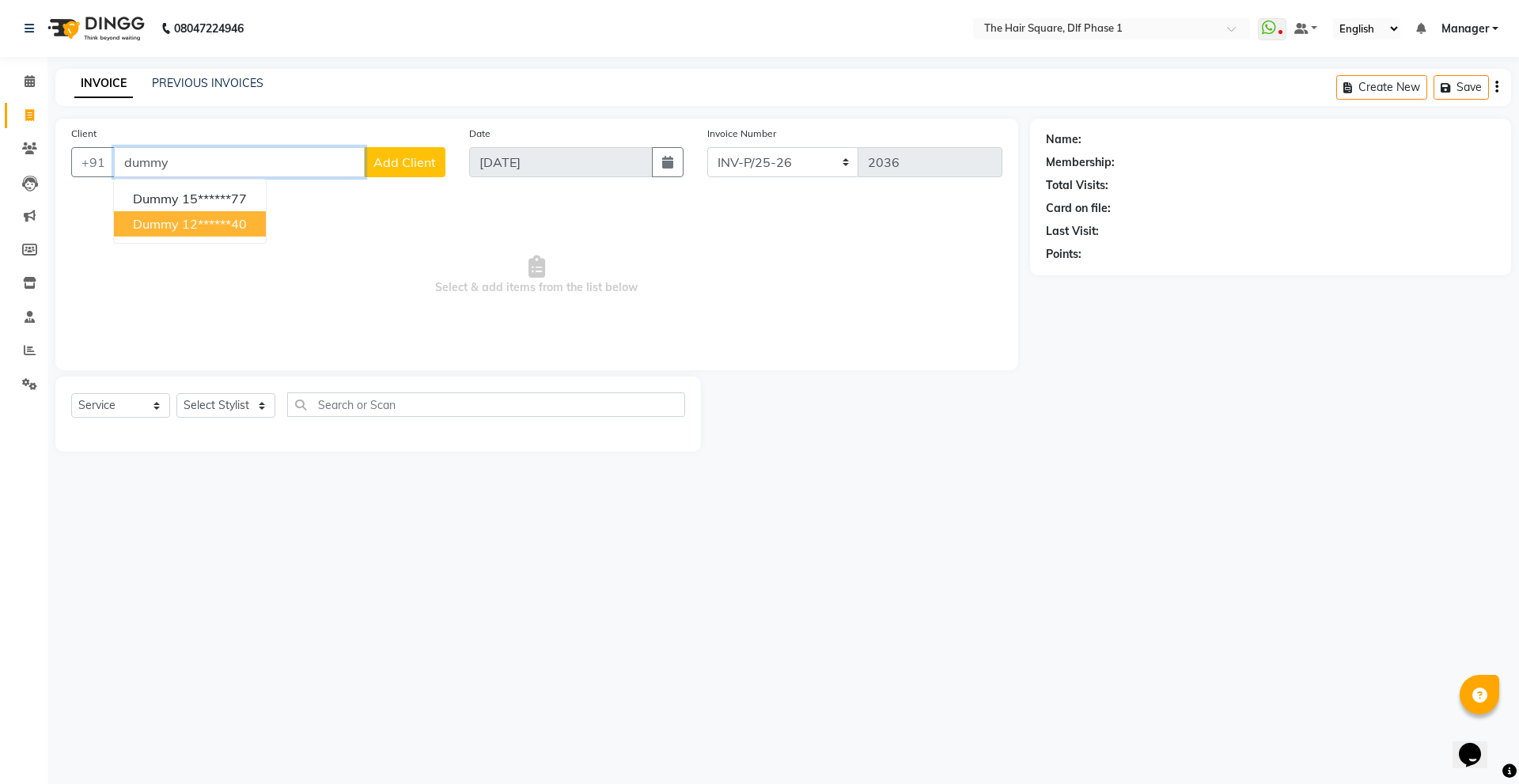
click at [160, 219] on span "dummy" at bounding box center [156, 224] width 46 height 16
type input "12******40"
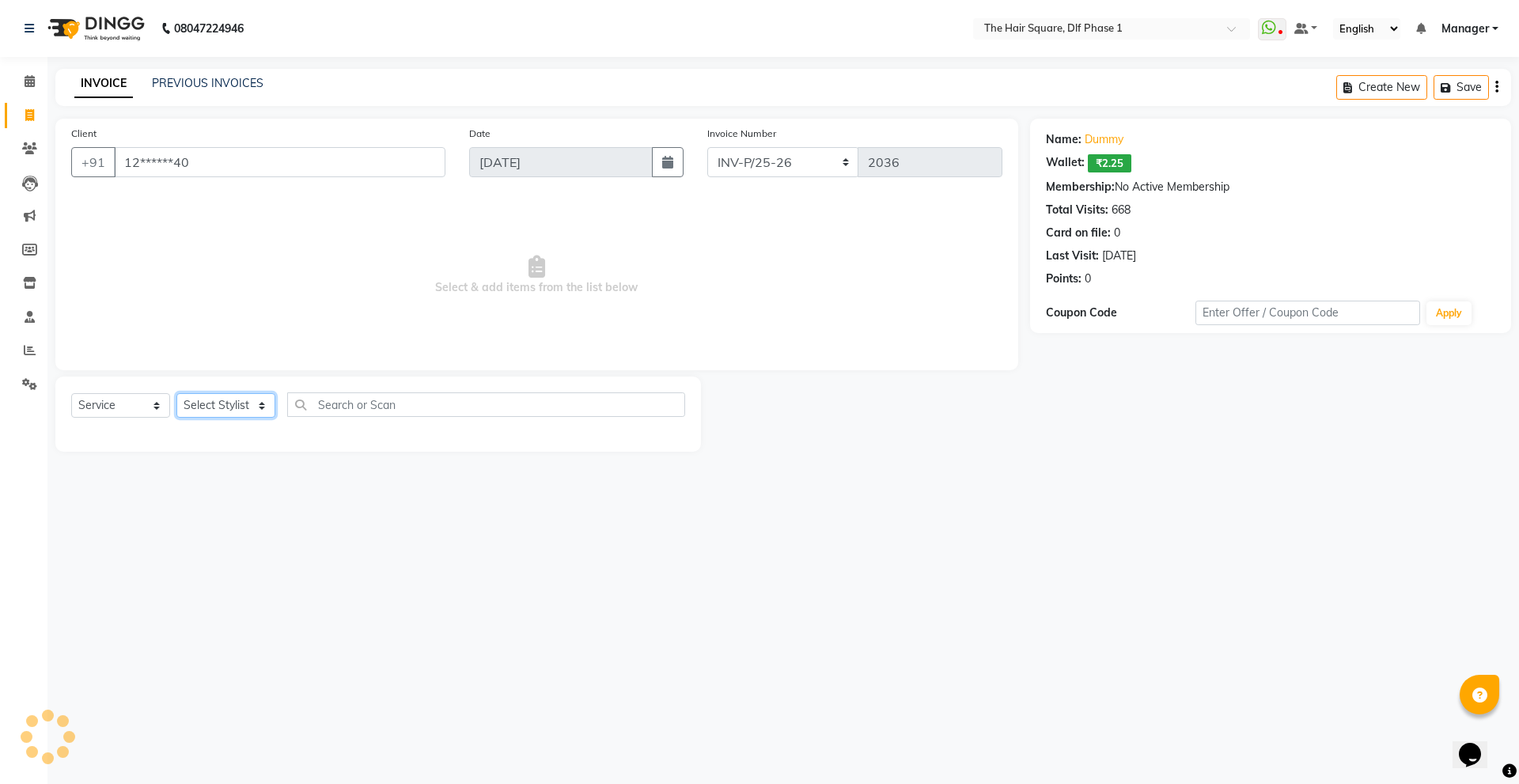
click at [224, 399] on select "Select Stylist Abdul ALIZA Amit AMIT ASHOK imran kim mahendra Manager NARENDRA …" at bounding box center [226, 405] width 99 height 24
select select "39747"
click at [177, 393] on select "Select Stylist Abdul ALIZA Amit AMIT ASHOK imran kim mahendra Manager NARENDRA …" at bounding box center [226, 405] width 99 height 24
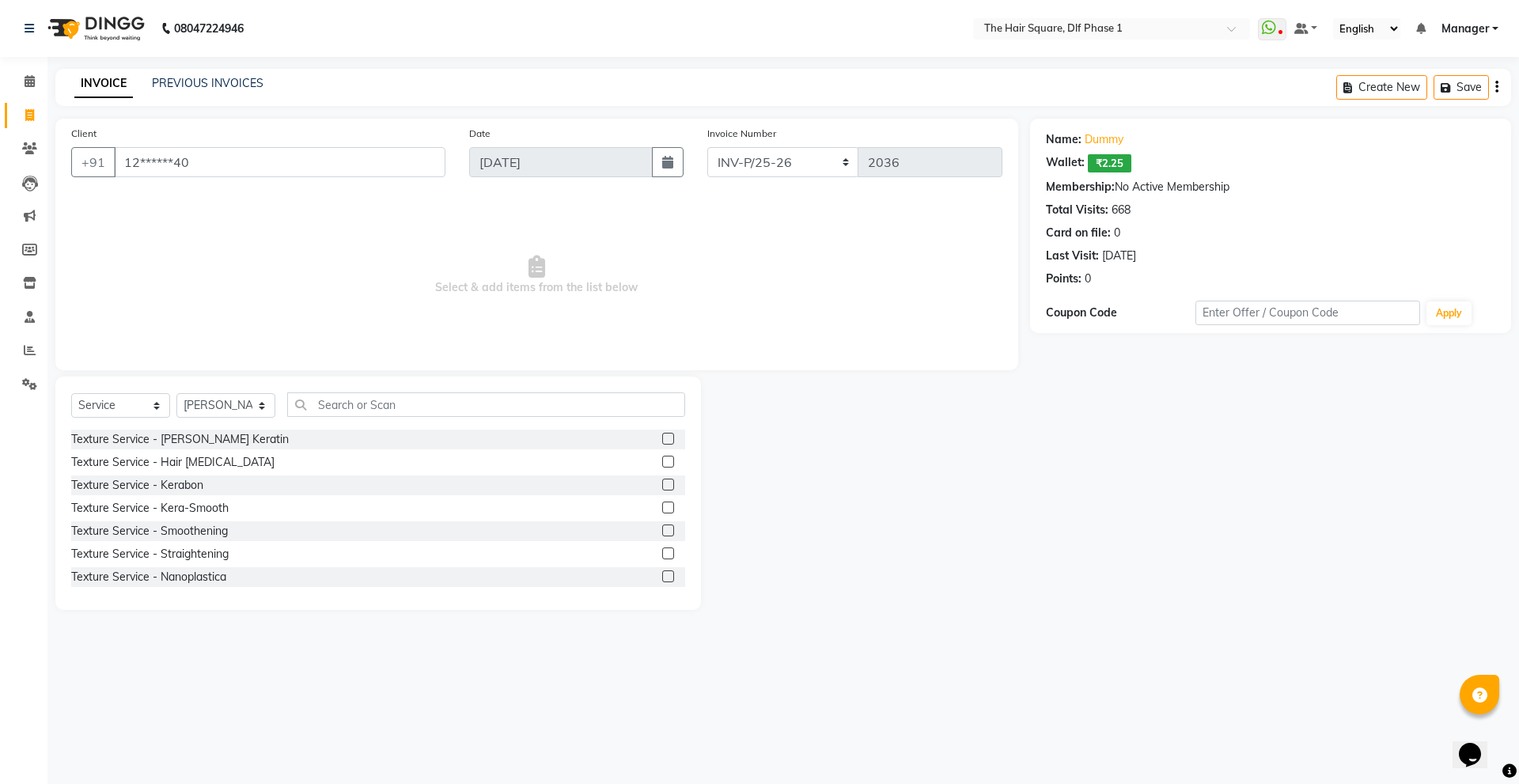
click at [361, 388] on div "Select Service Product Membership Package Voucher Prepaid Gift Card Select Styl…" at bounding box center [378, 493] width 646 height 234
click at [358, 397] on input "text" at bounding box center [486, 405] width 398 height 24
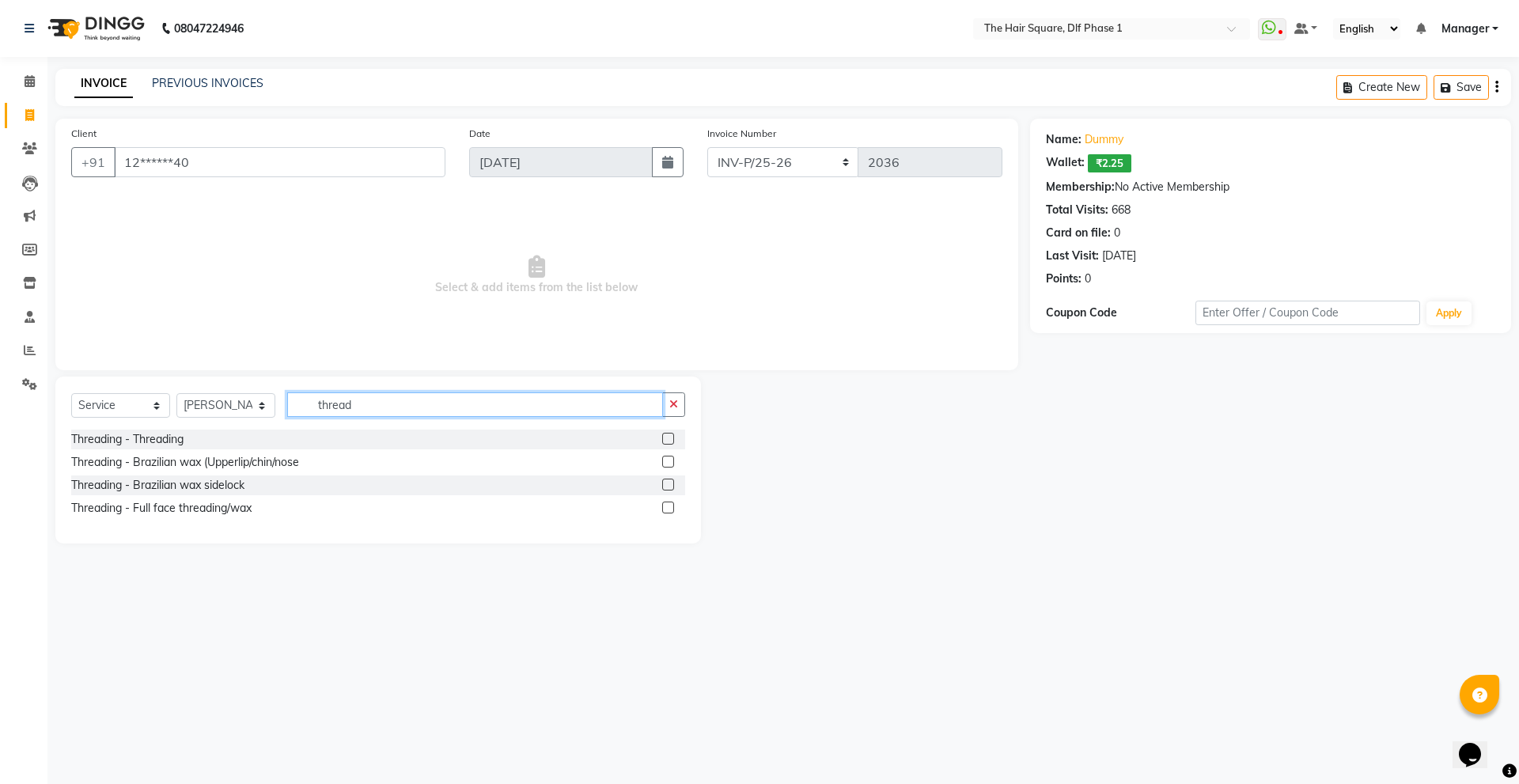
type input "thread"
click at [665, 436] on label at bounding box center [668, 439] width 12 height 12
click at [665, 436] on input "checkbox" at bounding box center [668, 439] width 10 height 10
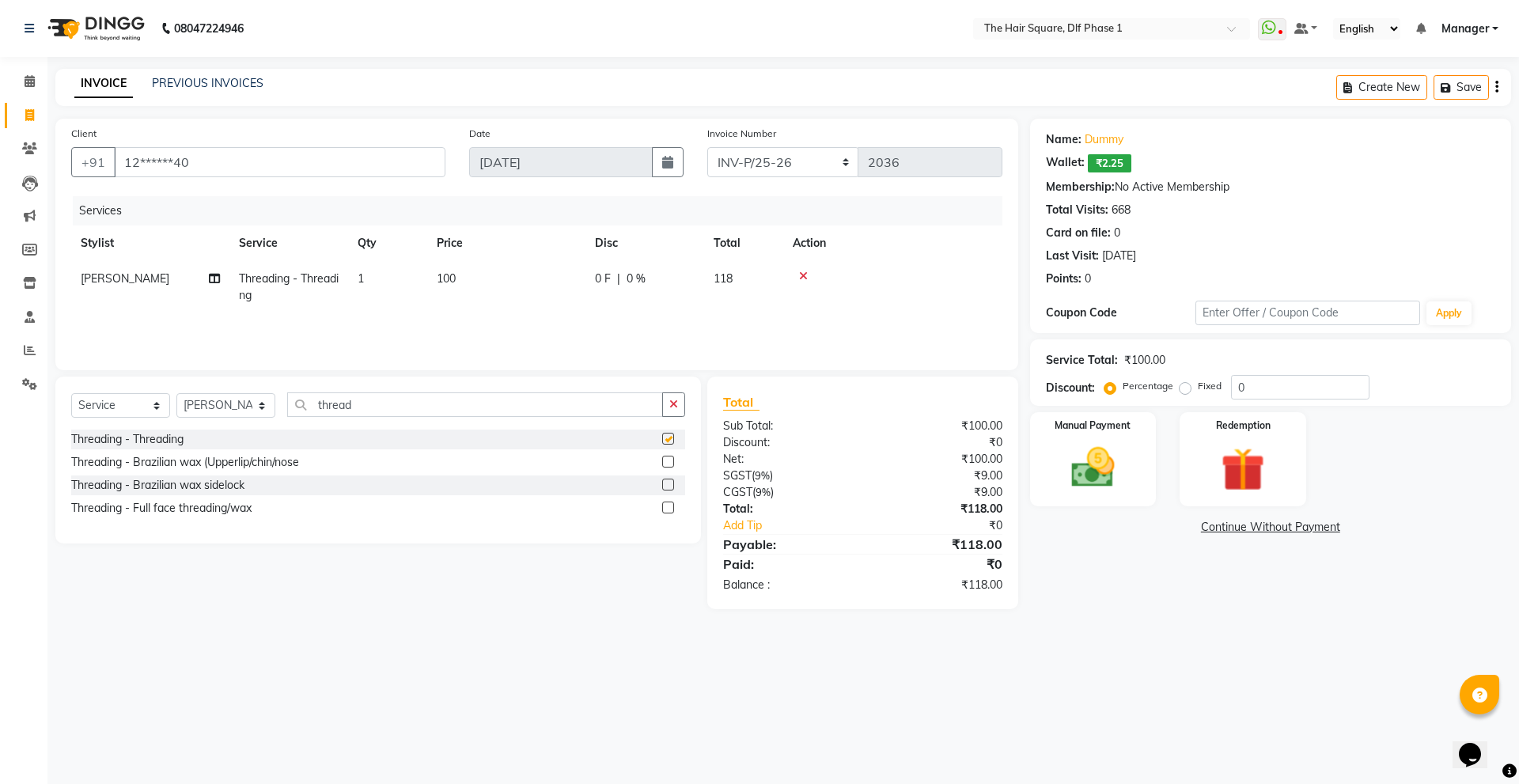
checkbox input "false"
click at [1123, 466] on img at bounding box center [1093, 468] width 74 height 52
click at [1163, 528] on span "ONLINE" at bounding box center [1165, 528] width 41 height 18
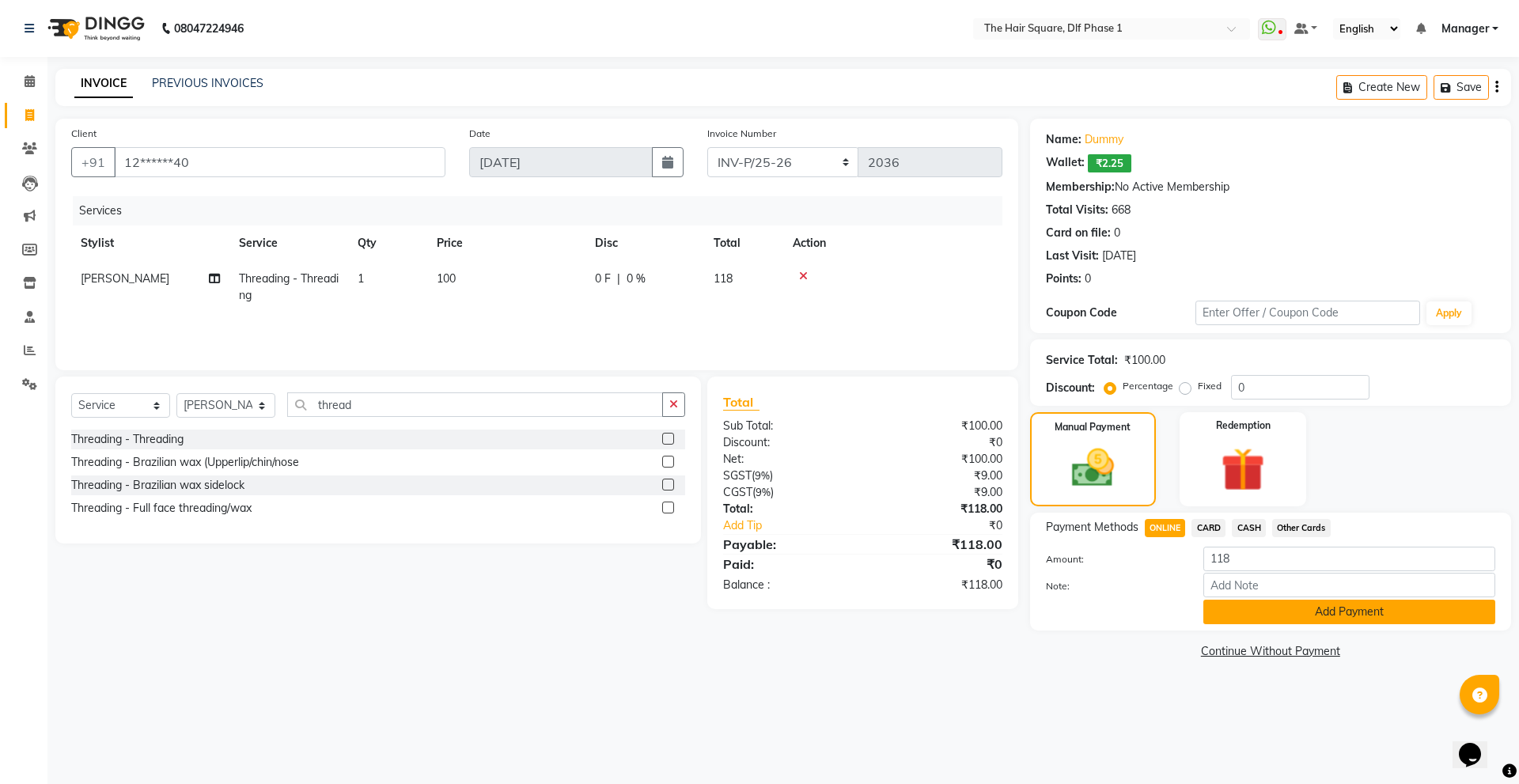
click at [1253, 620] on button "Add Payment" at bounding box center [1349, 612] width 292 height 24
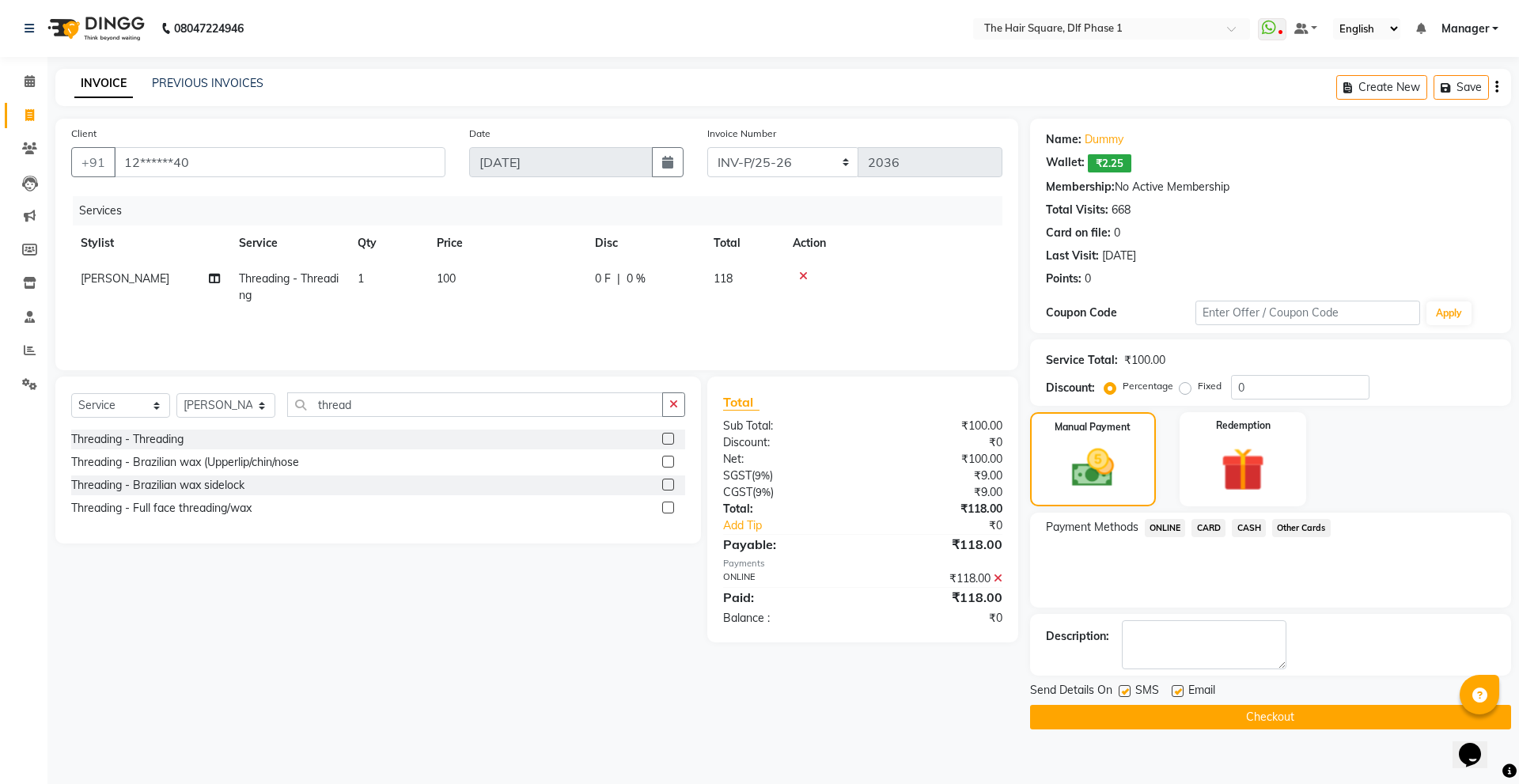
click at [1281, 718] on button "Checkout" at bounding box center [1270, 718] width 481 height 24
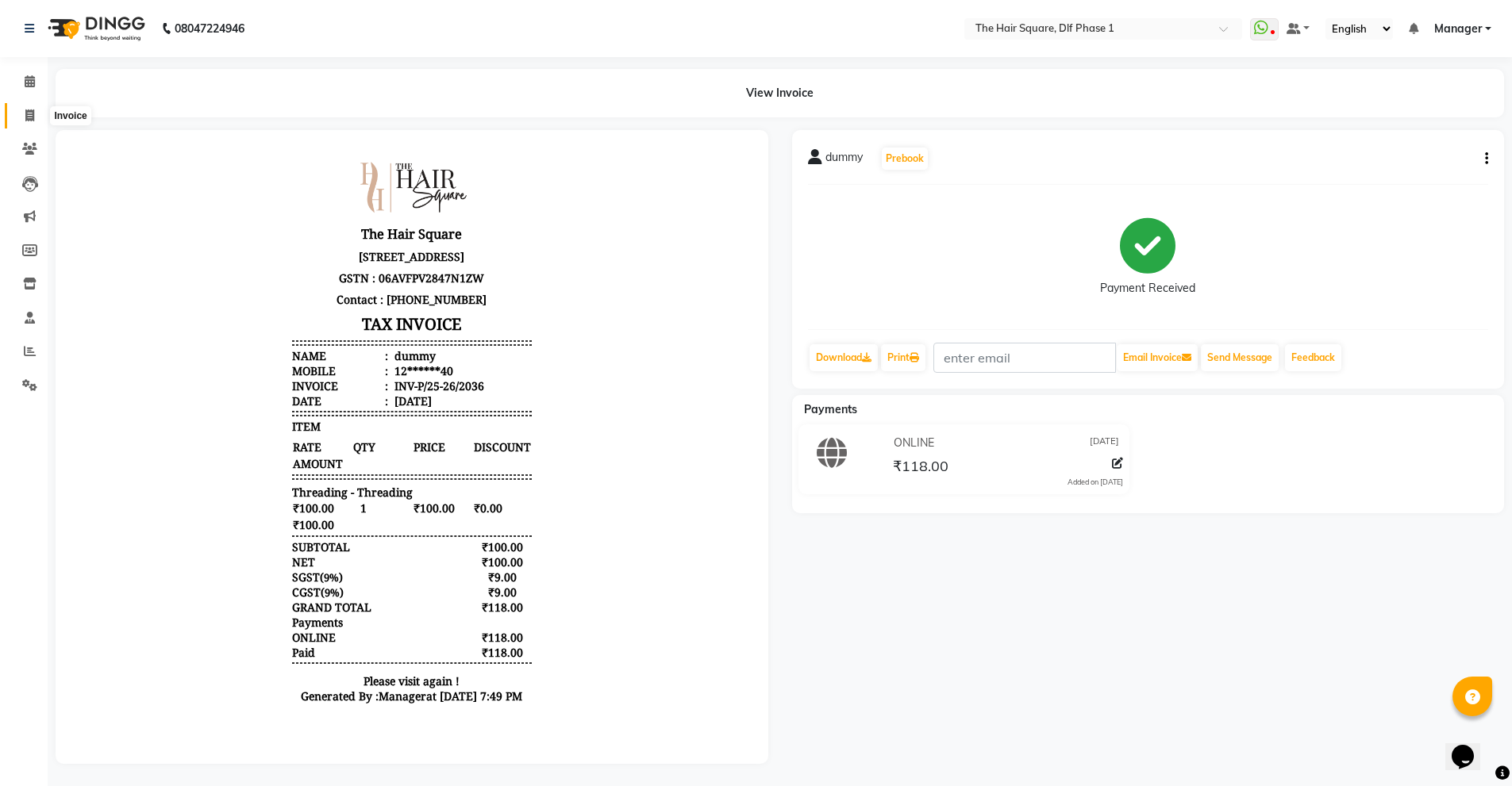
click at [24, 111] on span at bounding box center [30, 116] width 28 height 18
select select "service"
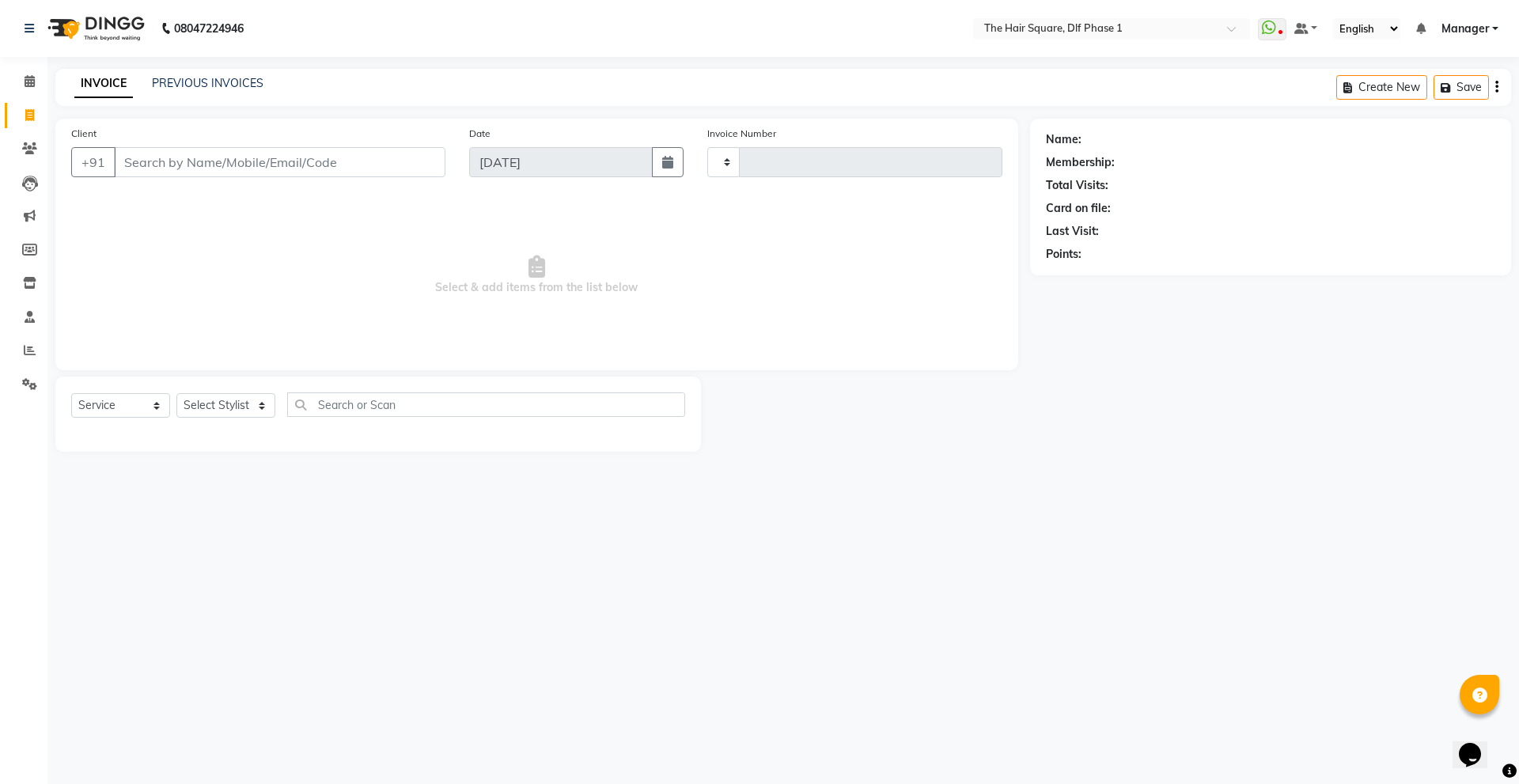
type input "2038"
select select "5766"
click at [187, 74] on div "INVOICE PREVIOUS INVOICES Create New Save" at bounding box center [783, 88] width 1456 height 37
click at [222, 93] on div "INVOICE PREVIOUS INVOICES" at bounding box center [169, 84] width 228 height 18
click at [227, 83] on link "PREVIOUS INVOICES" at bounding box center [207, 83] width 111 height 14
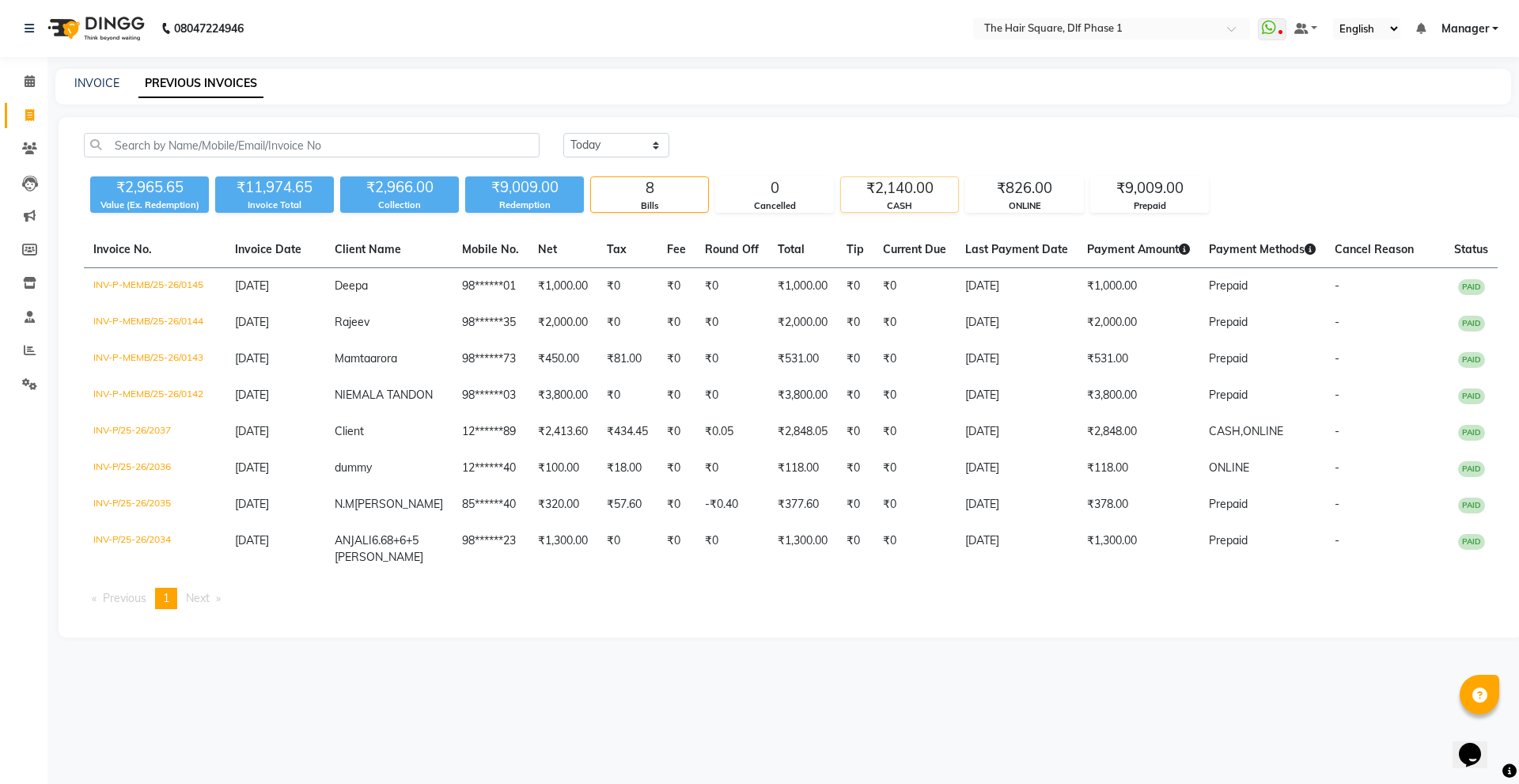
click at [913, 198] on div "₹2,140.00" at bounding box center [900, 188] width 117 height 22
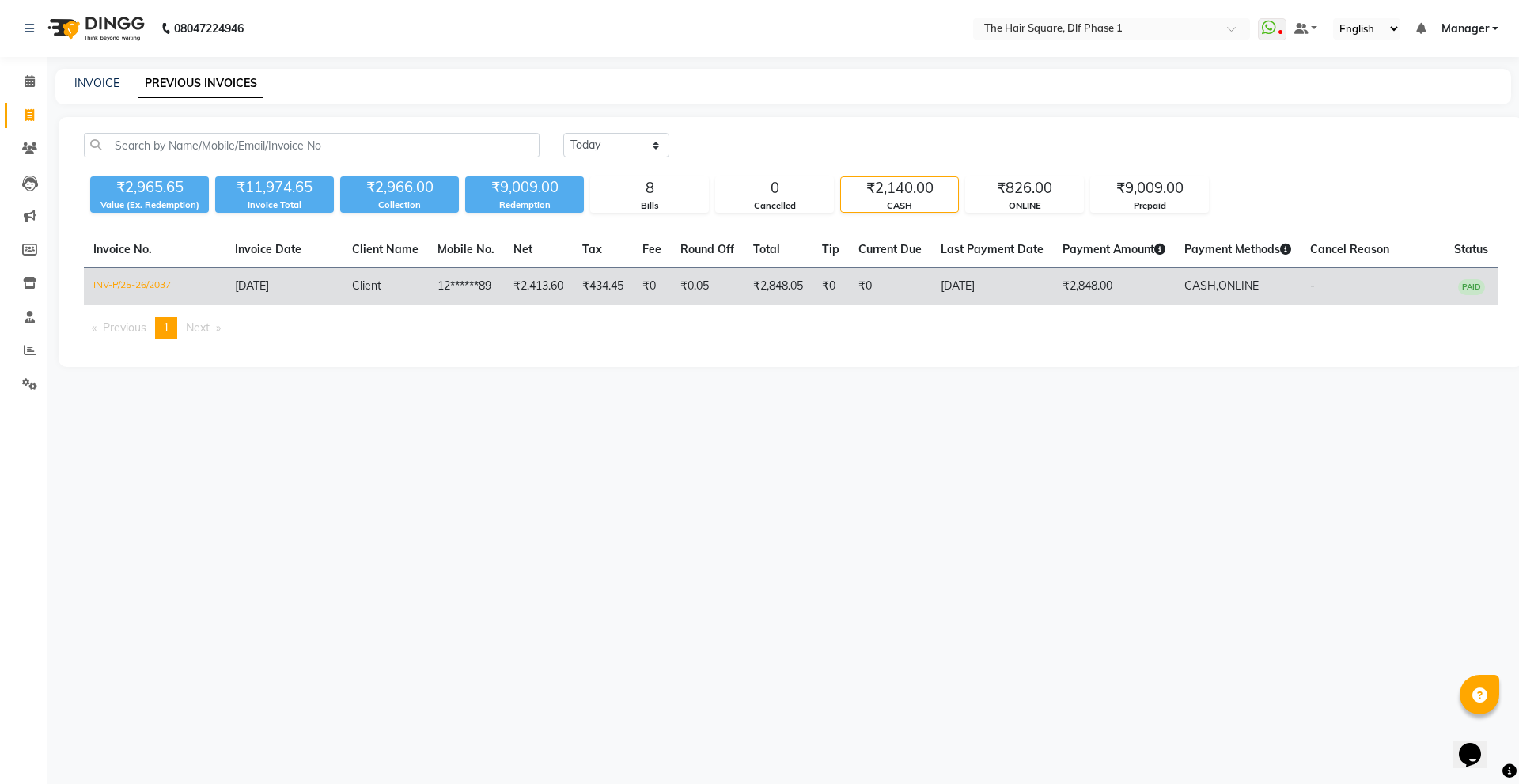
click at [839, 289] on td "₹0" at bounding box center [831, 287] width 37 height 37
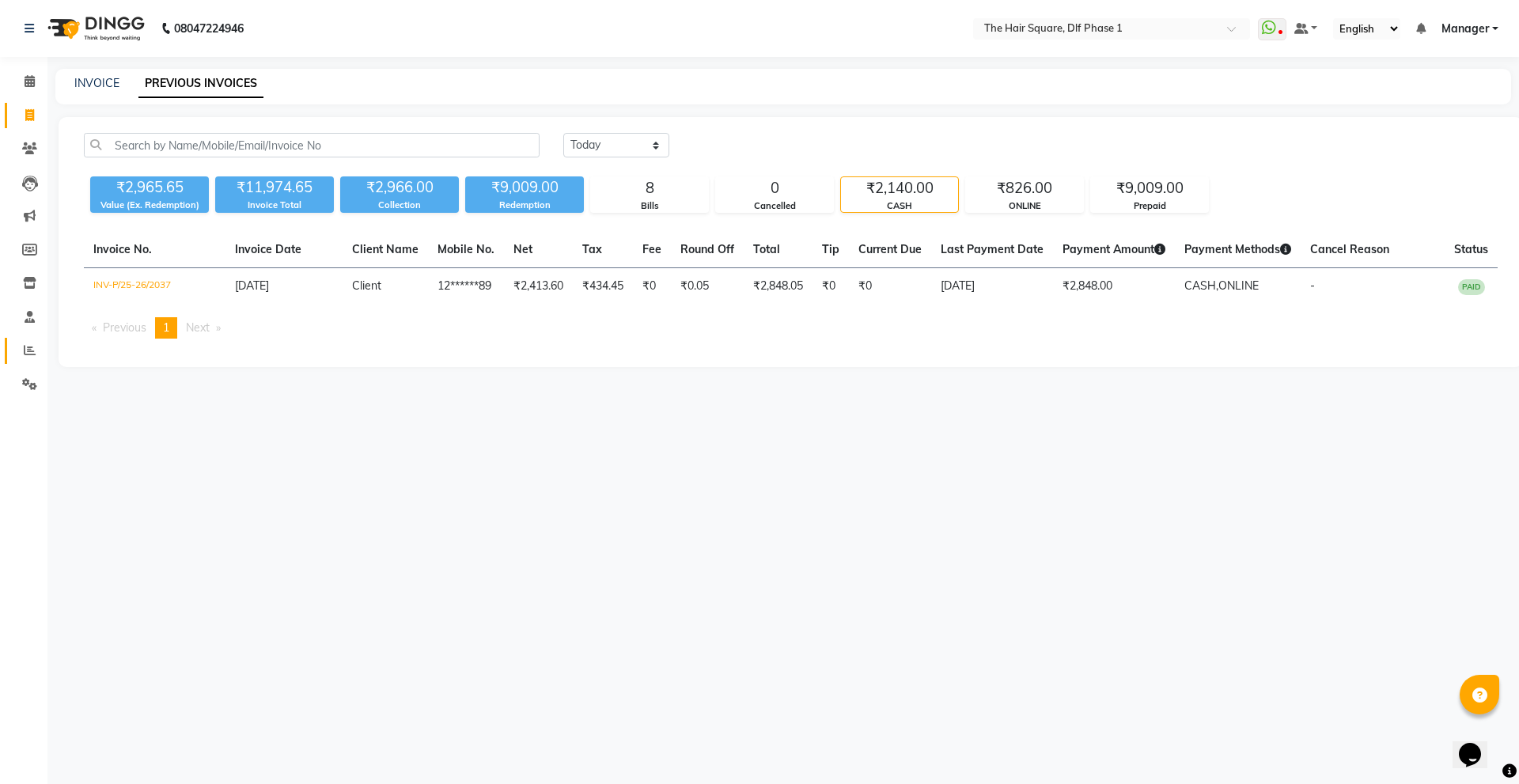
click at [29, 359] on span at bounding box center [30, 351] width 28 height 18
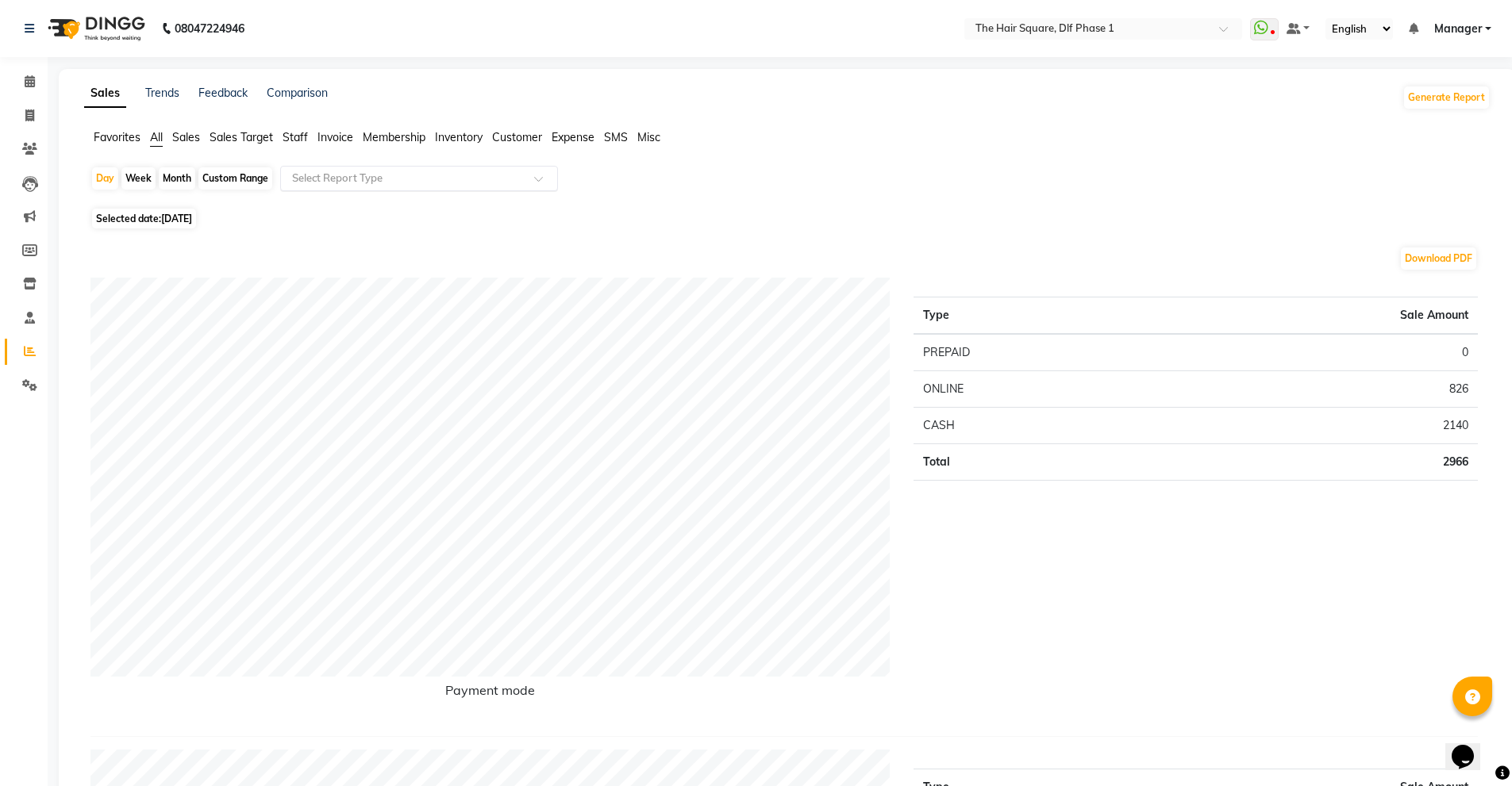
click at [515, 190] on ng-select "Select Report Type" at bounding box center [419, 178] width 277 height 25
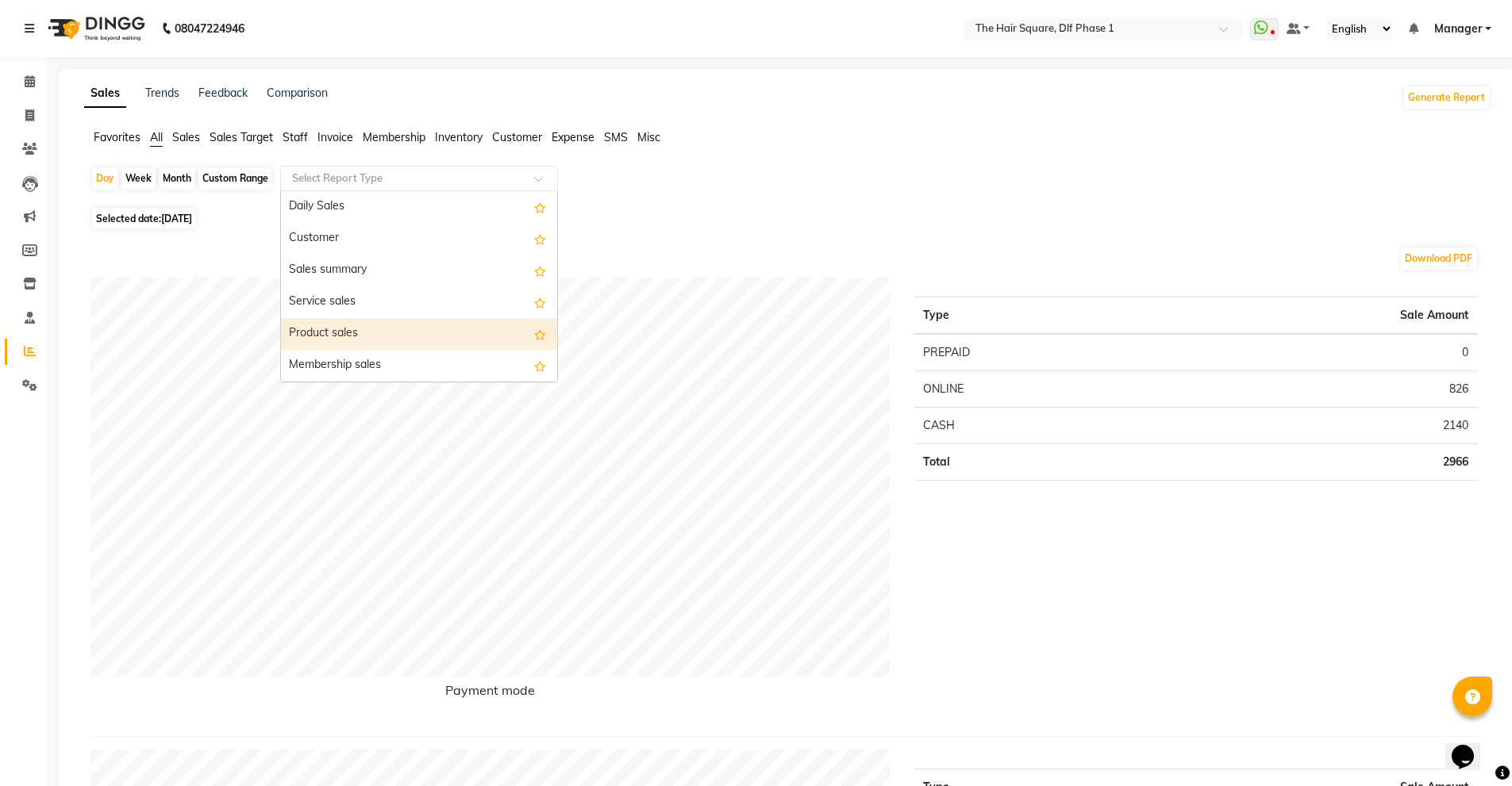
click at [471, 331] on div "Product sales" at bounding box center [419, 334] width 276 height 32
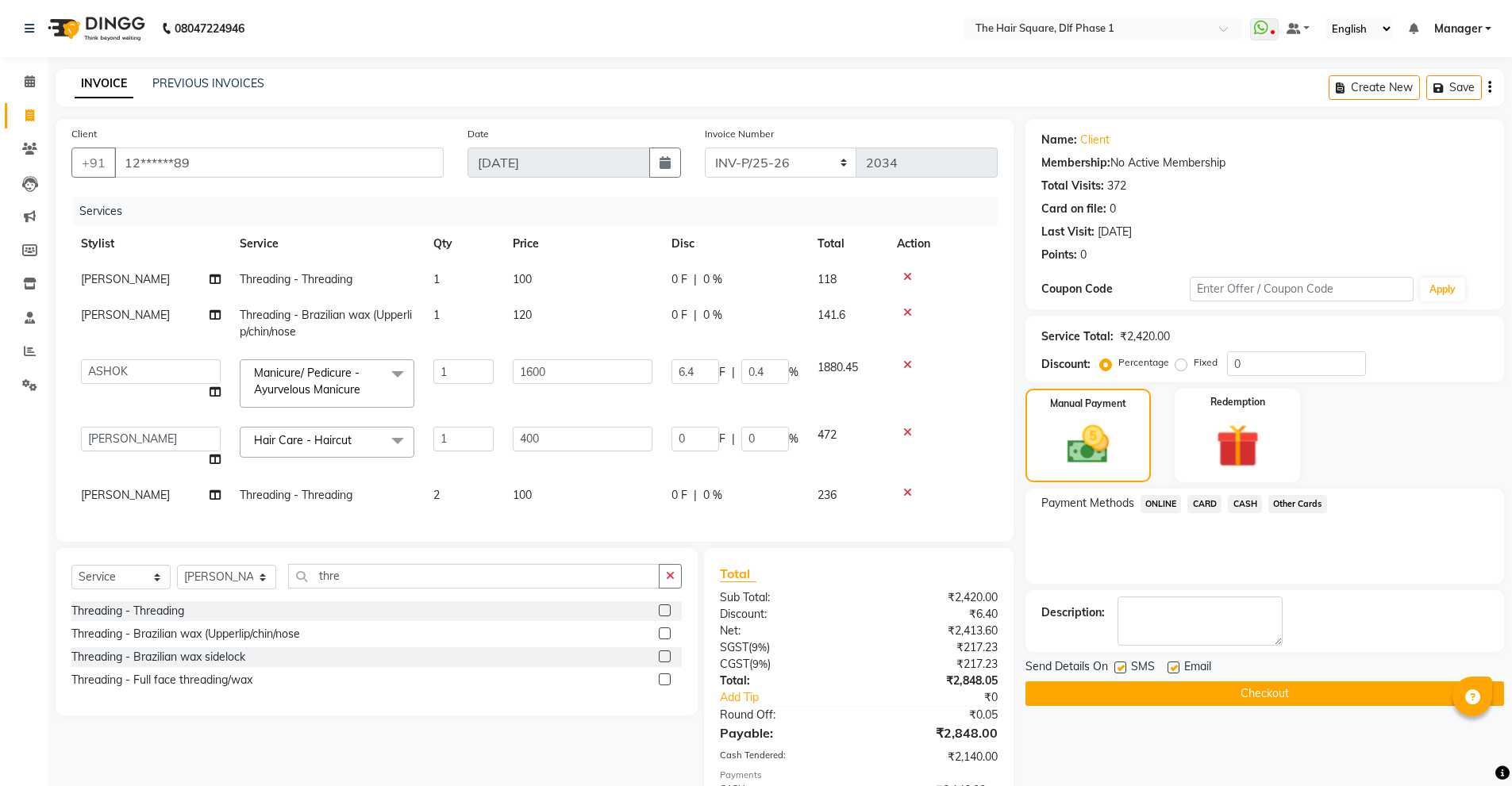
select select "5766"
select select "39748"
select select "service"
select select "39747"
select select "5766"
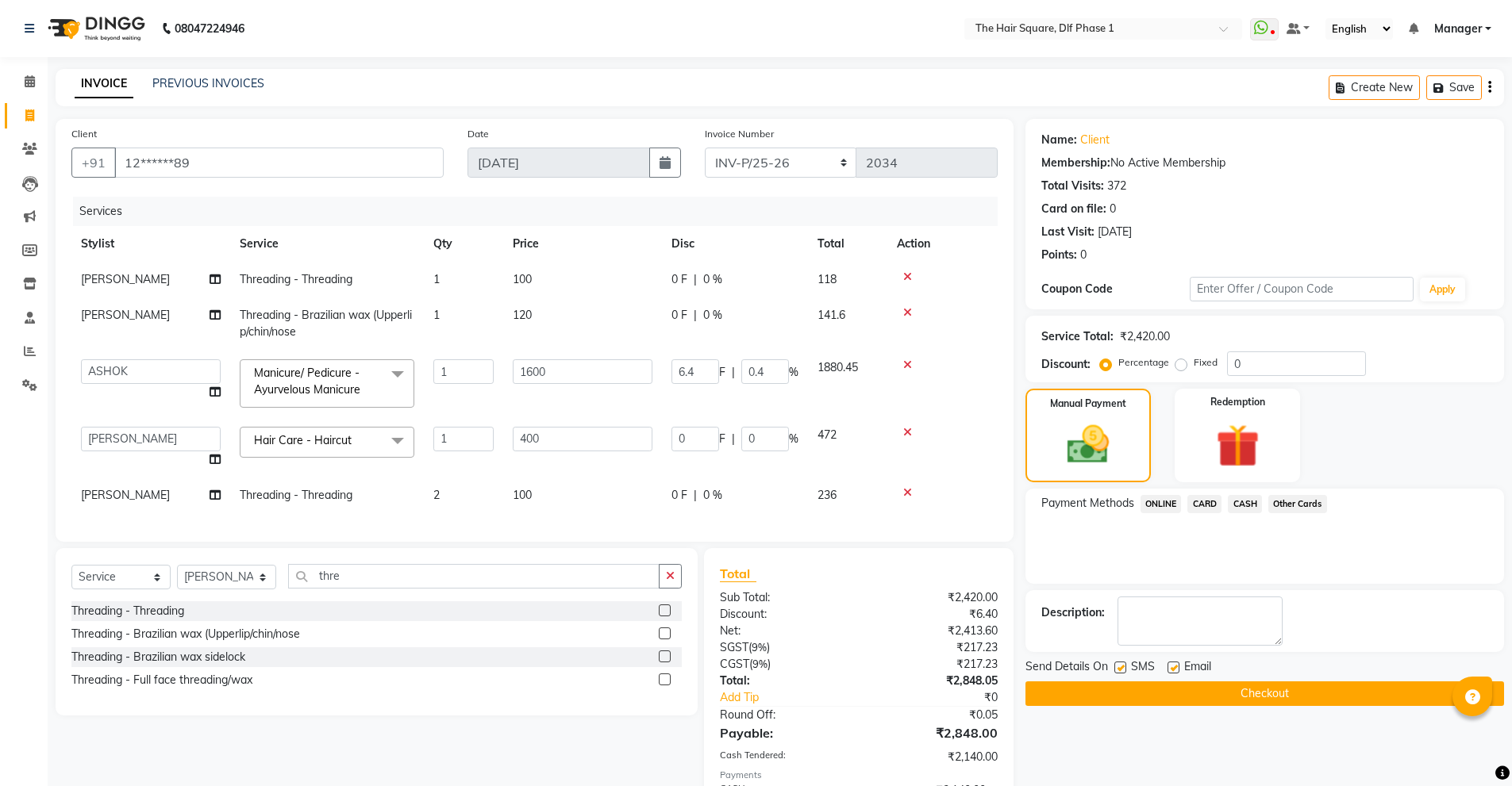
select select "39748"
select select "service"
select select "39747"
select select "5766"
select select "39748"
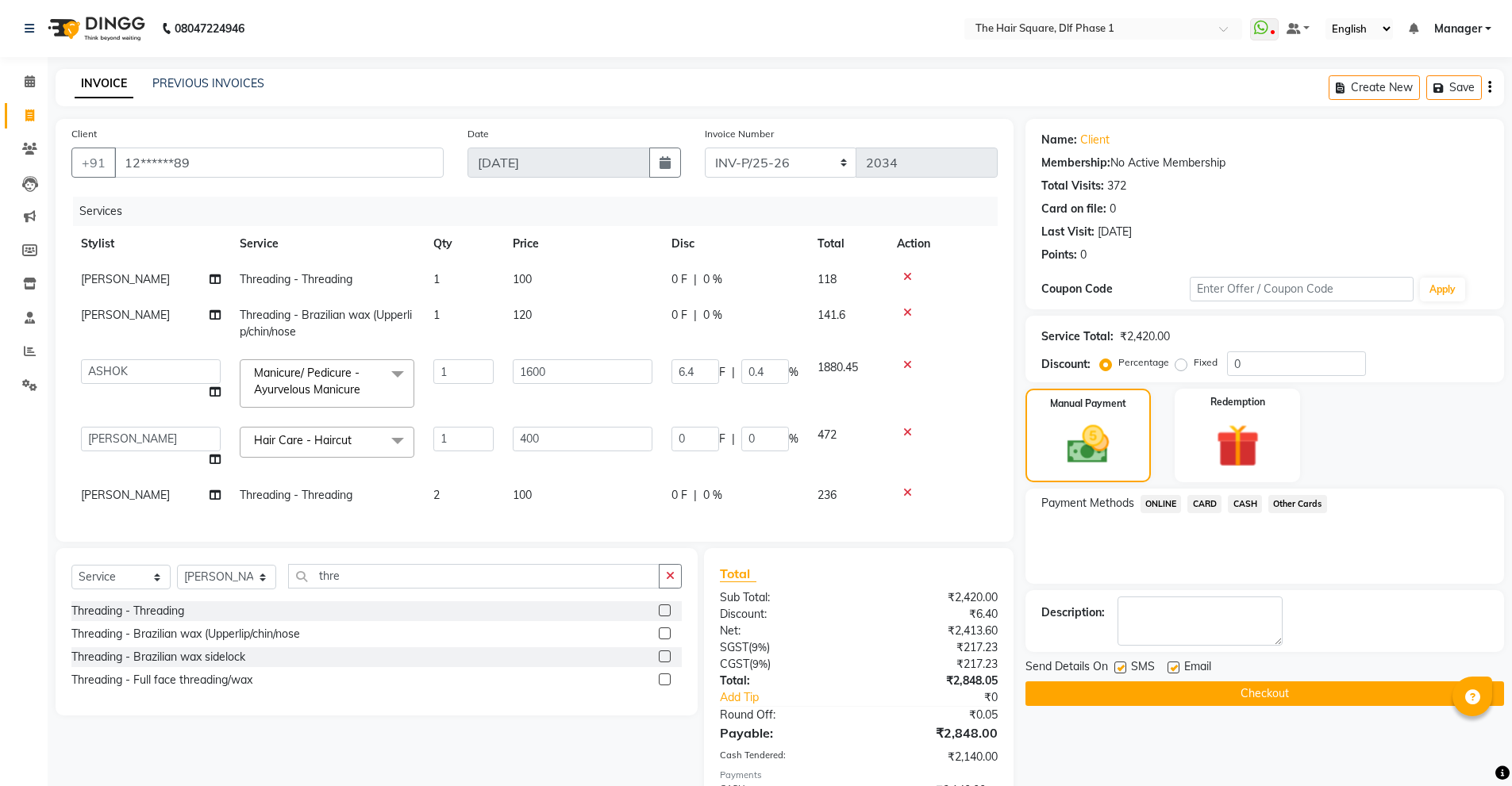
select select "service"
select select "39747"
click at [1077, 688] on button "Checkout" at bounding box center [1264, 694] width 478 height 25
click at [1077, 688] on div "Checkout" at bounding box center [1264, 694] width 478 height 25
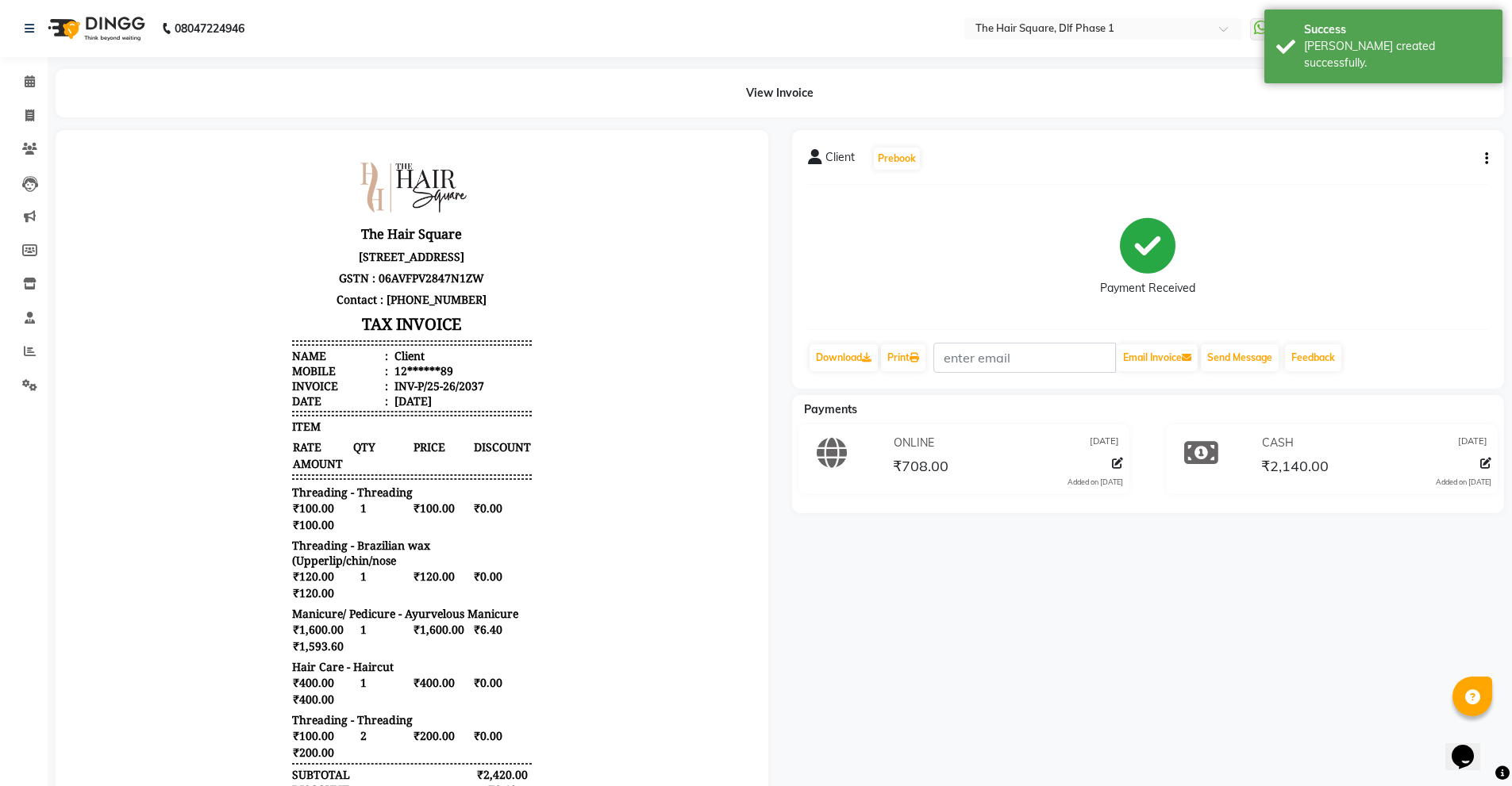
scroll to position [12, 0]
click at [29, 352] on icon at bounding box center [30, 351] width 12 height 12
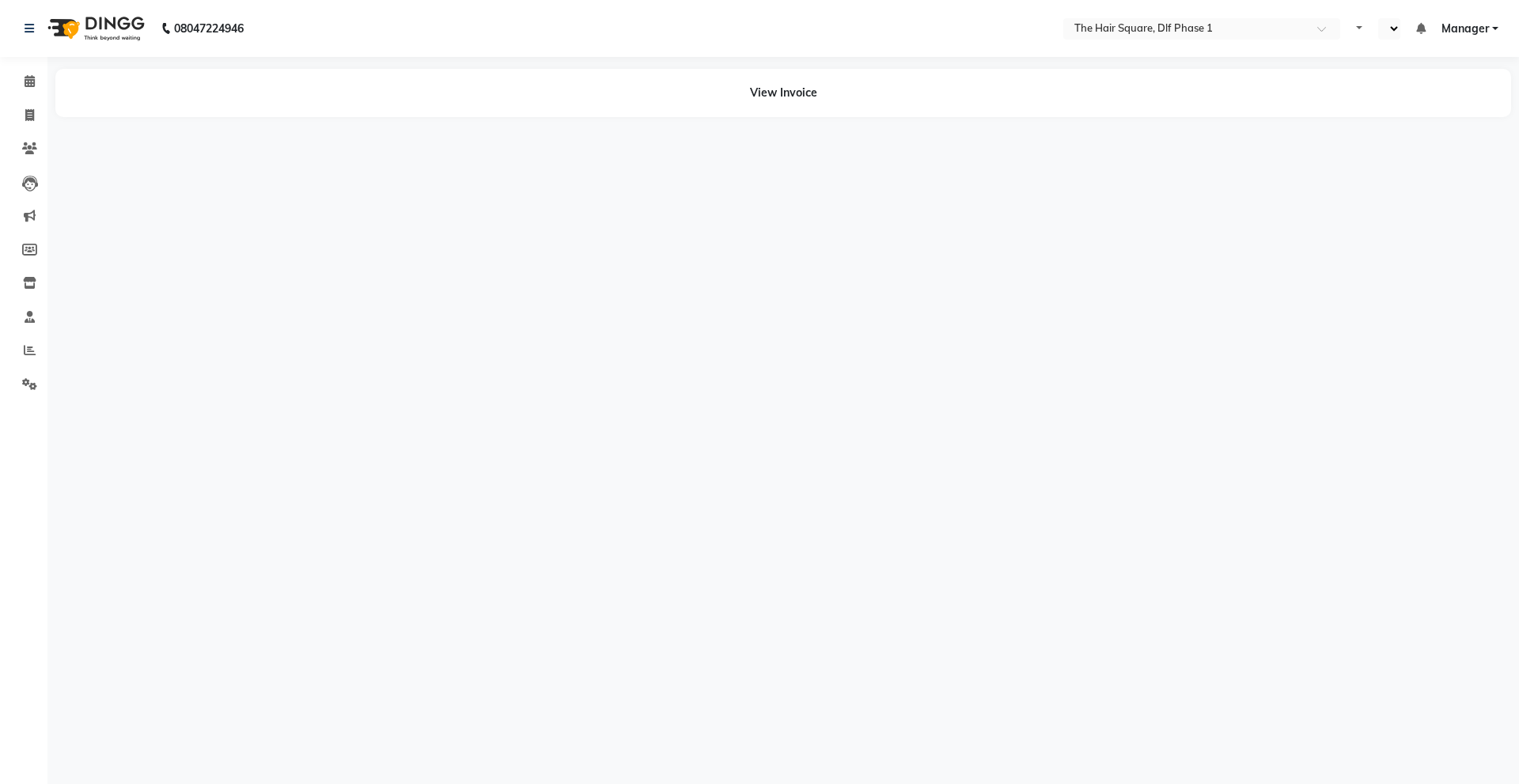
select select "en"
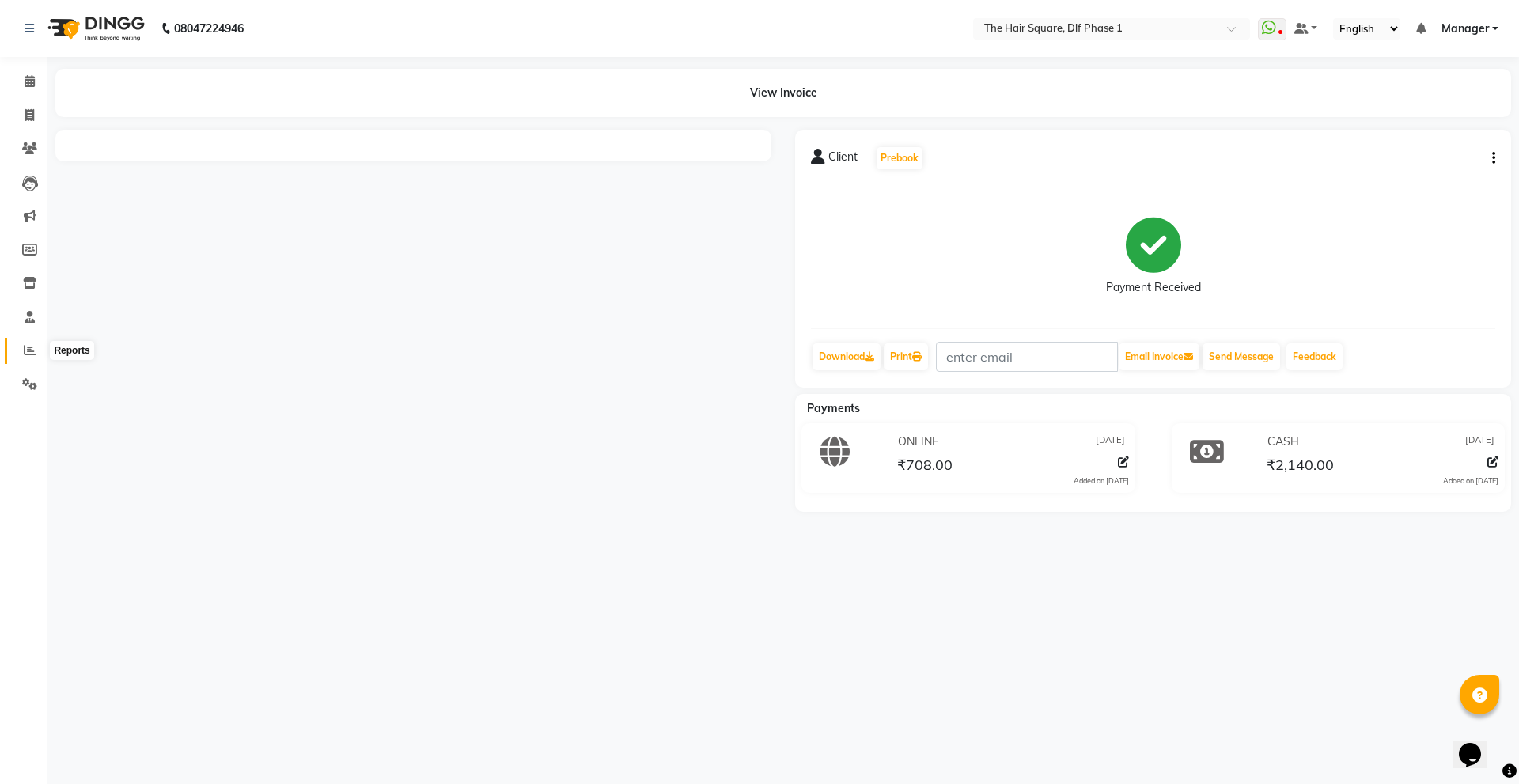
click at [22, 356] on span at bounding box center [30, 351] width 28 height 18
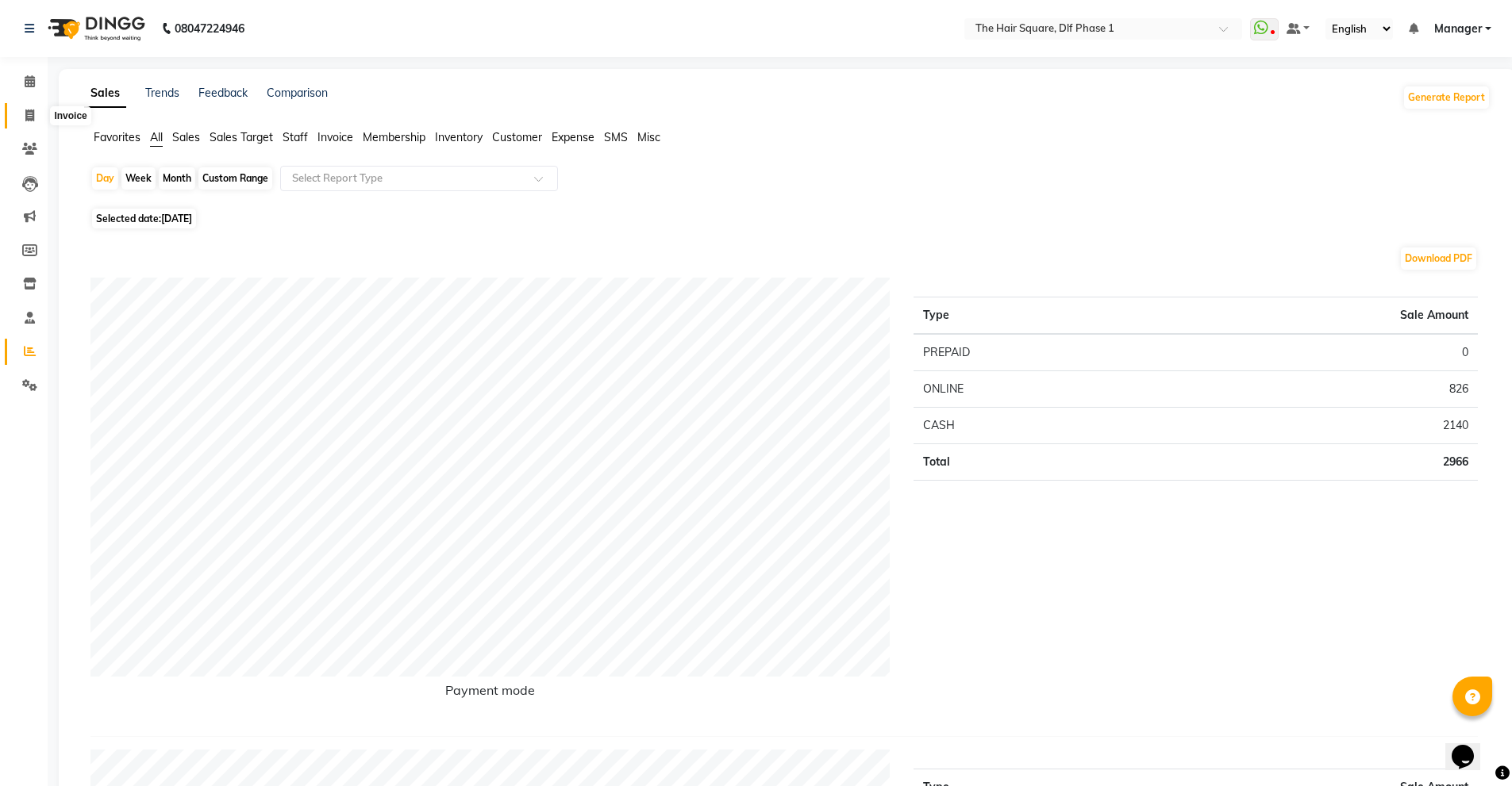
drag, startPoint x: 21, startPoint y: 110, endPoint x: 30, endPoint y: 111, distance: 9.1
click at [21, 110] on span at bounding box center [30, 116] width 28 height 18
select select "service"
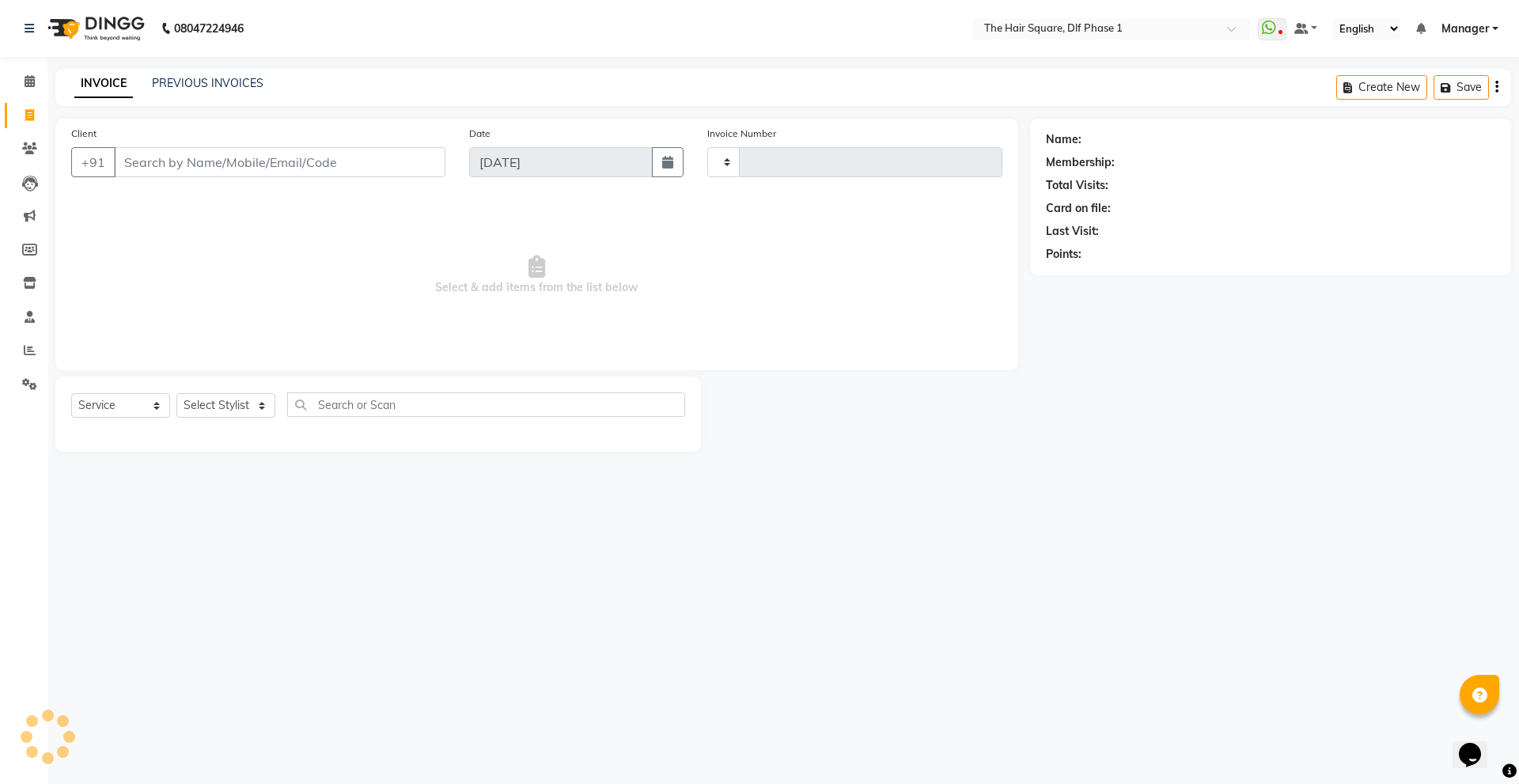
type input "2038"
select select "5766"
click at [194, 87] on link "PREVIOUS INVOICES" at bounding box center [207, 83] width 111 height 14
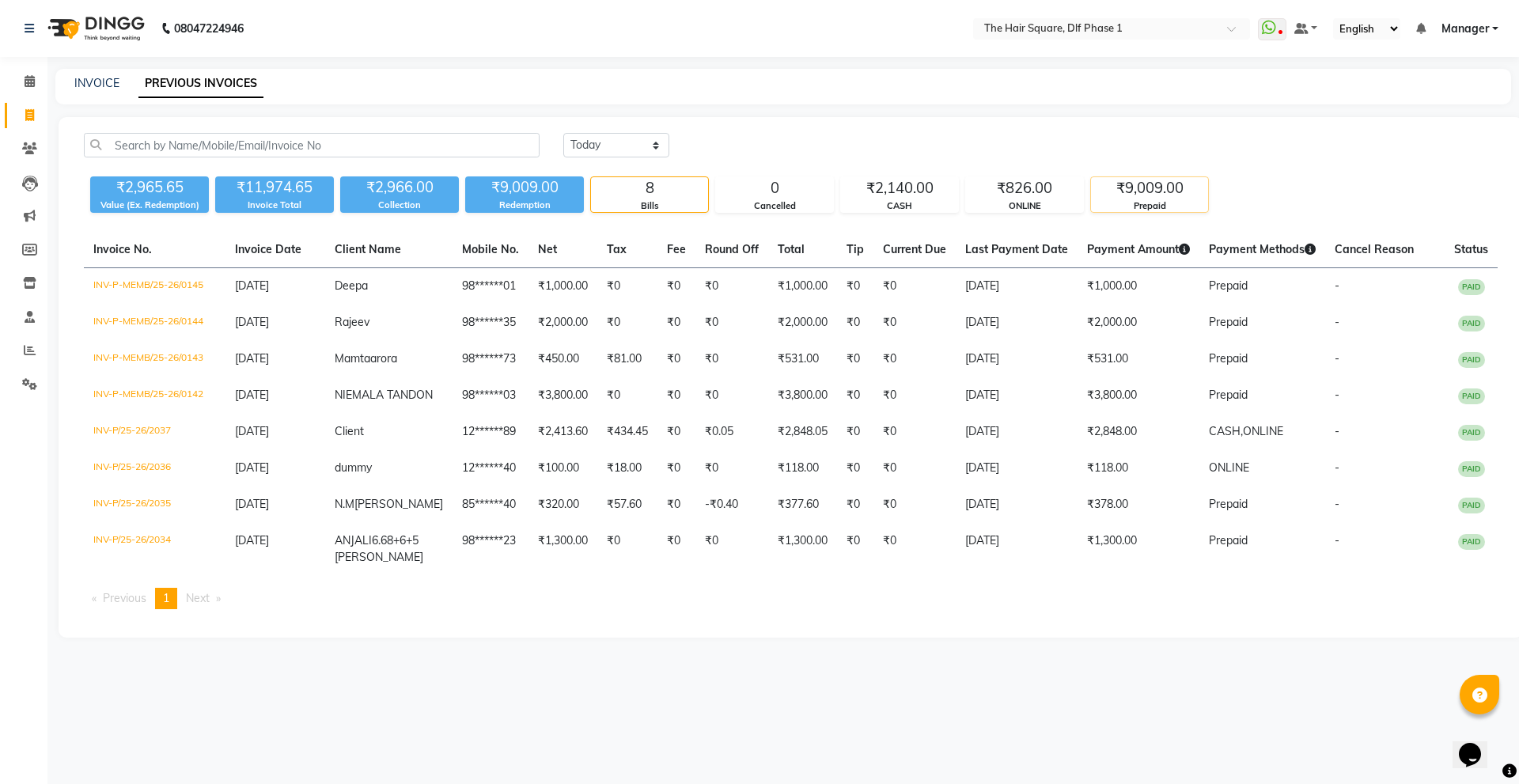
click at [1144, 203] on div "Prepaid" at bounding box center [1150, 206] width 117 height 13
